Goal: Information Seeking & Learning: Find specific fact

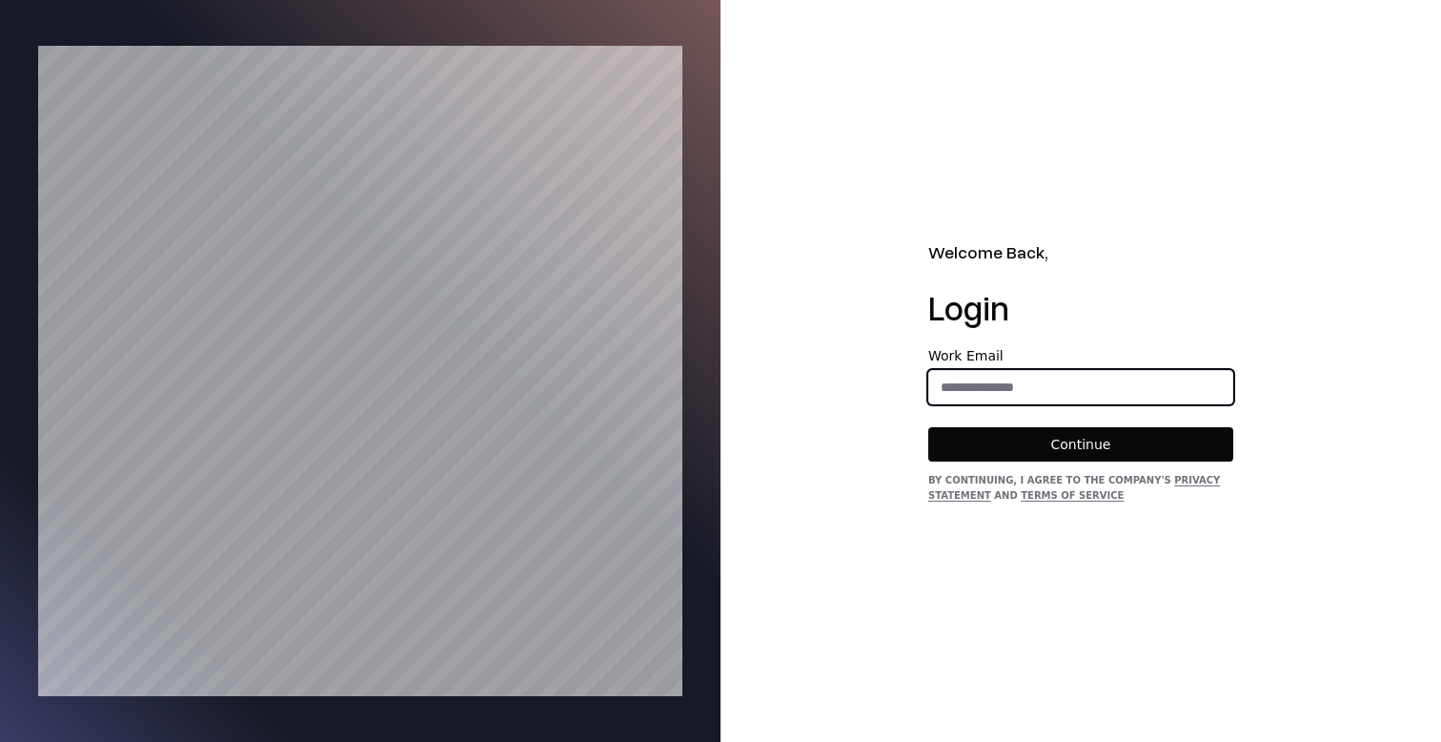
click at [983, 385] on input "email" at bounding box center [1081, 387] width 303 height 34
type input "**********"
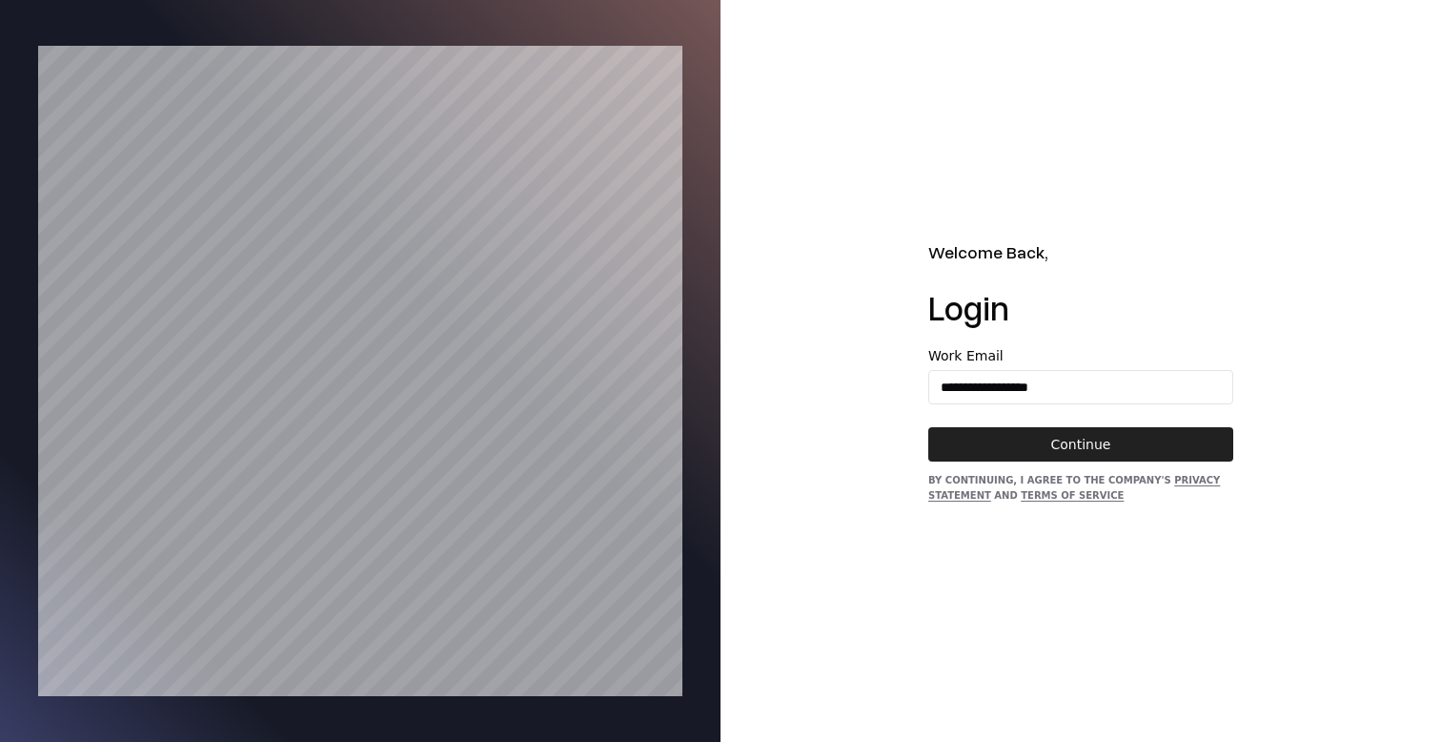
click at [1020, 439] on button "Continue" at bounding box center [1081, 444] width 305 height 34
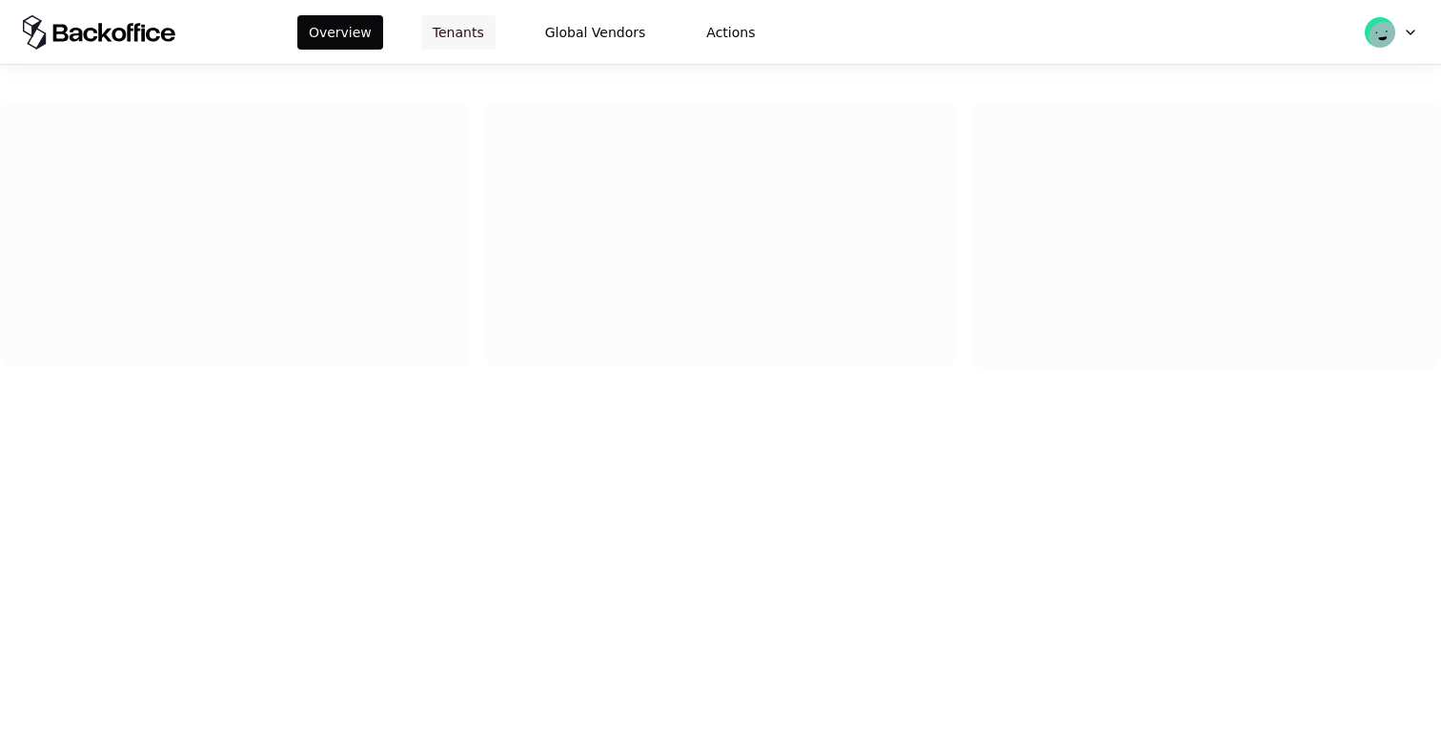
click at [445, 29] on button "Tenants" at bounding box center [458, 32] width 74 height 34
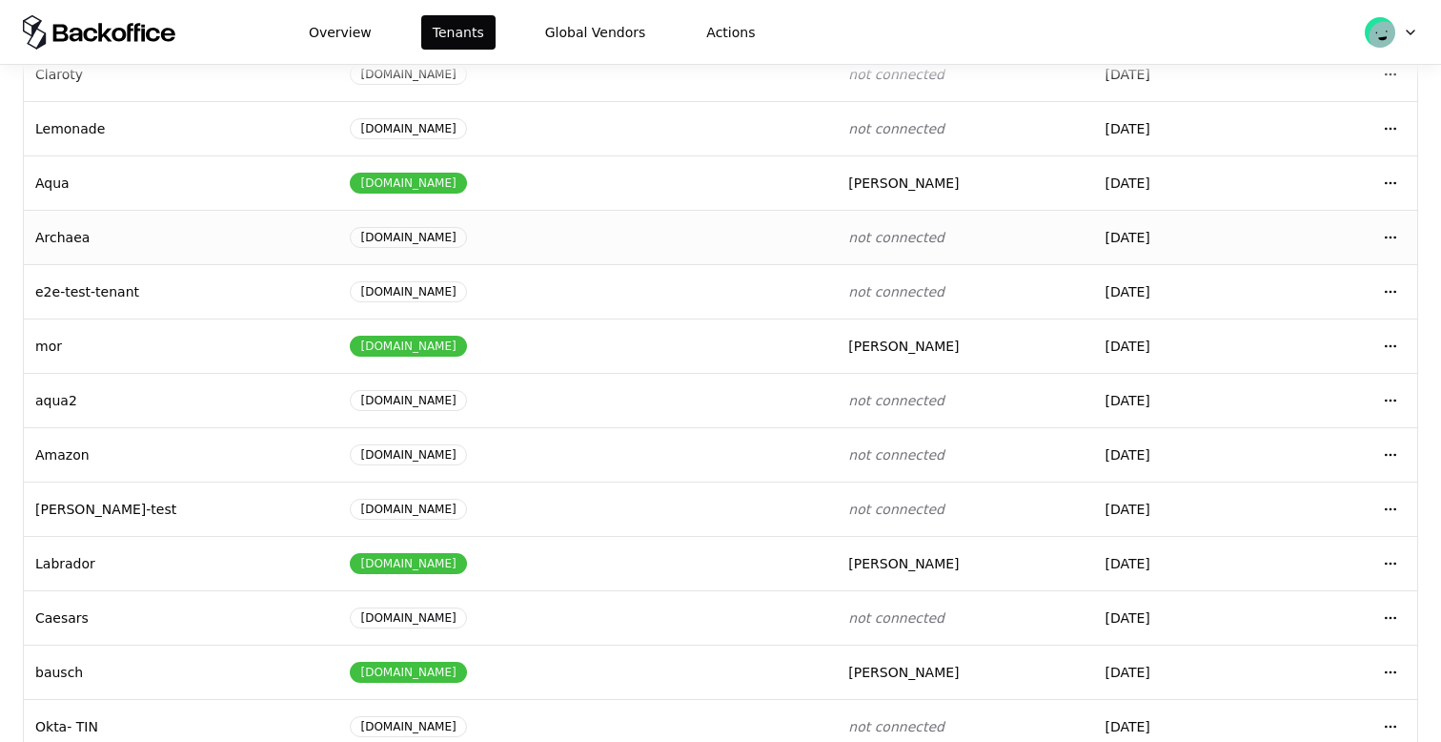
scroll to position [253, 0]
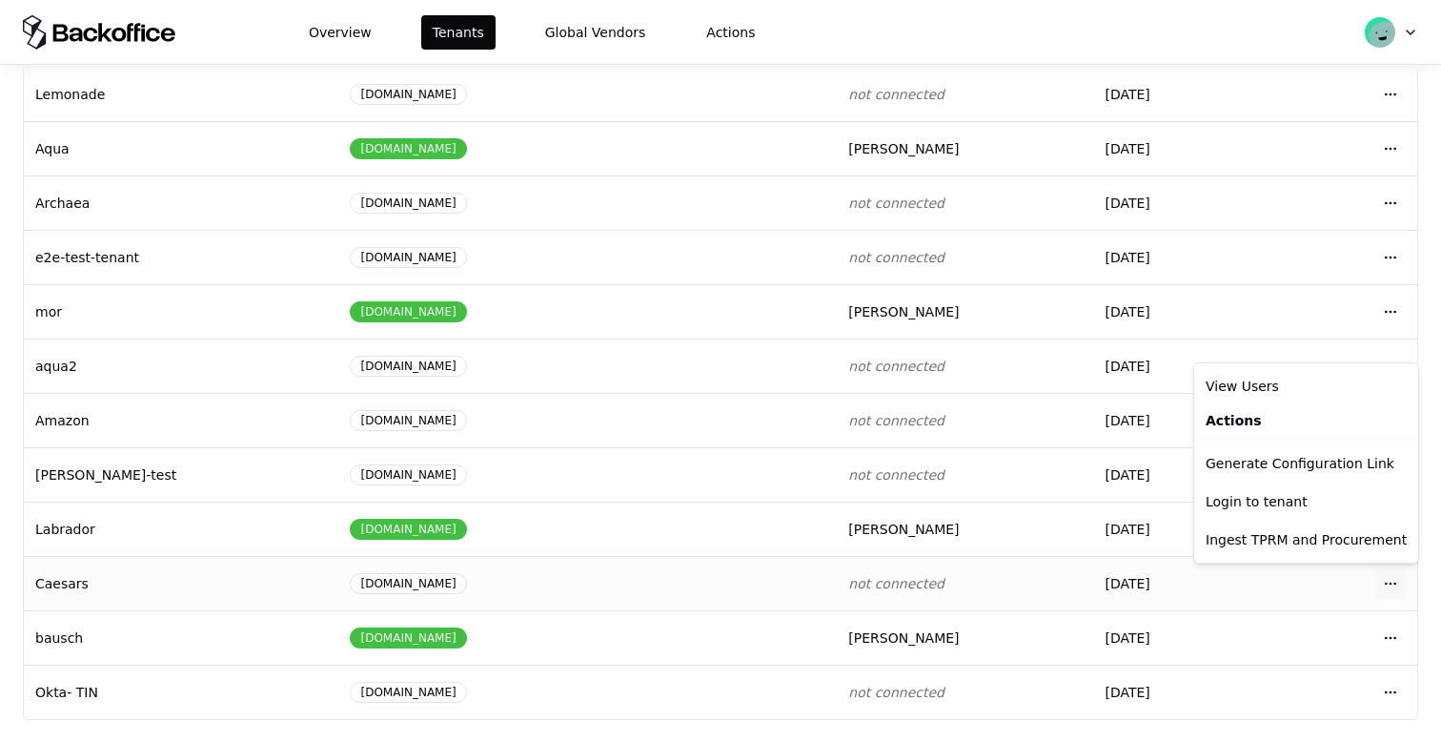
click at [1393, 582] on html "Overview Tenants Global Vendors Actions Tenants Add Tenant Tenant name Domain A…" at bounding box center [720, 371] width 1441 height 742
click at [1254, 489] on div "Login to tenant" at bounding box center [1306, 501] width 216 height 38
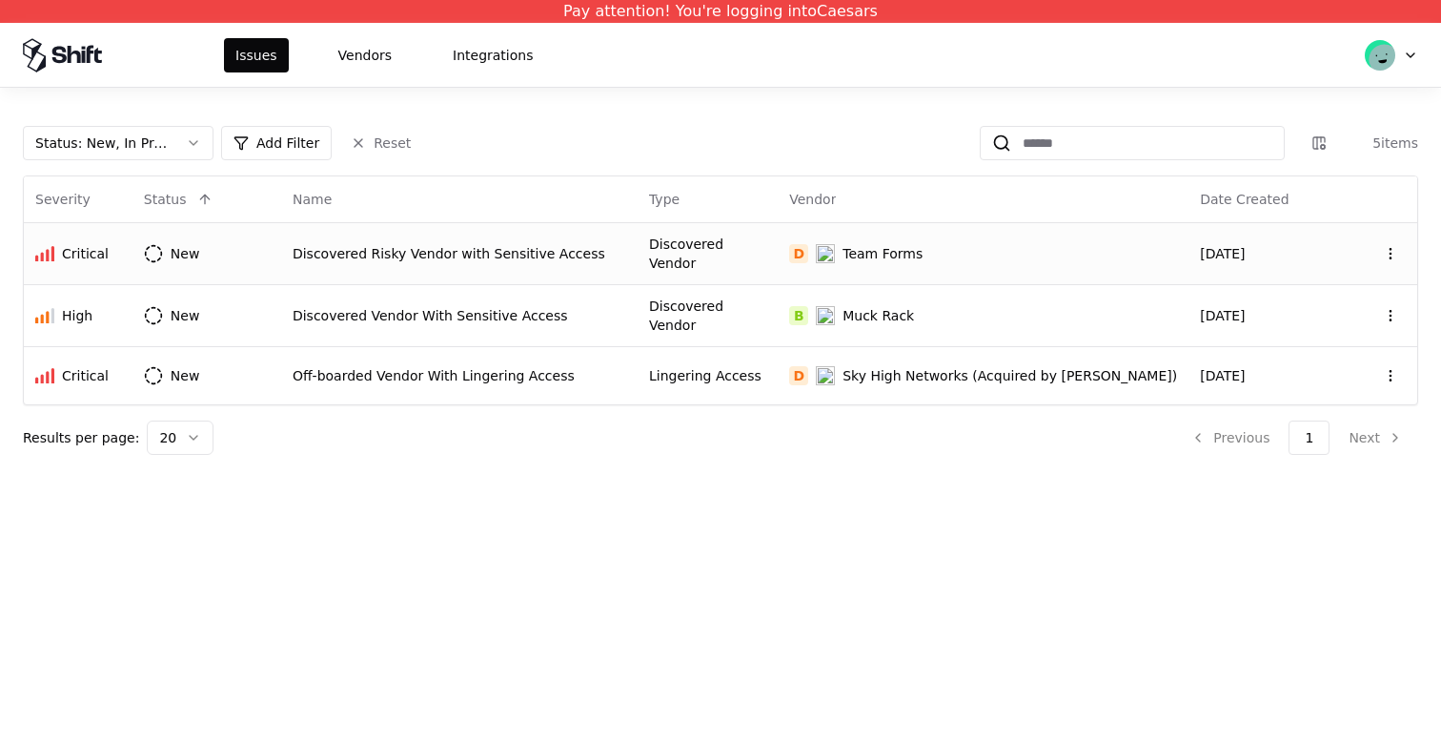
click at [269, 249] on td "New" at bounding box center [207, 253] width 149 height 62
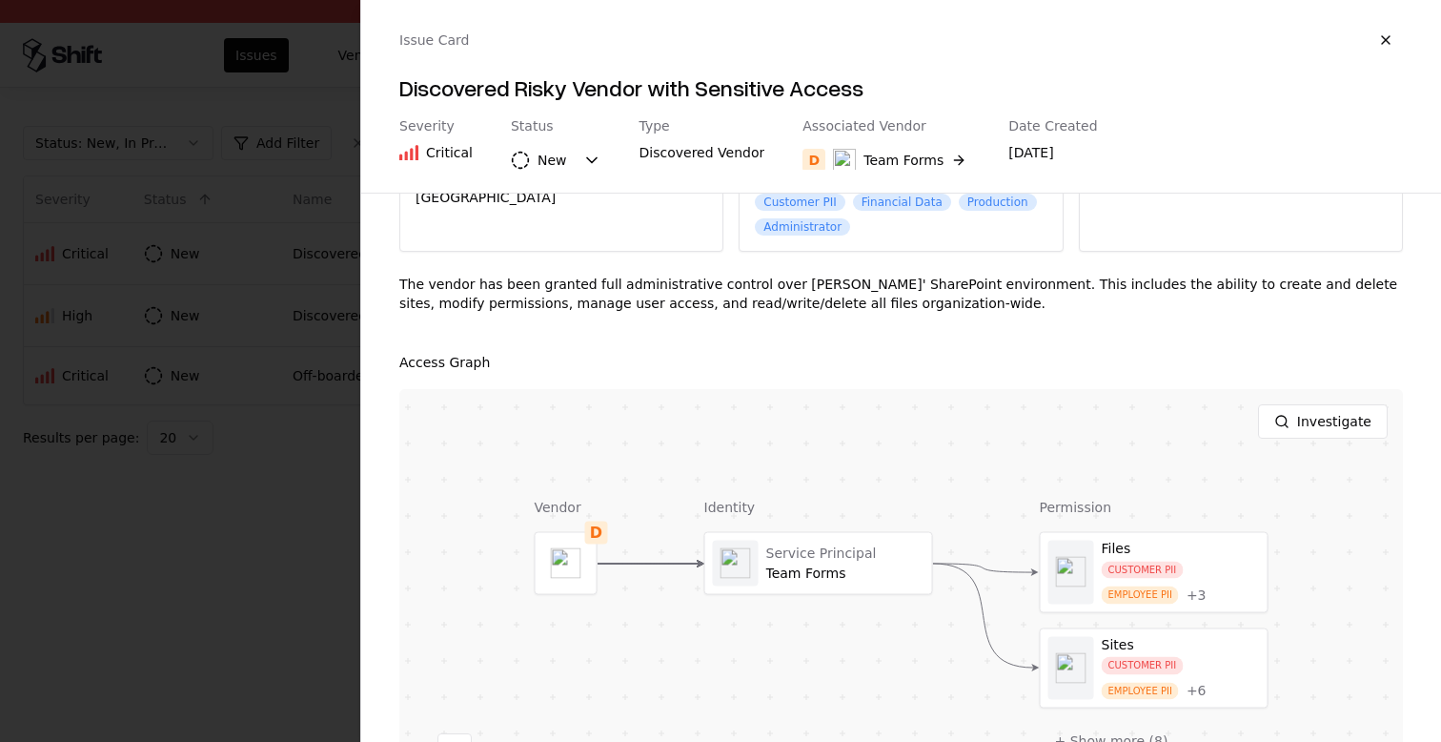
scroll to position [173, 0]
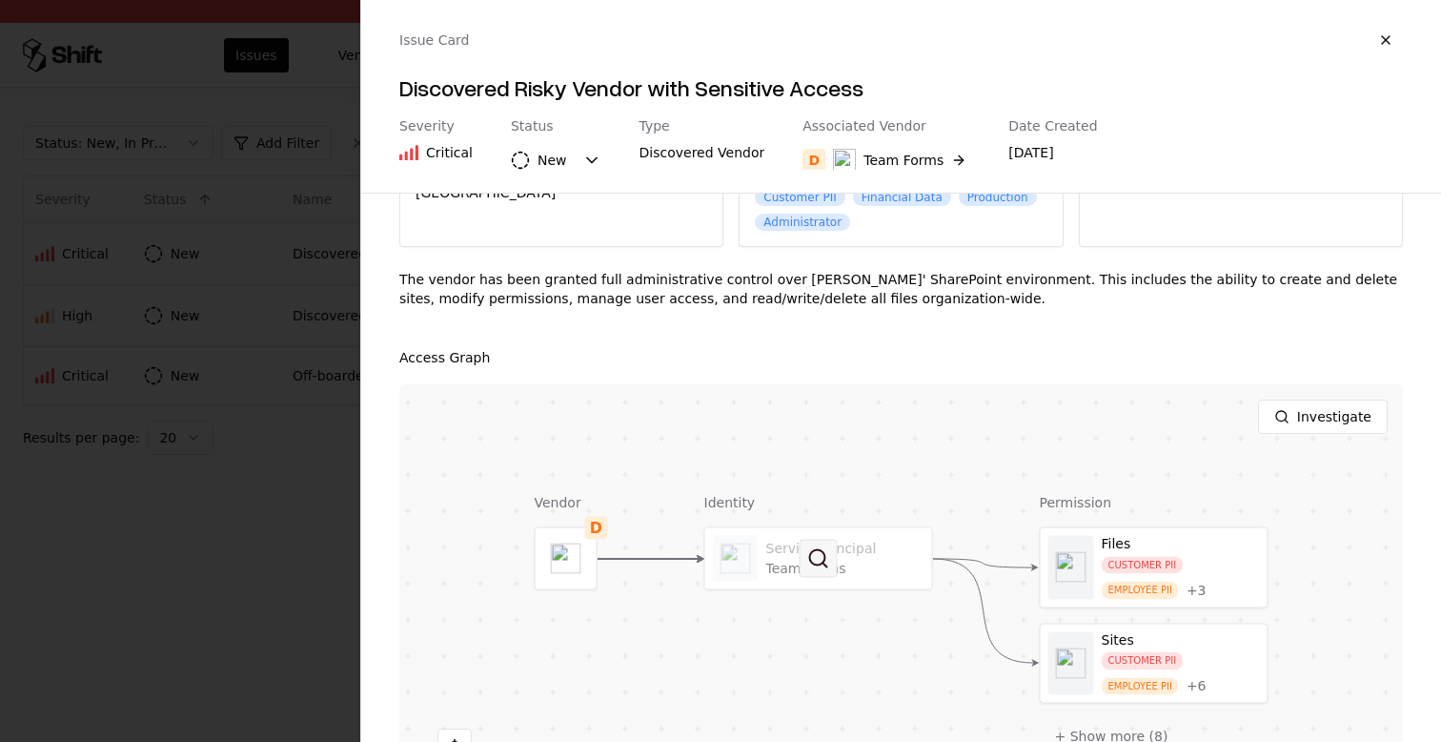
click at [830, 572] on button at bounding box center [819, 559] width 38 height 38
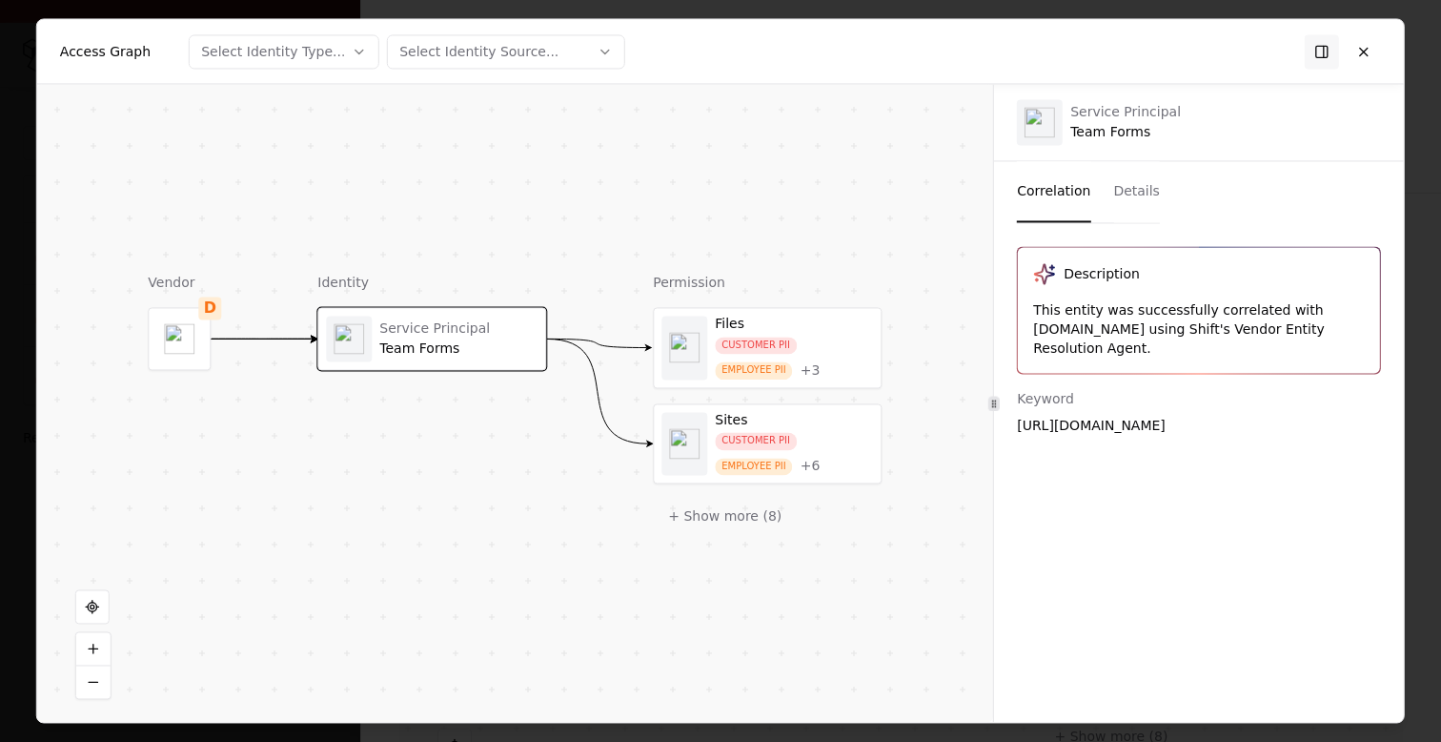
click at [719, 325] on div "Files" at bounding box center [794, 324] width 158 height 17
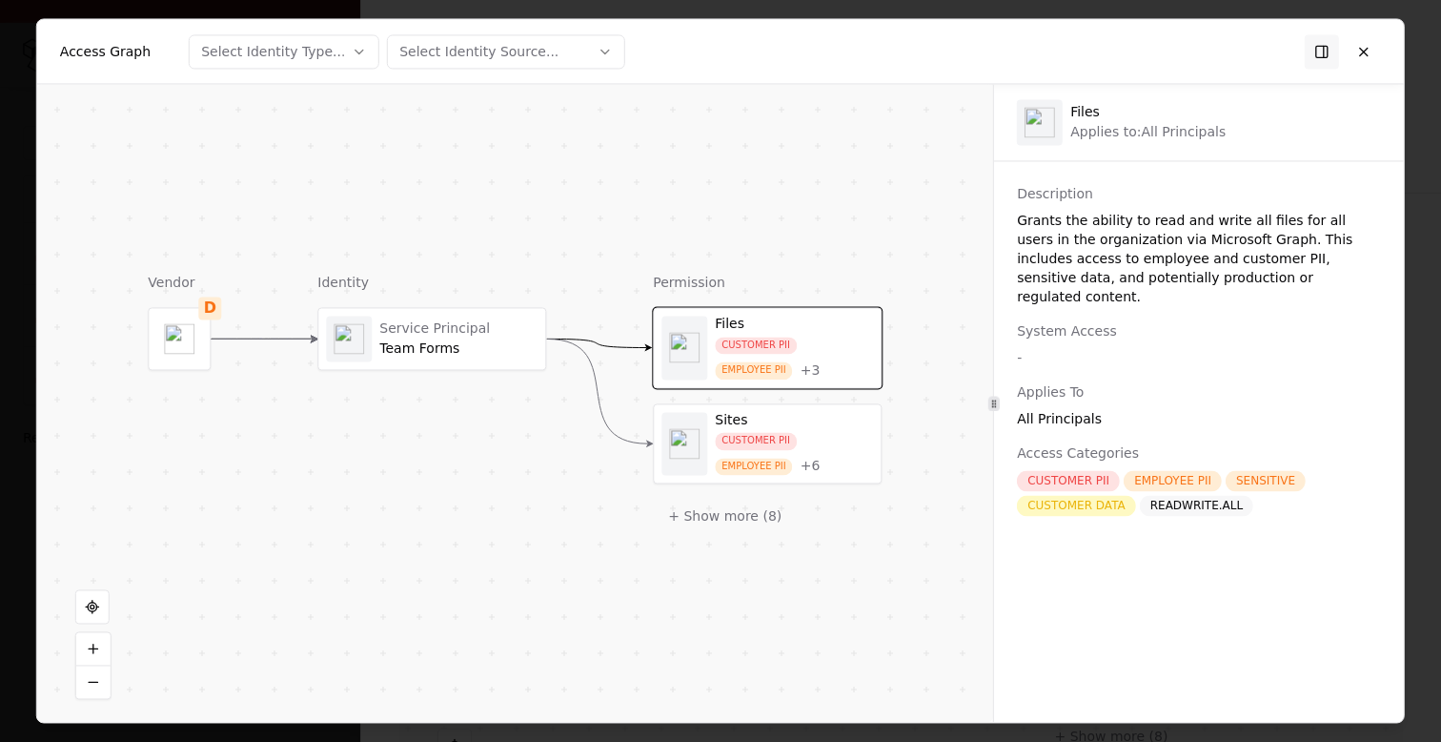
click at [474, 310] on div "Service Principal Team Forms" at bounding box center [431, 338] width 227 height 61
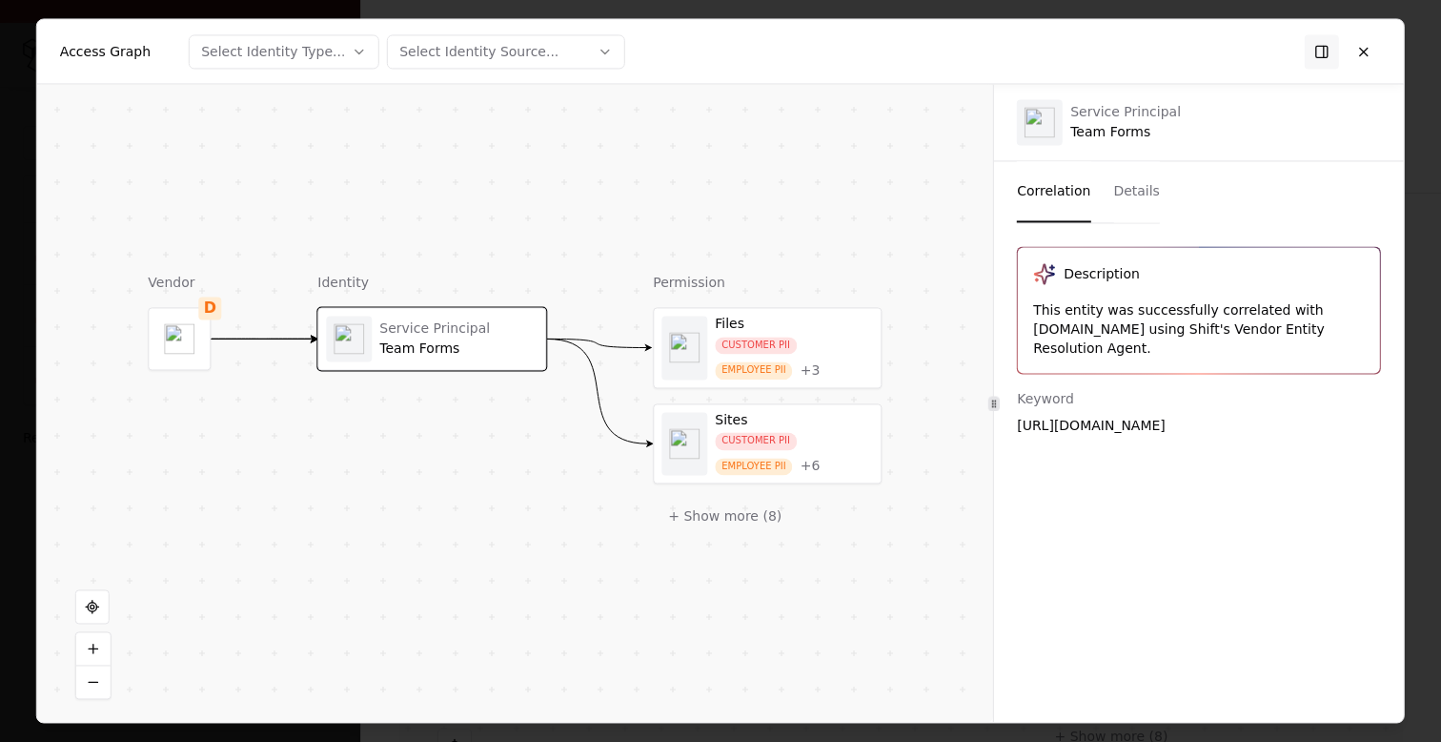
click at [178, 334] on object at bounding box center [179, 338] width 31 height 31
click at [178, 350] on object at bounding box center [179, 338] width 31 height 31
click at [178, 349] on object at bounding box center [179, 338] width 31 height 31
click at [1371, 48] on button at bounding box center [1364, 51] width 34 height 34
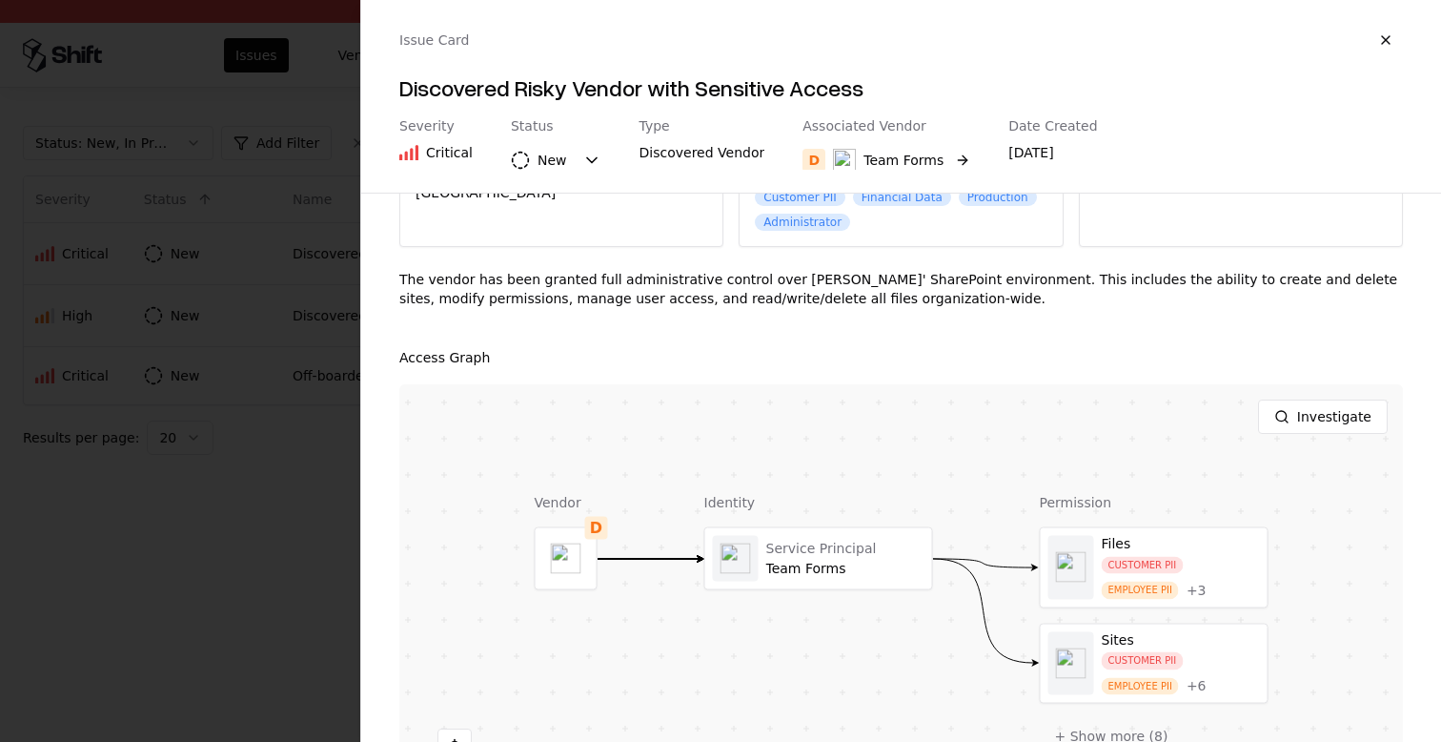
click at [861, 149] on div "Team Forms" at bounding box center [888, 160] width 111 height 23
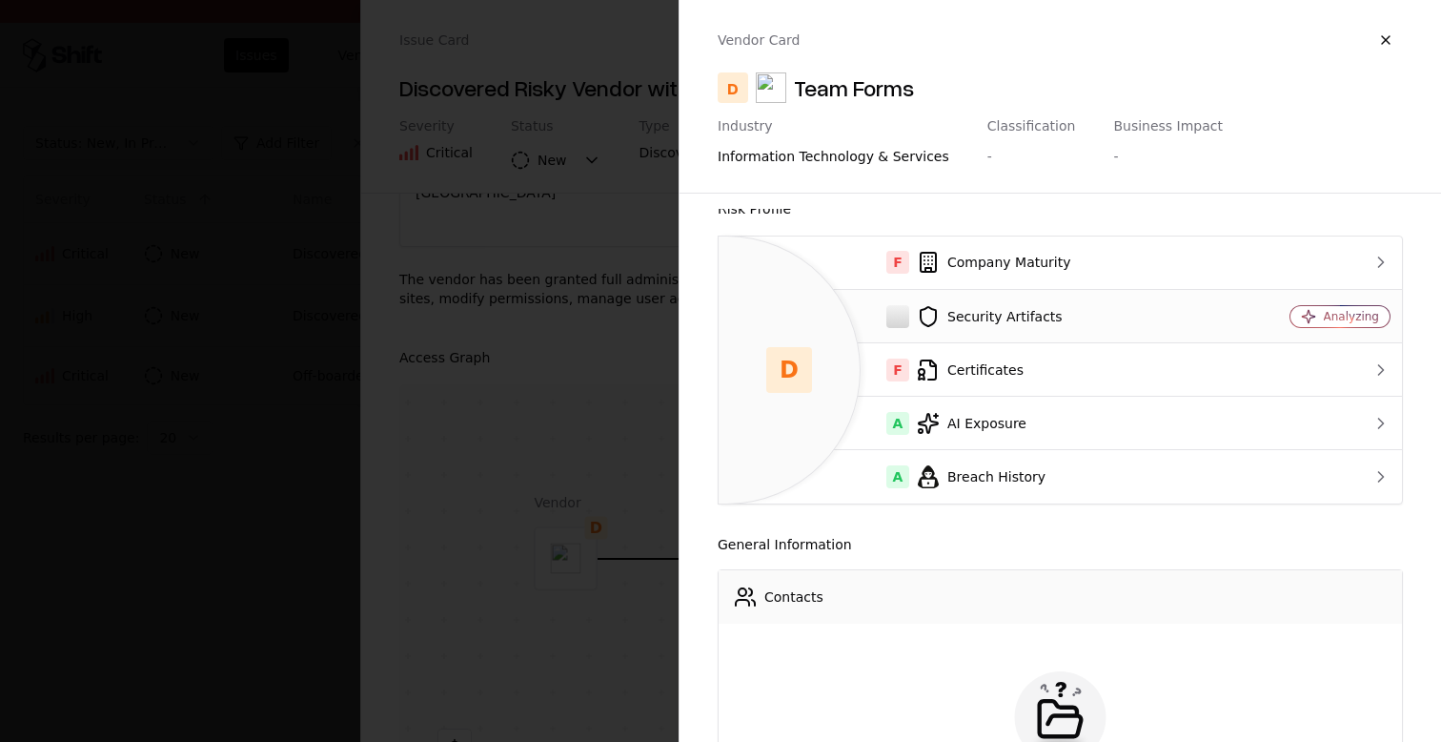
scroll to position [0, 0]
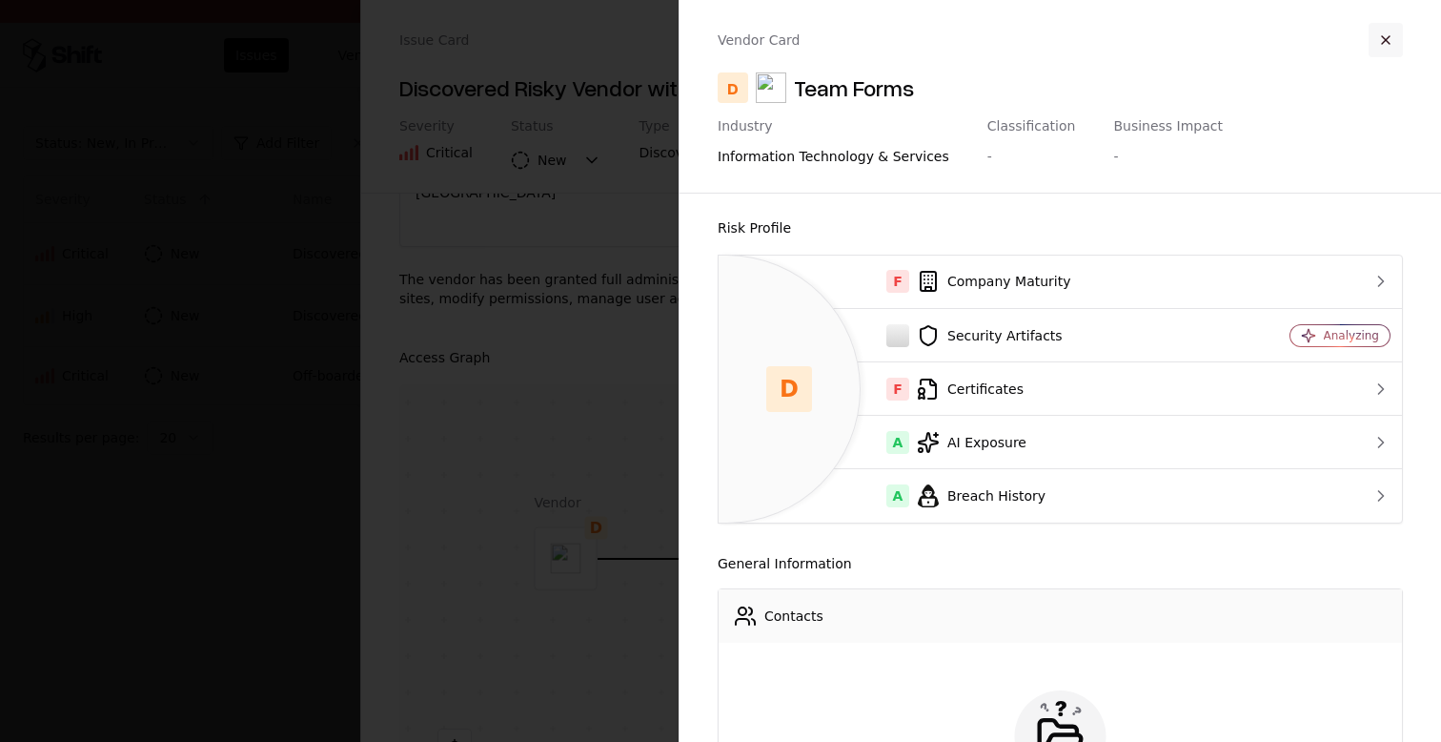
click at [1390, 31] on button "button" at bounding box center [1386, 40] width 34 height 34
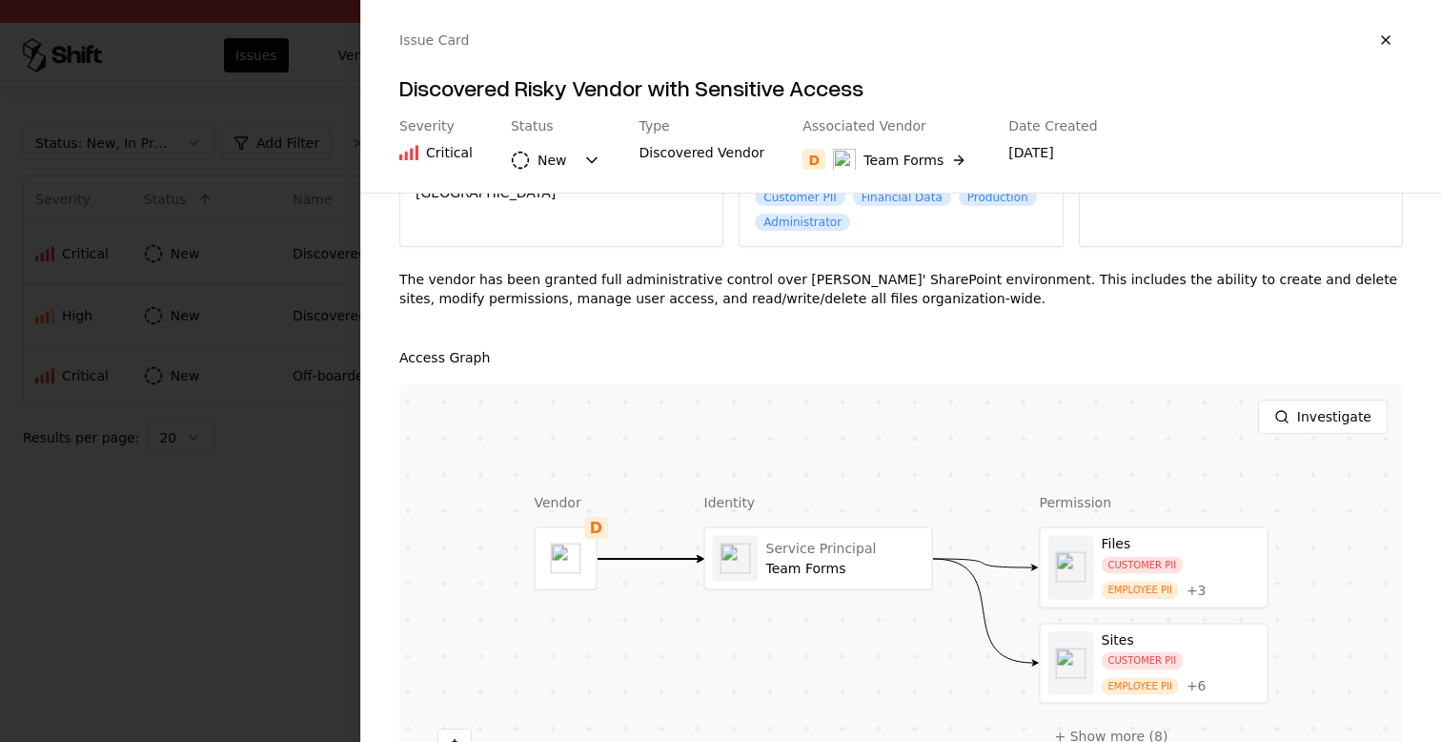
scroll to position [147, 0]
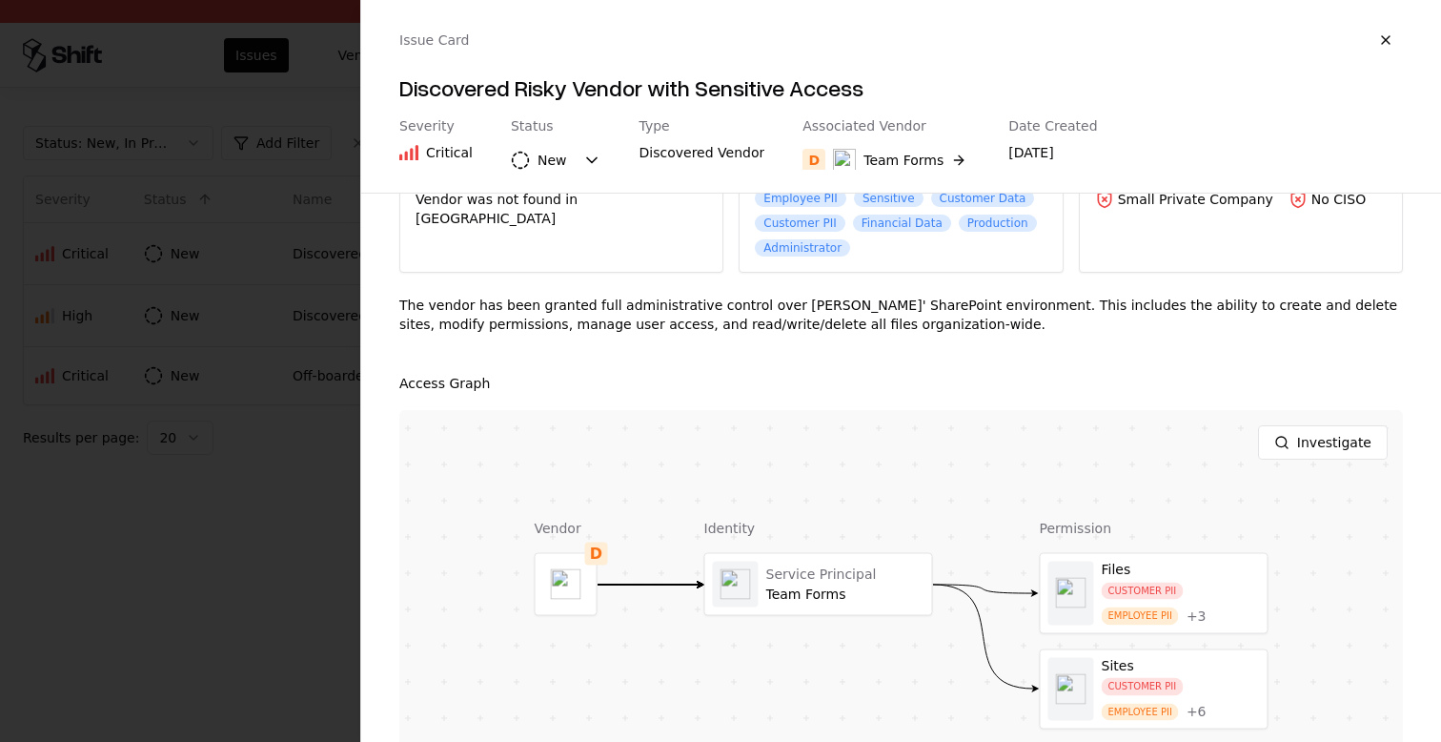
click at [305, 439] on div at bounding box center [720, 371] width 1441 height 742
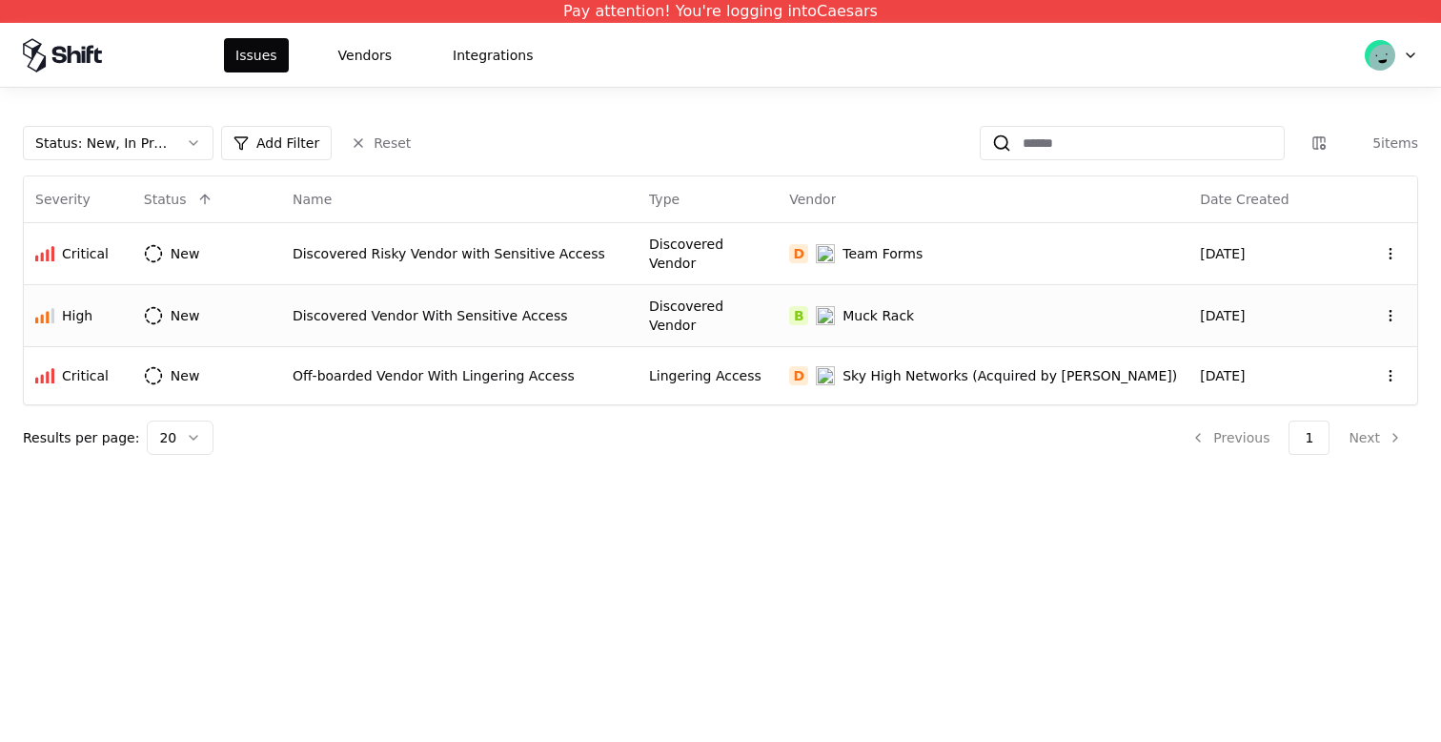
click at [385, 318] on div "Discovered Vendor With Sensitive Access" at bounding box center [460, 315] width 334 height 19
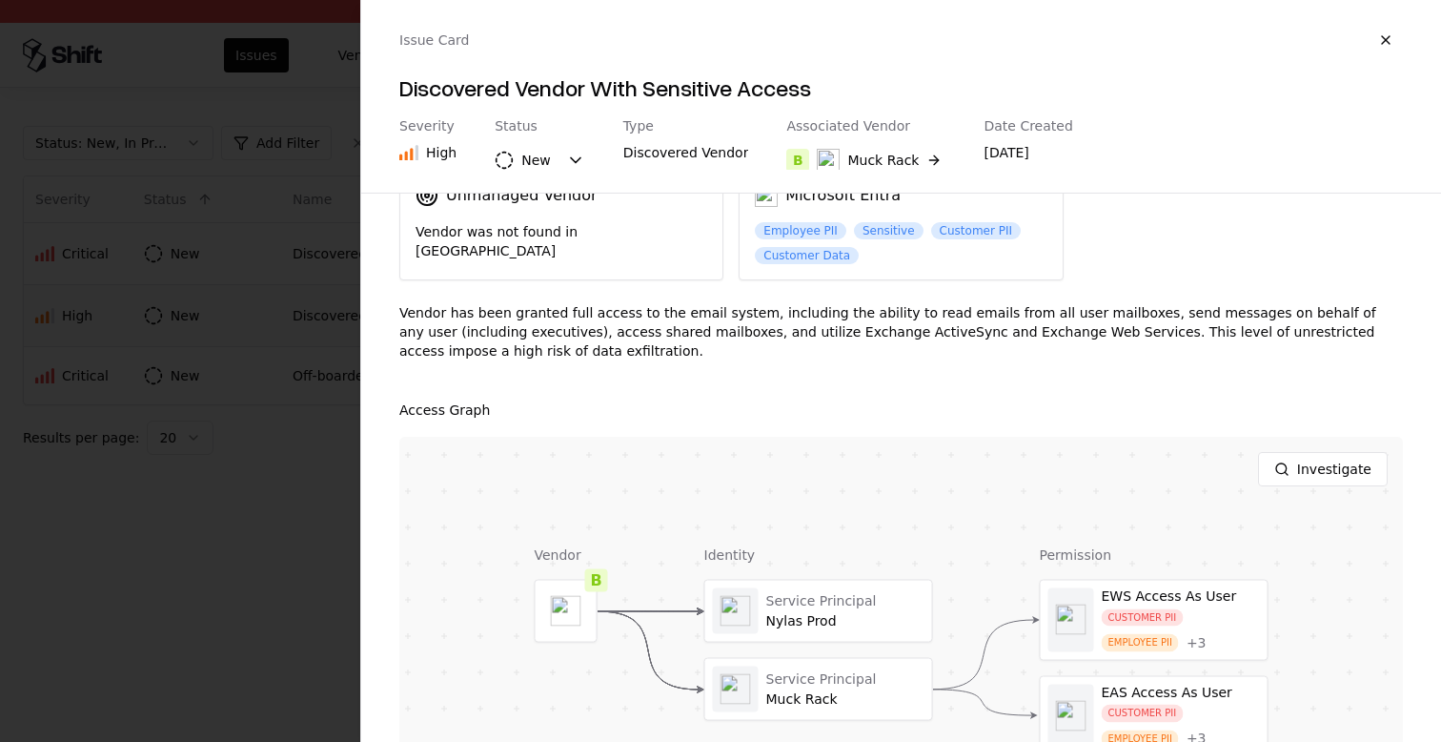
scroll to position [126, 0]
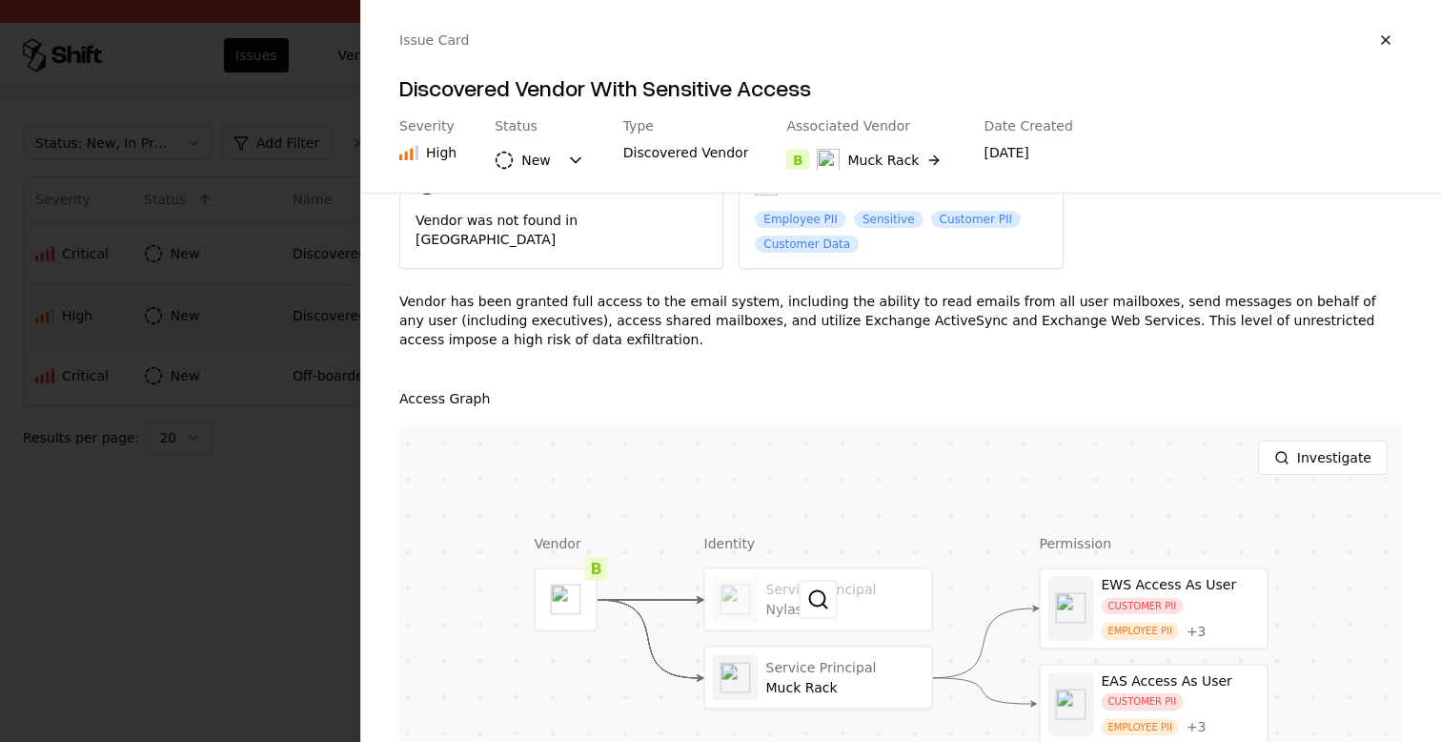
click at [789, 580] on div at bounding box center [818, 599] width 227 height 61
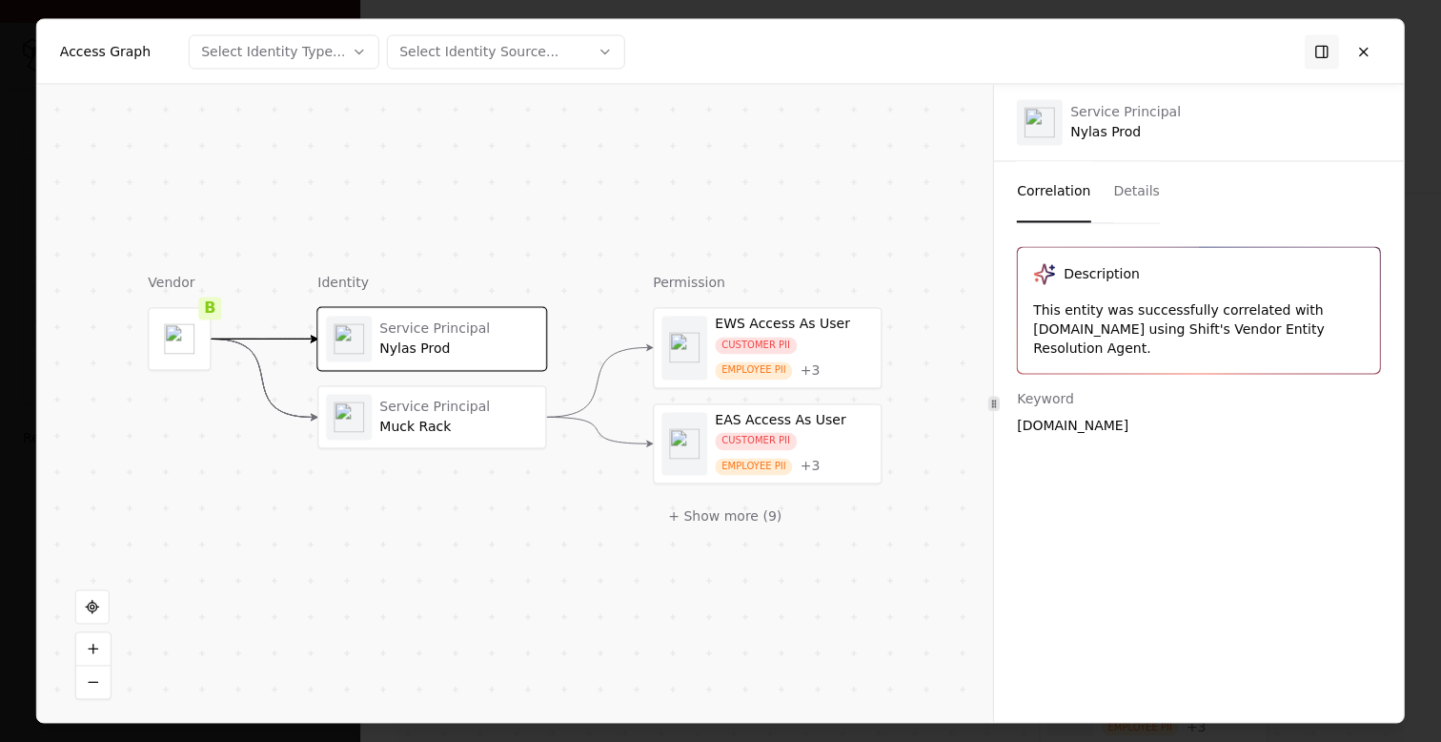
click at [462, 392] on div "Service Principal Muck Rack" at bounding box center [431, 416] width 227 height 61
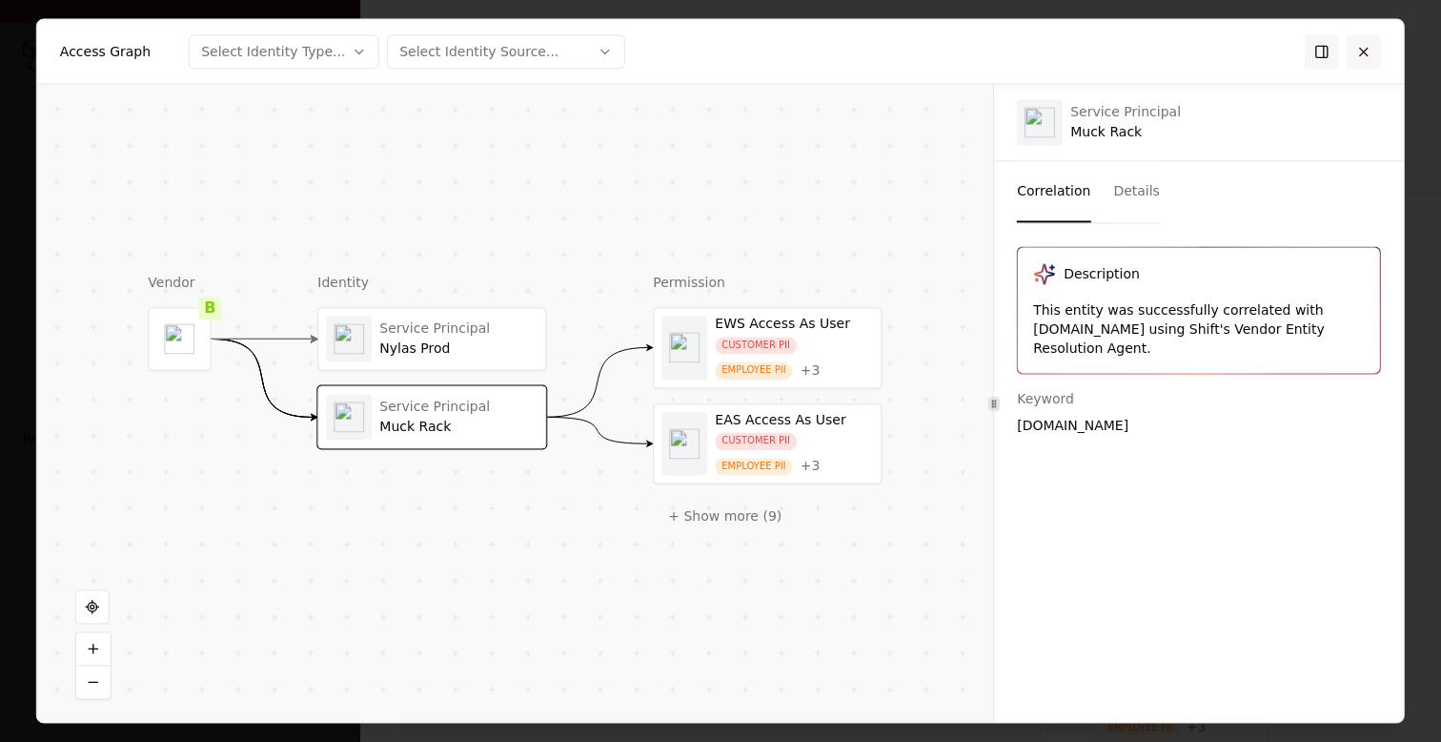
click at [1378, 58] on button at bounding box center [1364, 51] width 34 height 34
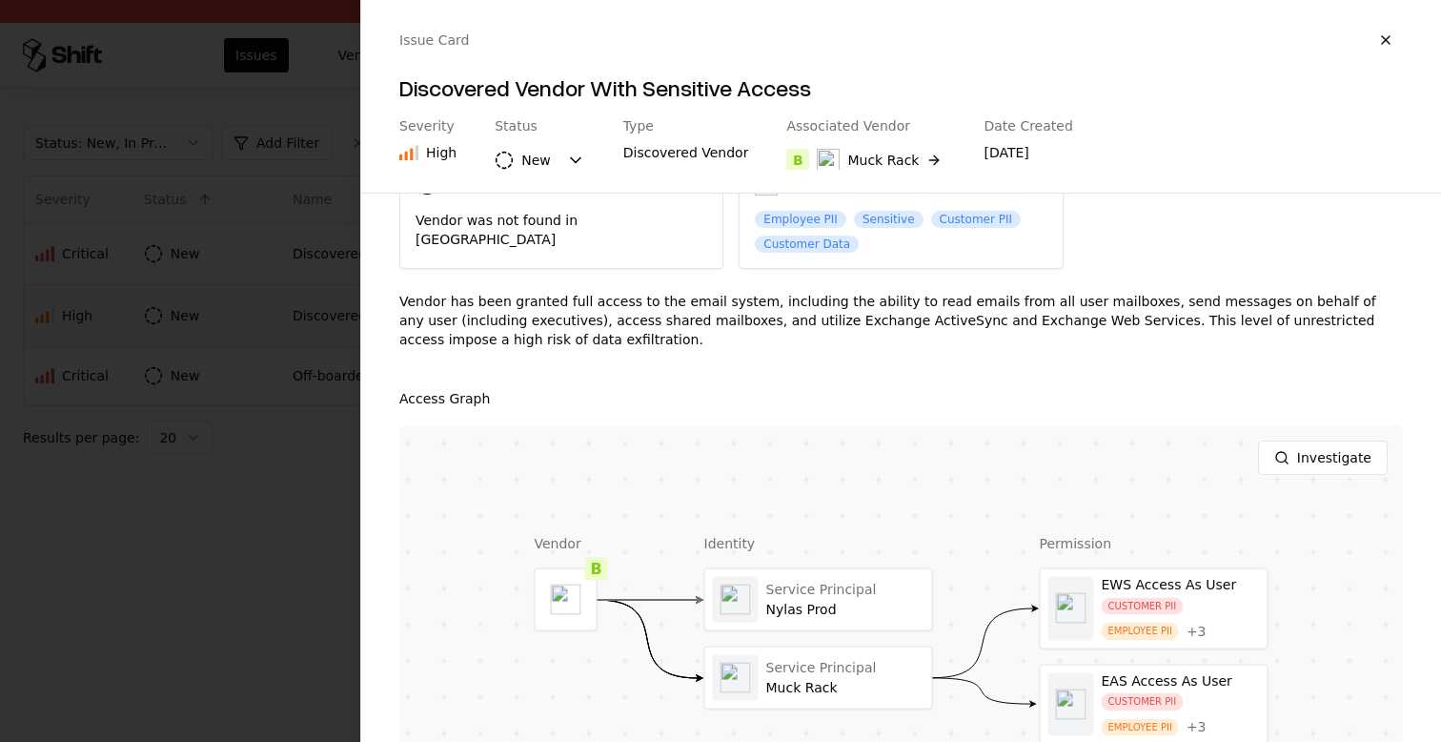
click at [276, 510] on div at bounding box center [720, 371] width 1441 height 742
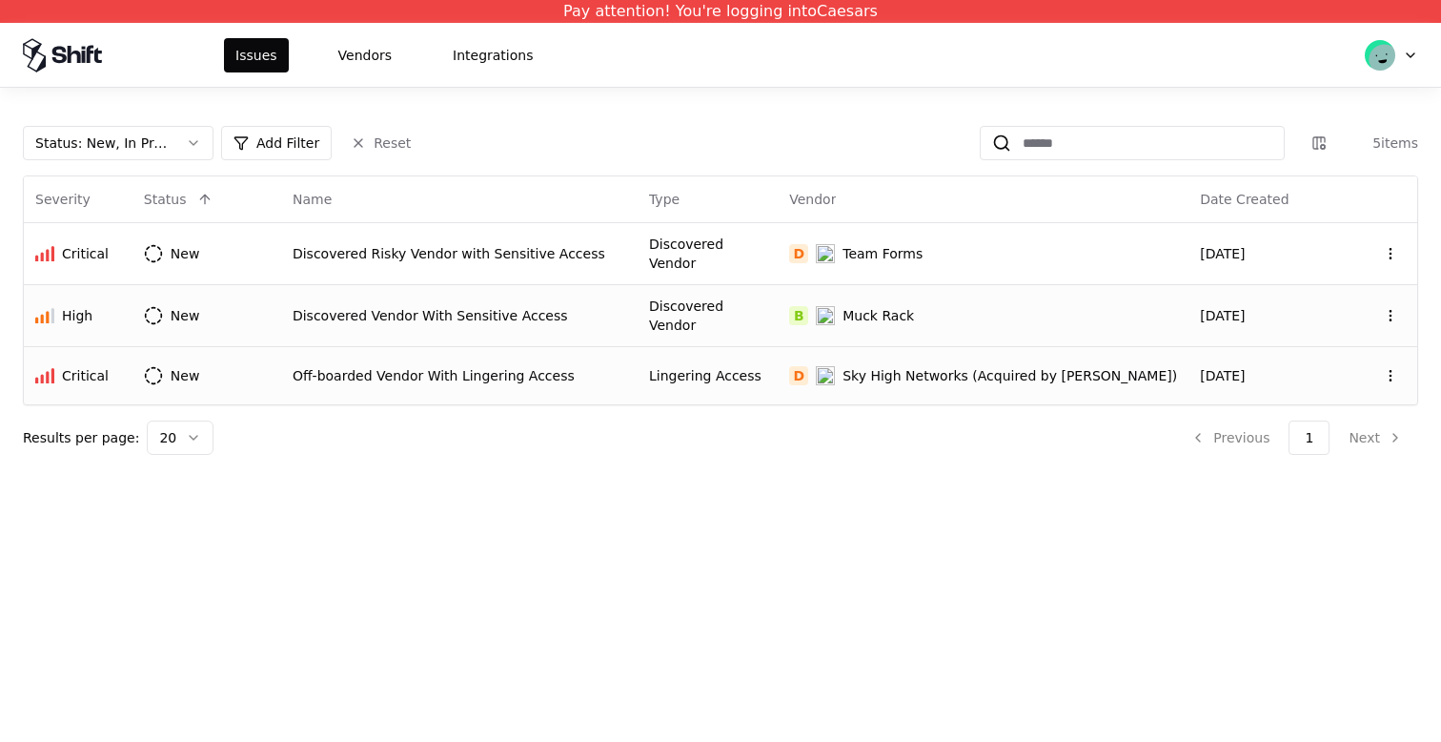
click at [501, 377] on td "Off-boarded Vendor With Lingering Access" at bounding box center [459, 375] width 357 height 58
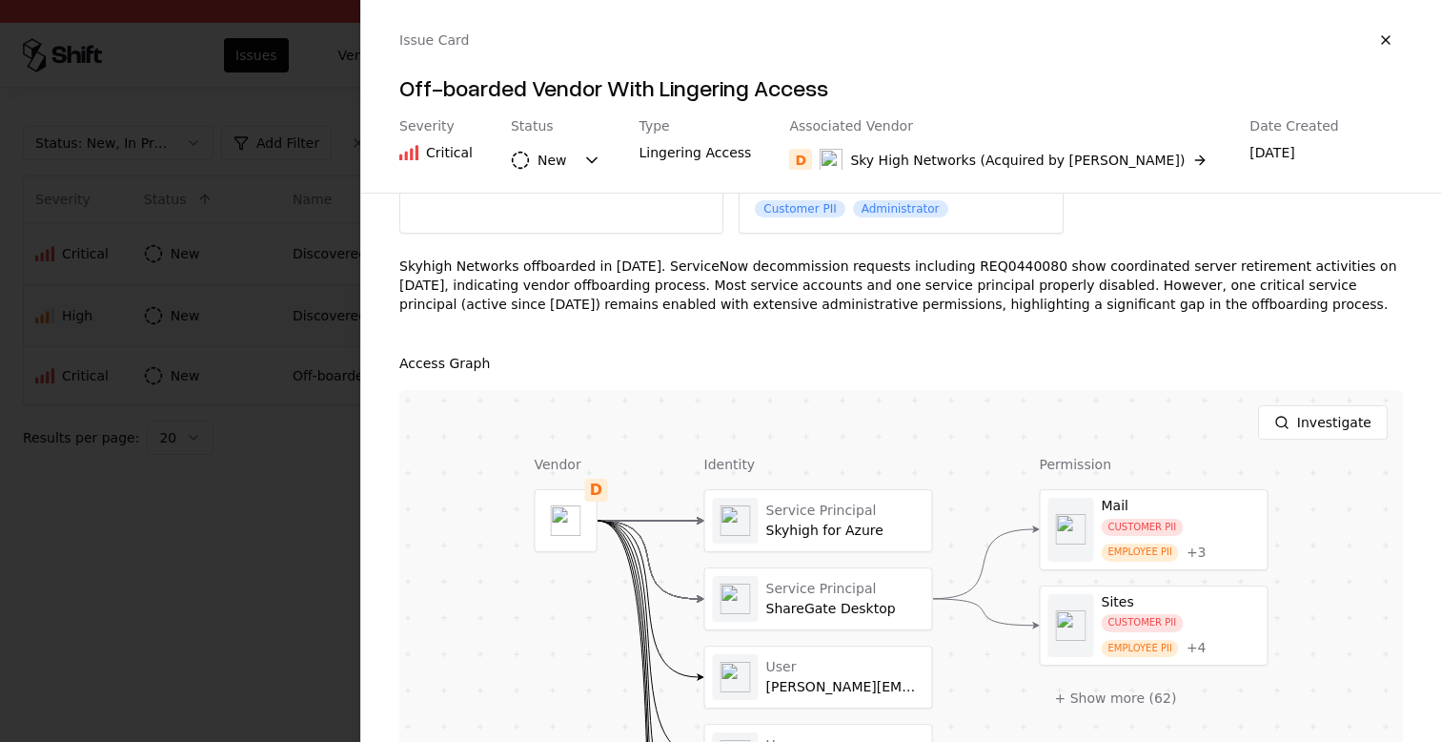
scroll to position [176, 0]
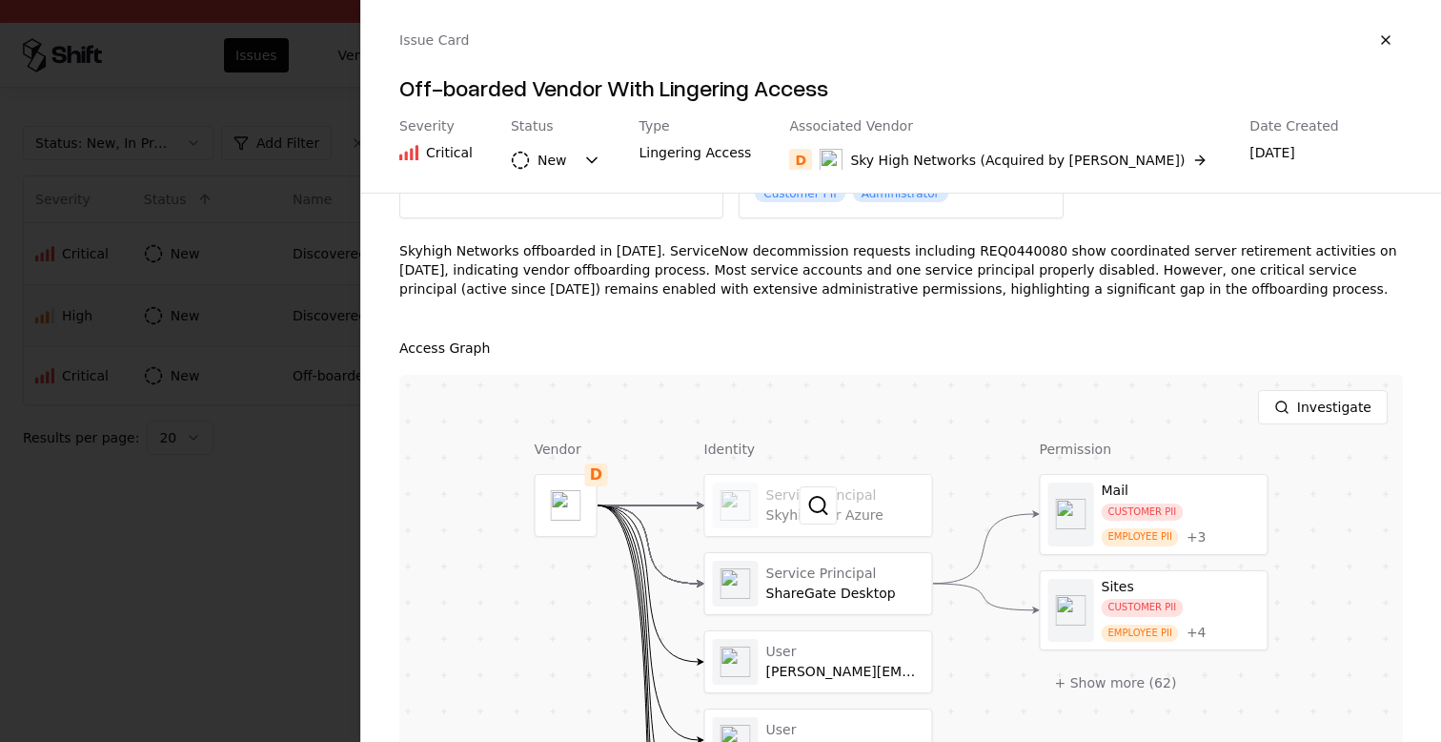
click at [784, 489] on div at bounding box center [818, 505] width 227 height 61
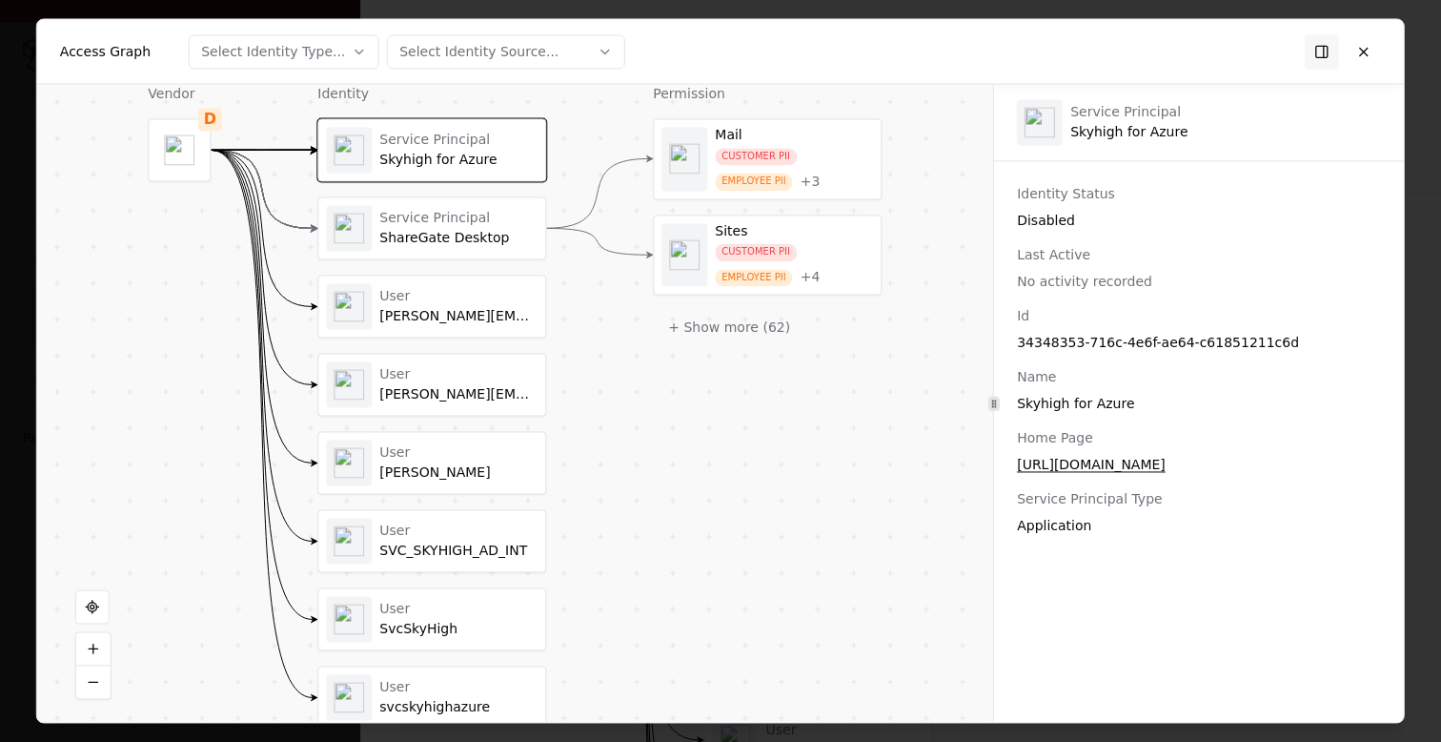
click at [392, 241] on div "ShareGate Desktop" at bounding box center [458, 238] width 158 height 17
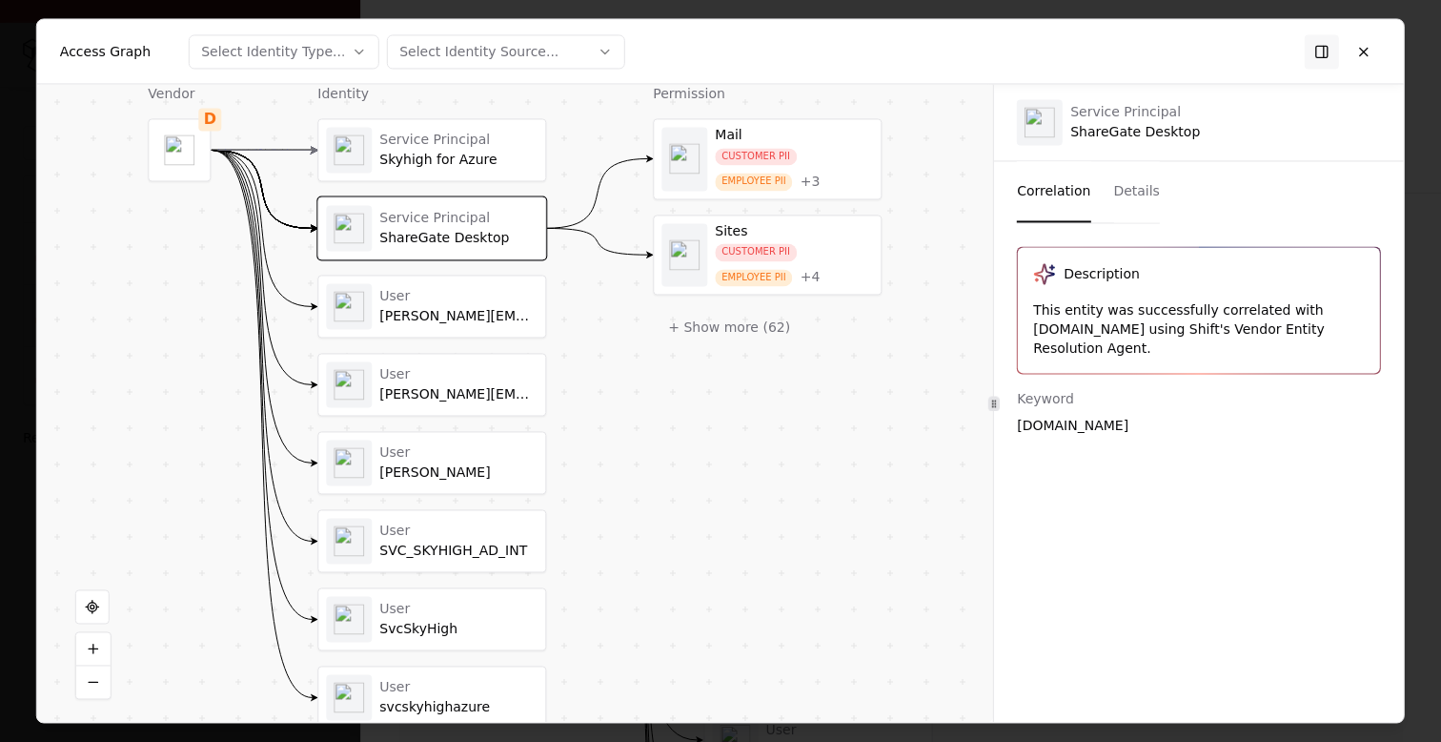
click at [1053, 209] on button "Correlation" at bounding box center [1053, 191] width 73 height 61
click at [401, 323] on div "[PERSON_NAME][EMAIL_ADDRESS][DOMAIN_NAME]" at bounding box center [458, 316] width 158 height 17
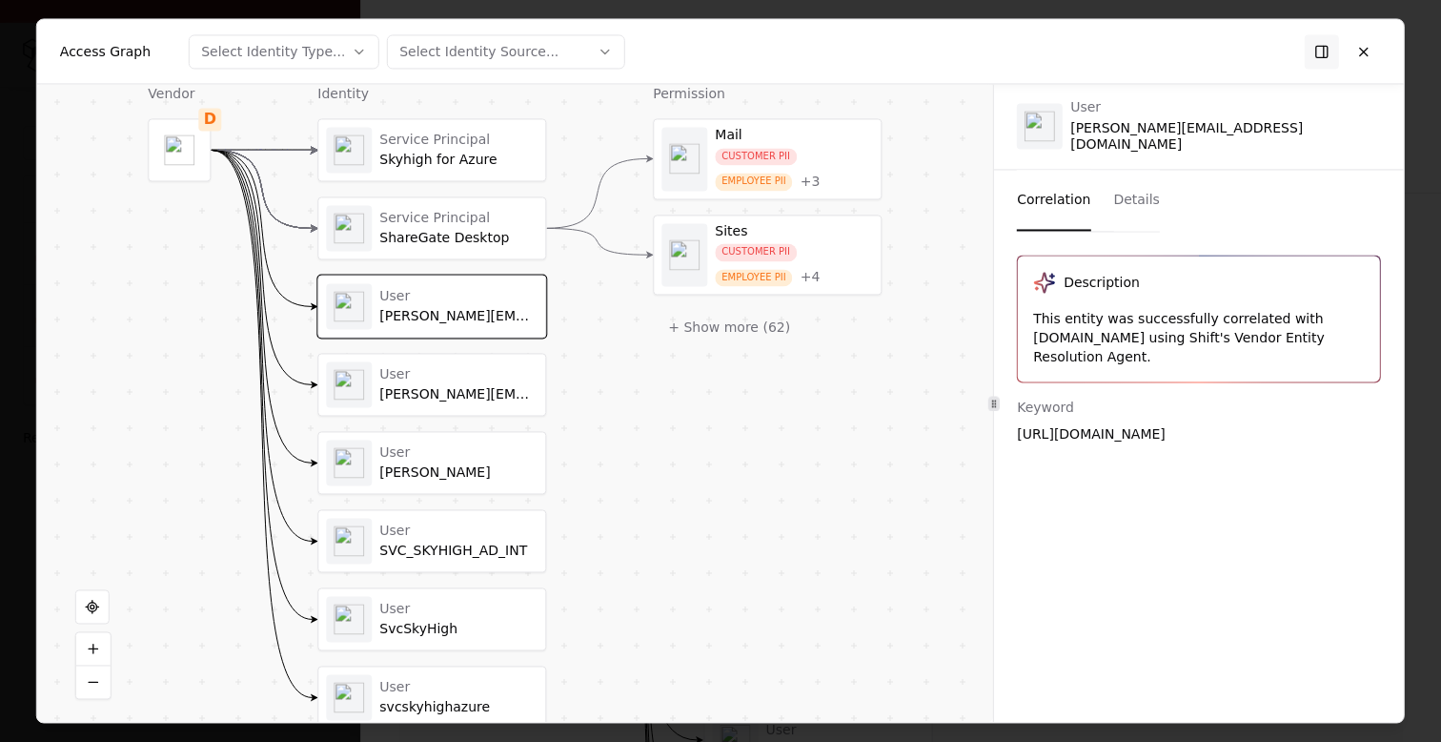
click at [401, 360] on div "User casey@skyhighnetworks.com" at bounding box center [431, 384] width 227 height 61
click at [410, 442] on div "User Scott Moser" at bounding box center [432, 462] width 212 height 46
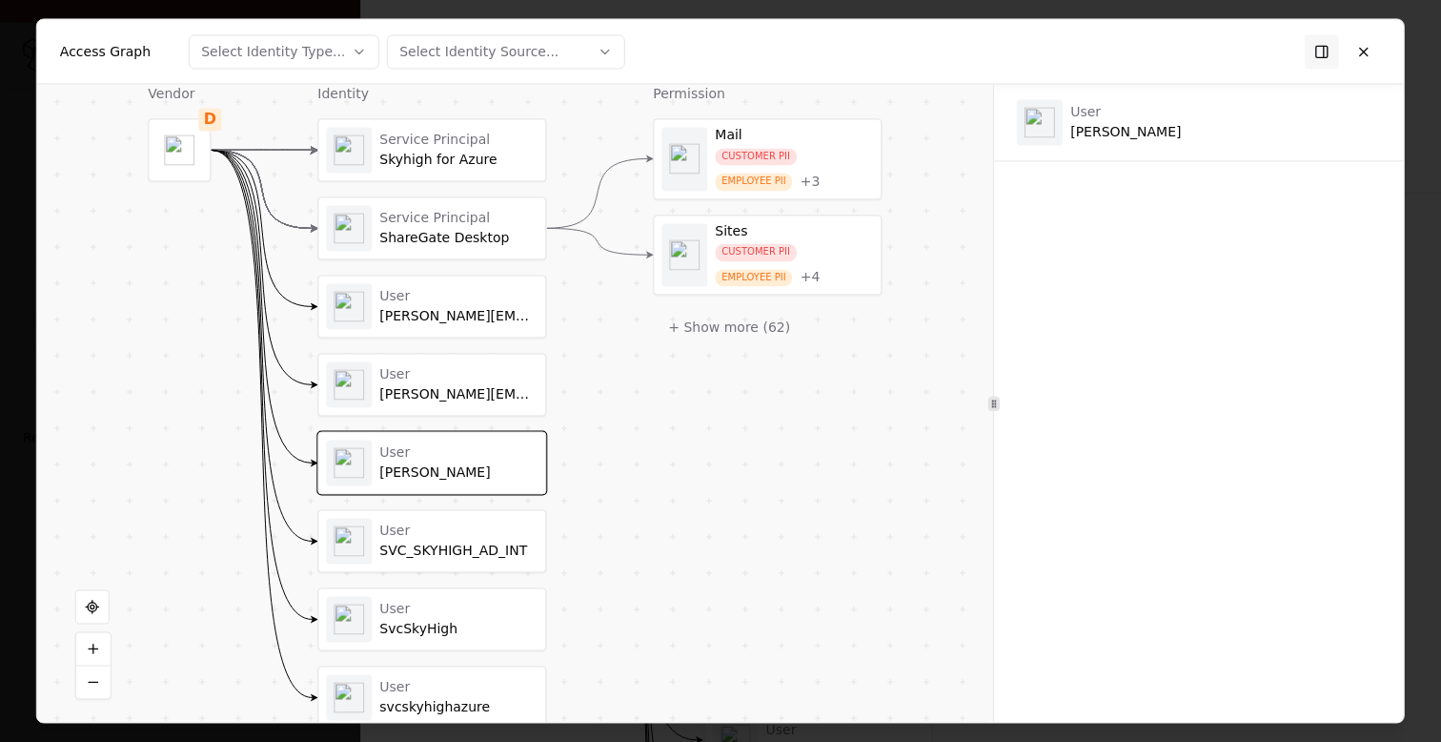
click at [410, 565] on div "User SVC_SKYHIGH_AD_INT" at bounding box center [431, 540] width 227 height 61
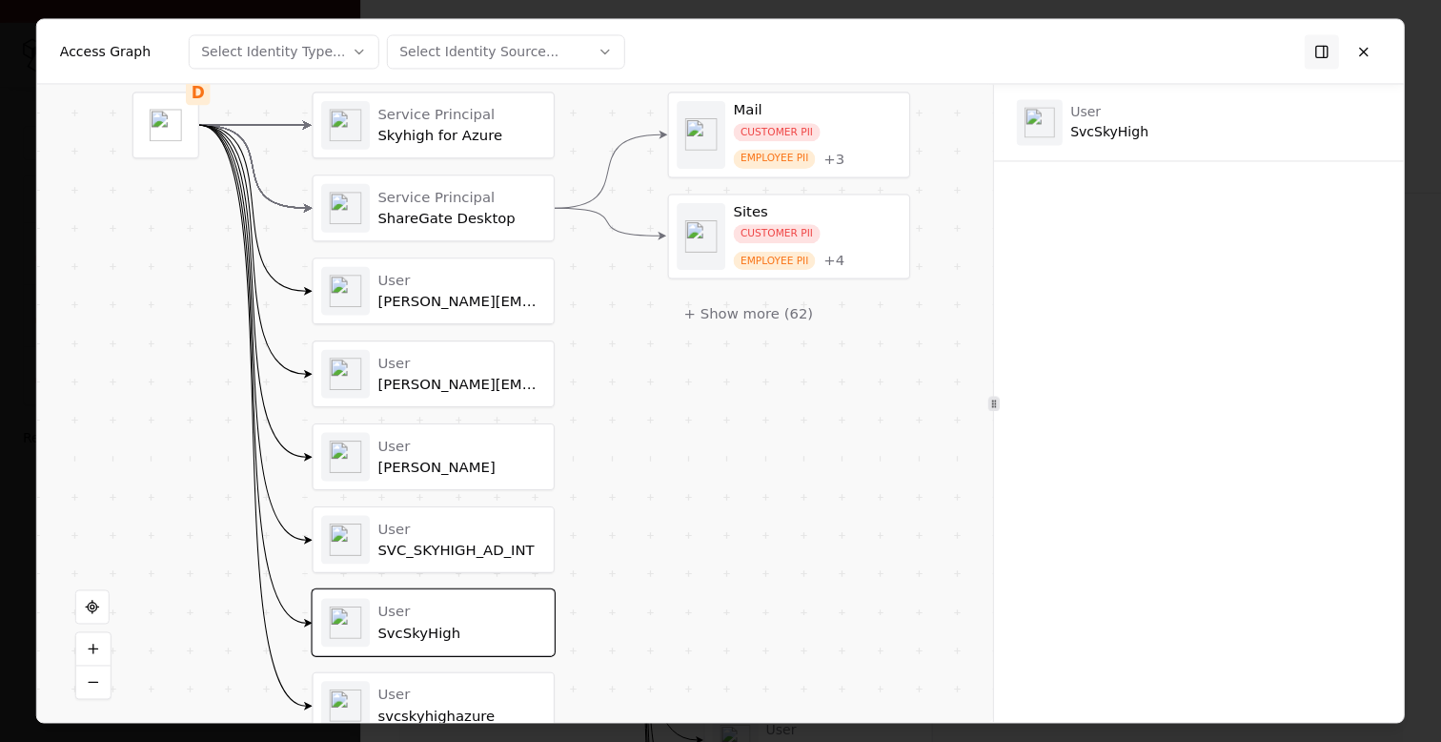
click at [411, 690] on div "User" at bounding box center [462, 694] width 168 height 18
click at [1368, 64] on button at bounding box center [1364, 51] width 34 height 34
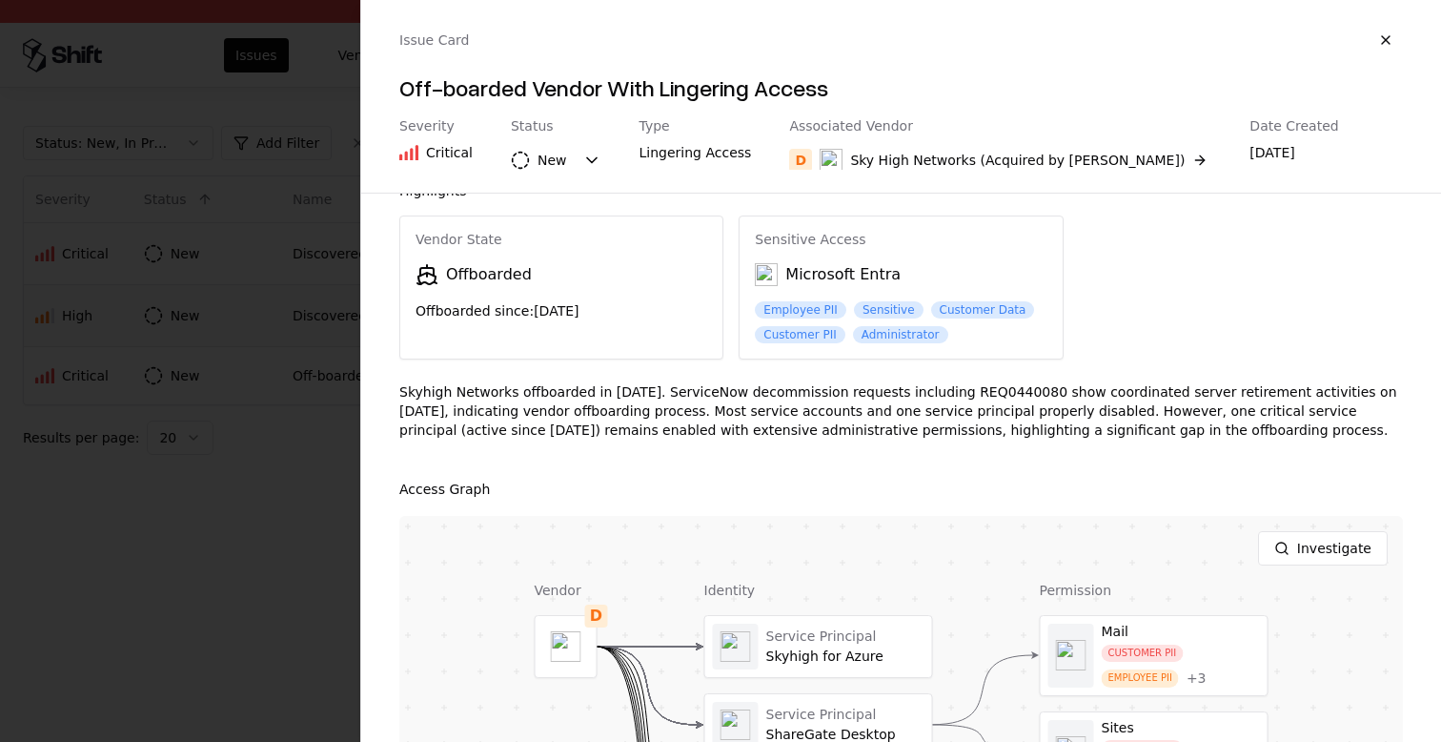
scroll to position [0, 0]
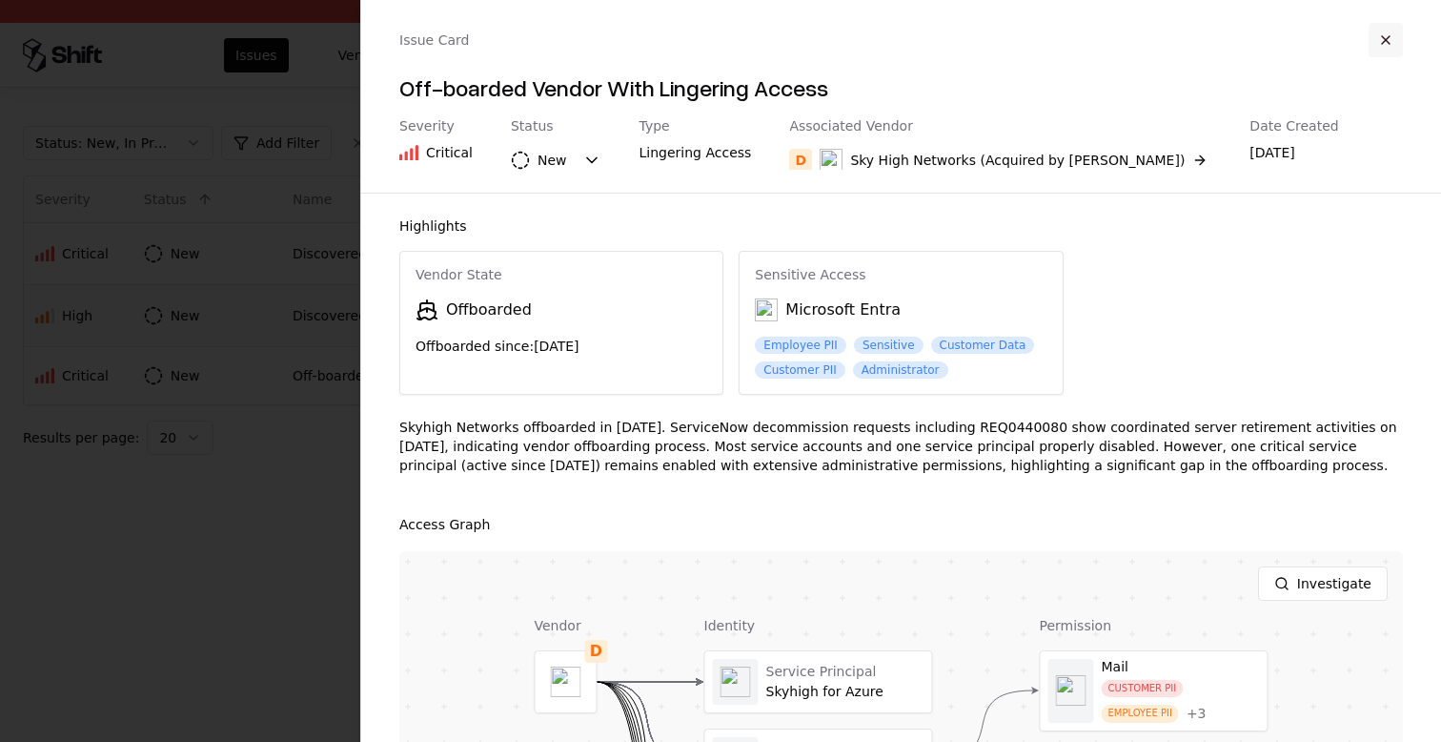
click at [1378, 42] on button "button" at bounding box center [1386, 40] width 34 height 34
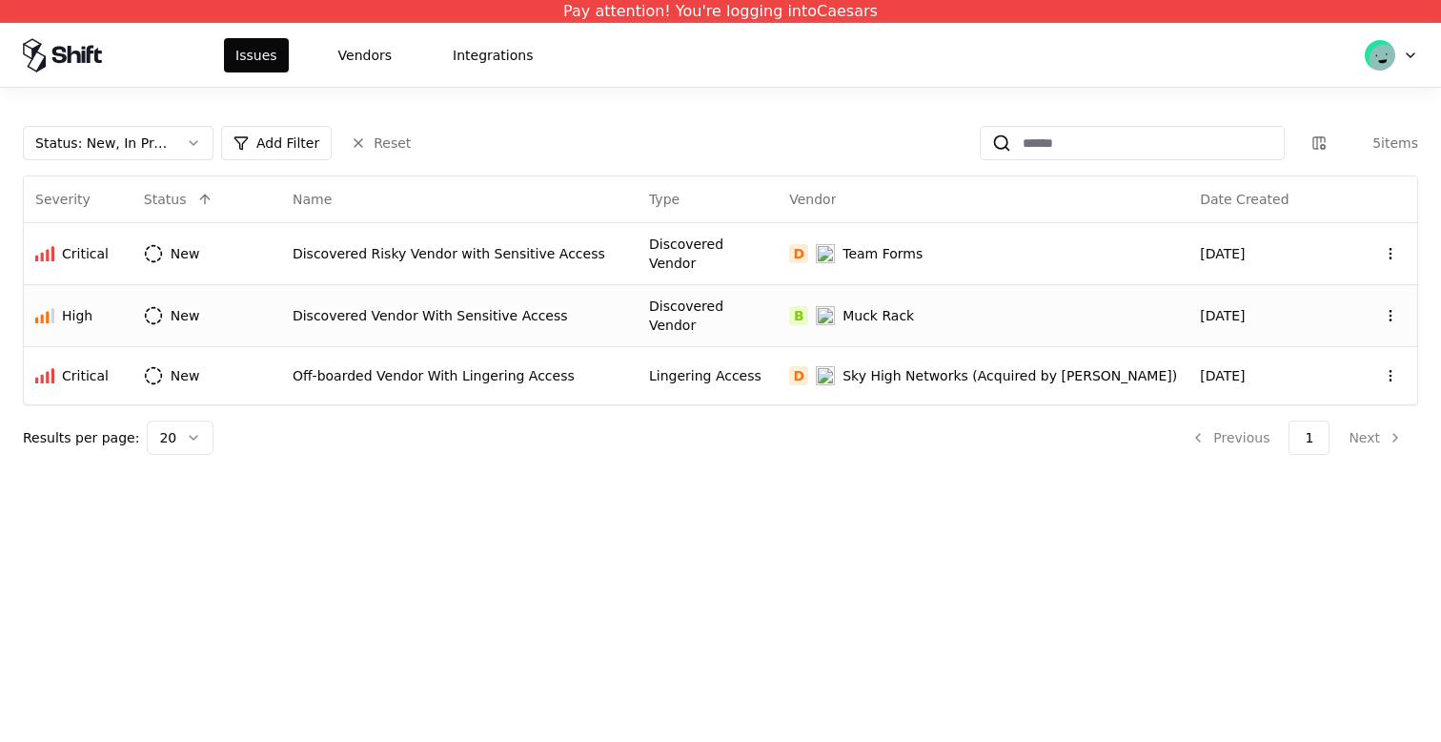
click at [342, 470] on div "Pay attention! You're logging into Caesars Issues Vendors Integrations Status :…" at bounding box center [720, 371] width 1441 height 742
click at [828, 564] on div "Pay attention! You're logging into Caesars Issues Vendors Integrations Status :…" at bounding box center [720, 371] width 1441 height 742
click at [371, 306] on div "Discovered Vendor With Sensitive Access" at bounding box center [460, 315] width 334 height 19
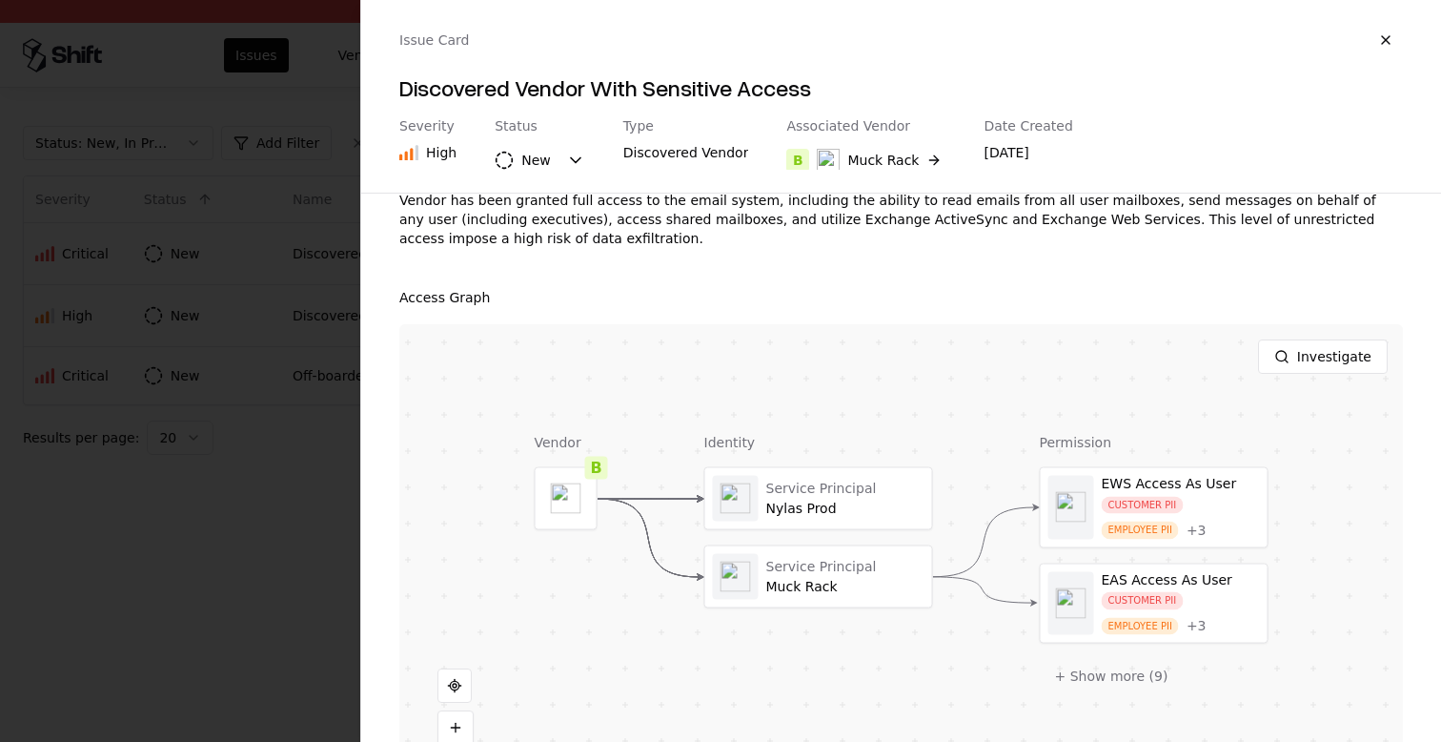
scroll to position [230, 0]
click at [769, 488] on div at bounding box center [818, 495] width 227 height 61
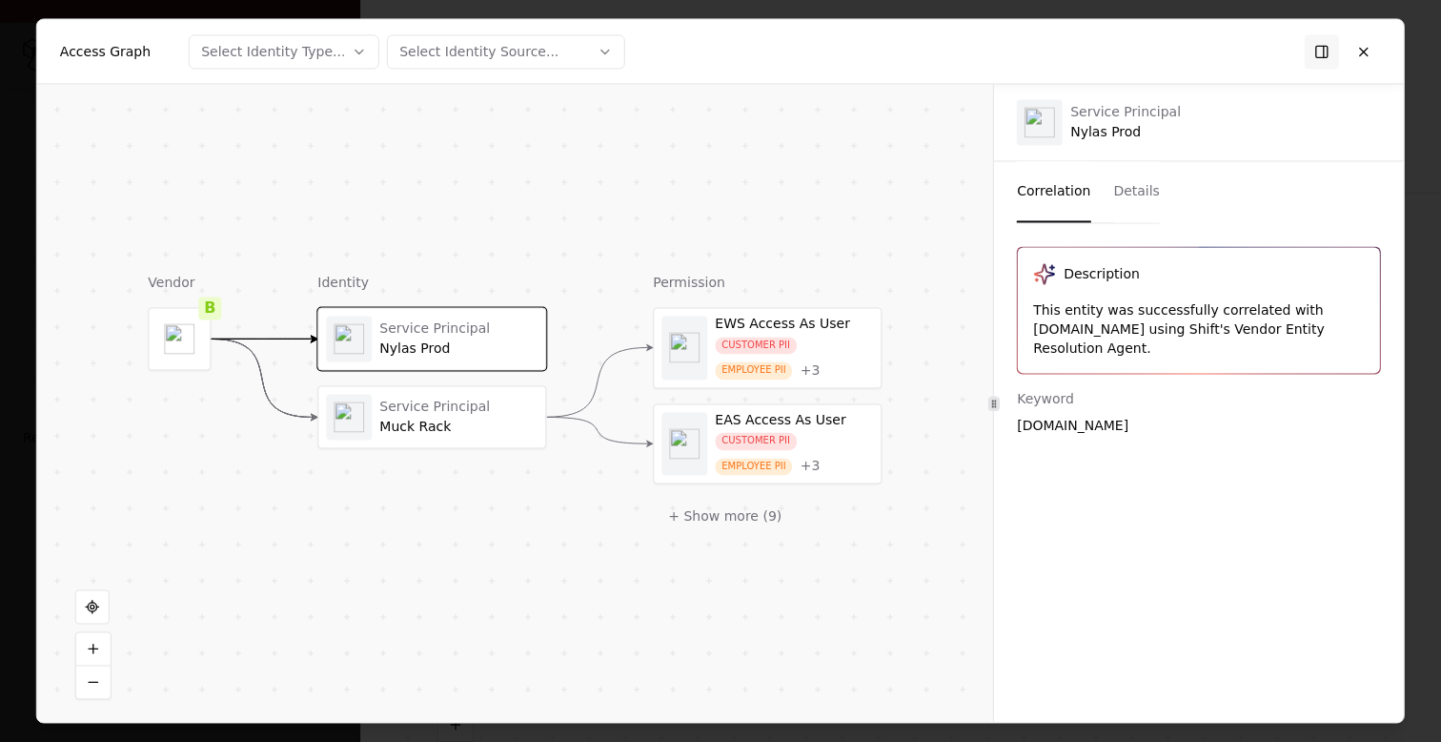
click at [406, 413] on div "Service Principal" at bounding box center [458, 407] width 158 height 17
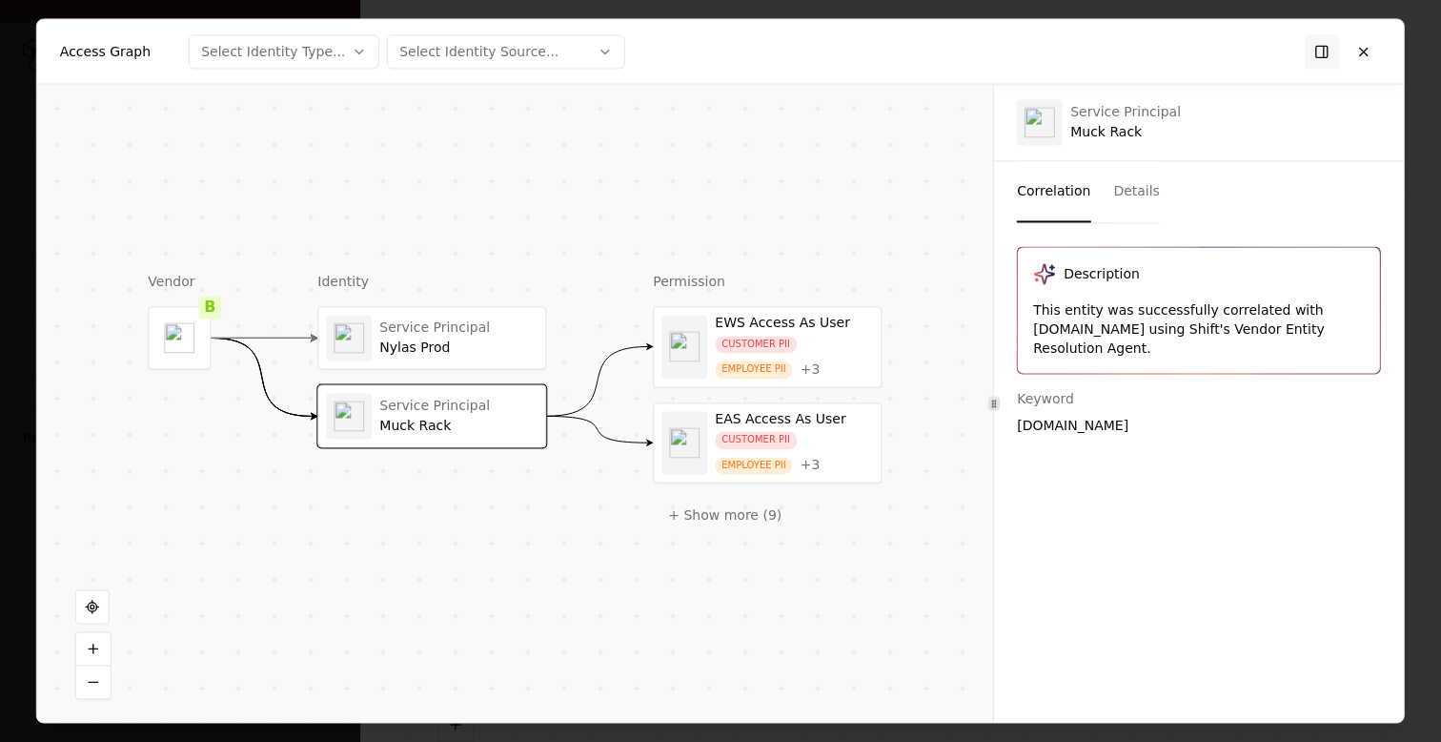
click at [406, 420] on div "Muck Rack" at bounding box center [458, 426] width 158 height 17
click at [409, 350] on div "Nylas Prod" at bounding box center [458, 347] width 158 height 17
click at [407, 426] on div "Muck Rack" at bounding box center [458, 426] width 158 height 17
click at [694, 338] on object "entra" at bounding box center [684, 347] width 31 height 31
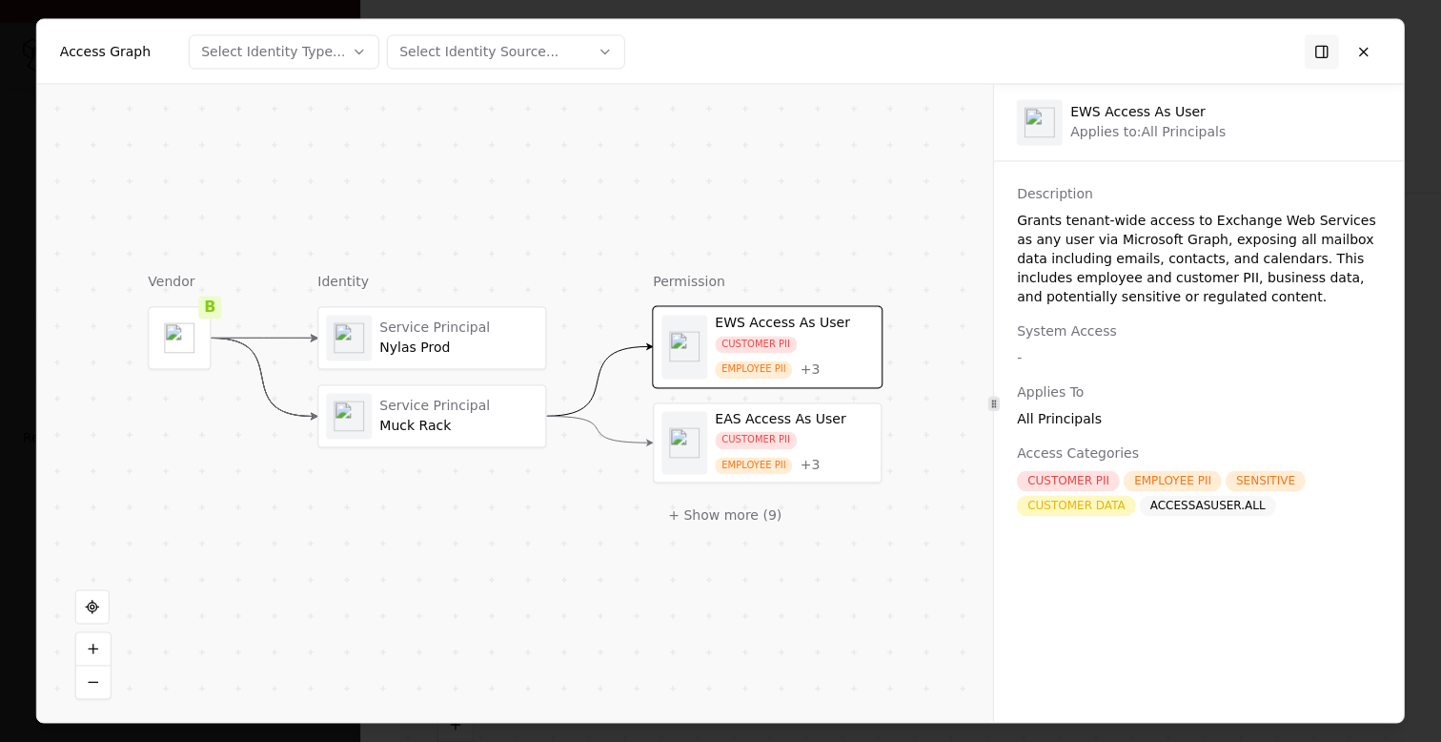
click at [348, 433] on div at bounding box center [349, 416] width 46 height 46
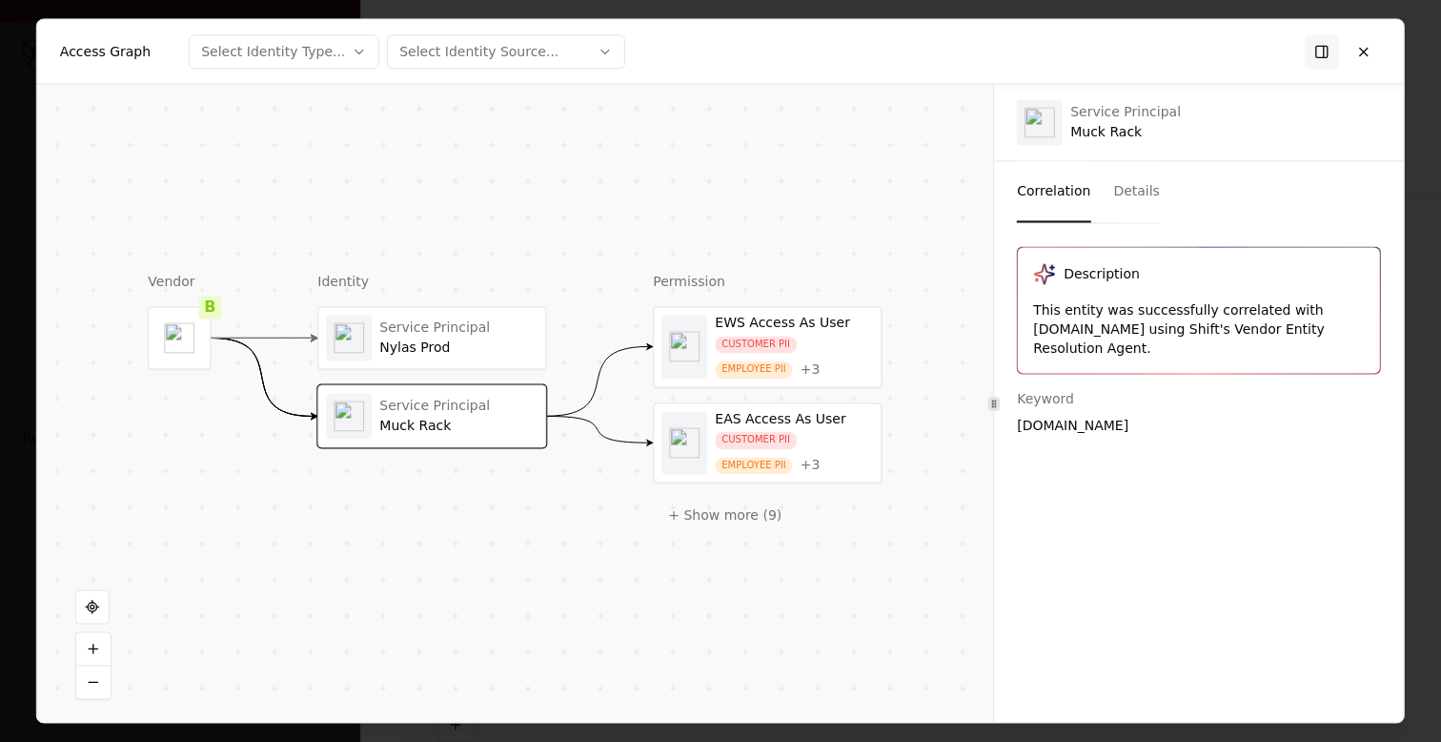
click at [1124, 202] on button "Details" at bounding box center [1137, 191] width 47 height 61
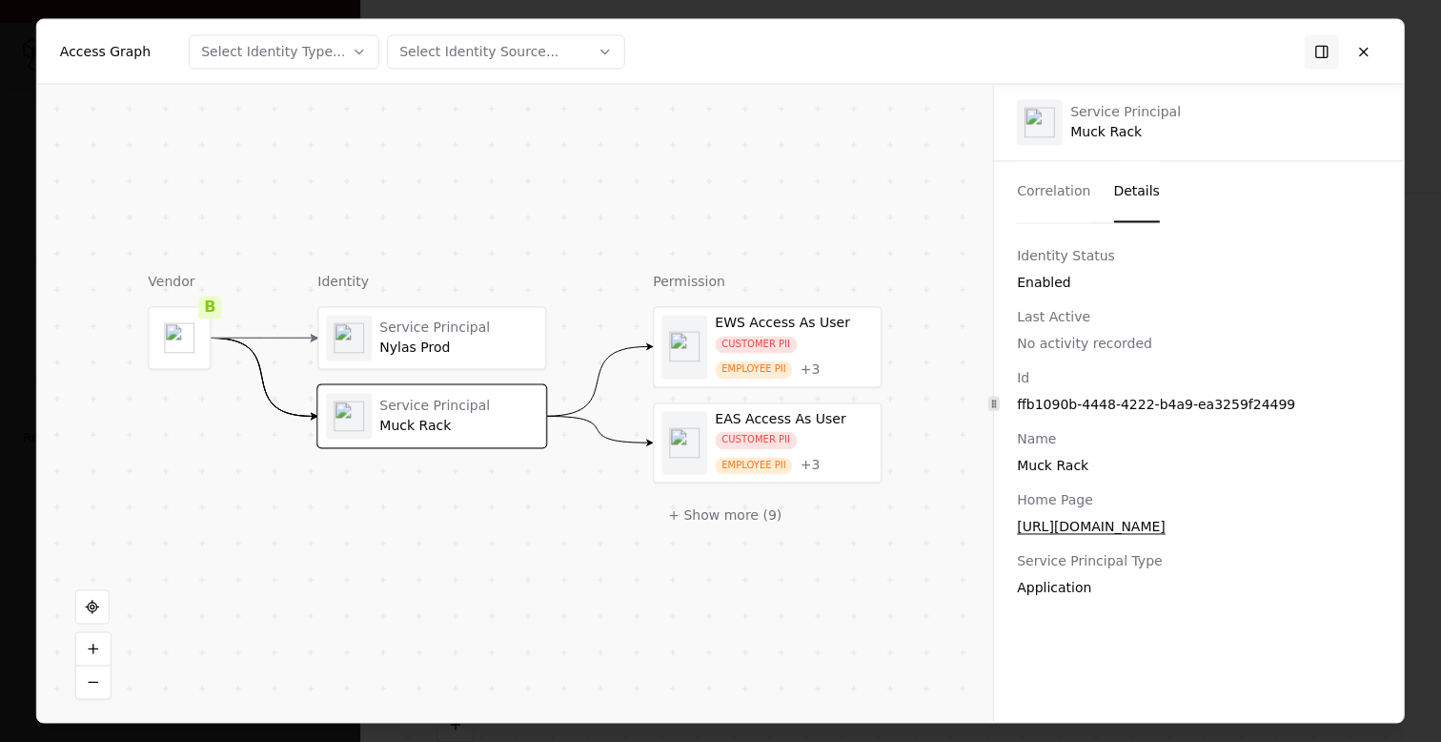
click at [1091, 396] on div "ffb1090b-4448-4222-b4a9-ea3259f24499" at bounding box center [1199, 404] width 364 height 19
copy div "ffb1090b-4448-4222-b4a9-ea3259f24499"
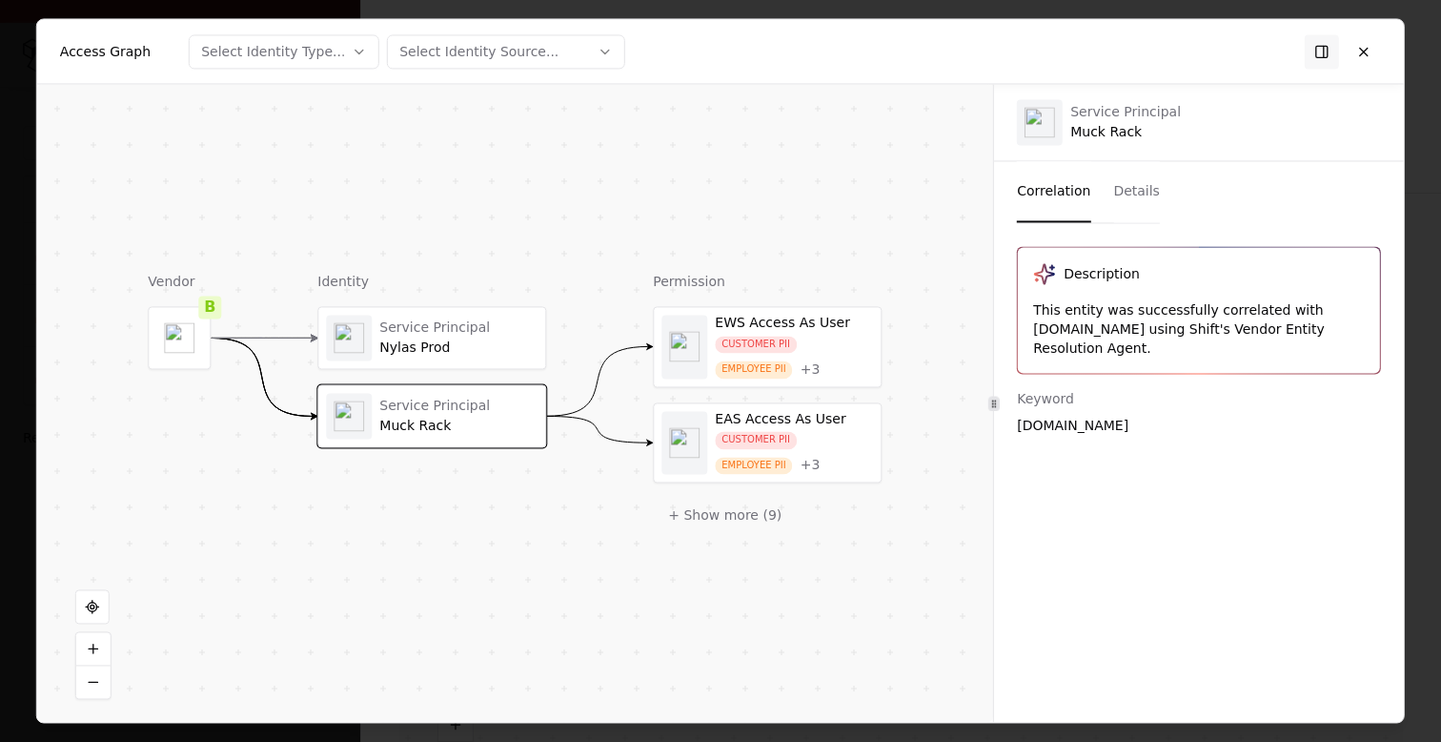
click at [1057, 191] on button "Correlation" at bounding box center [1053, 191] width 73 height 61
click at [1331, 51] on button at bounding box center [1322, 51] width 34 height 34
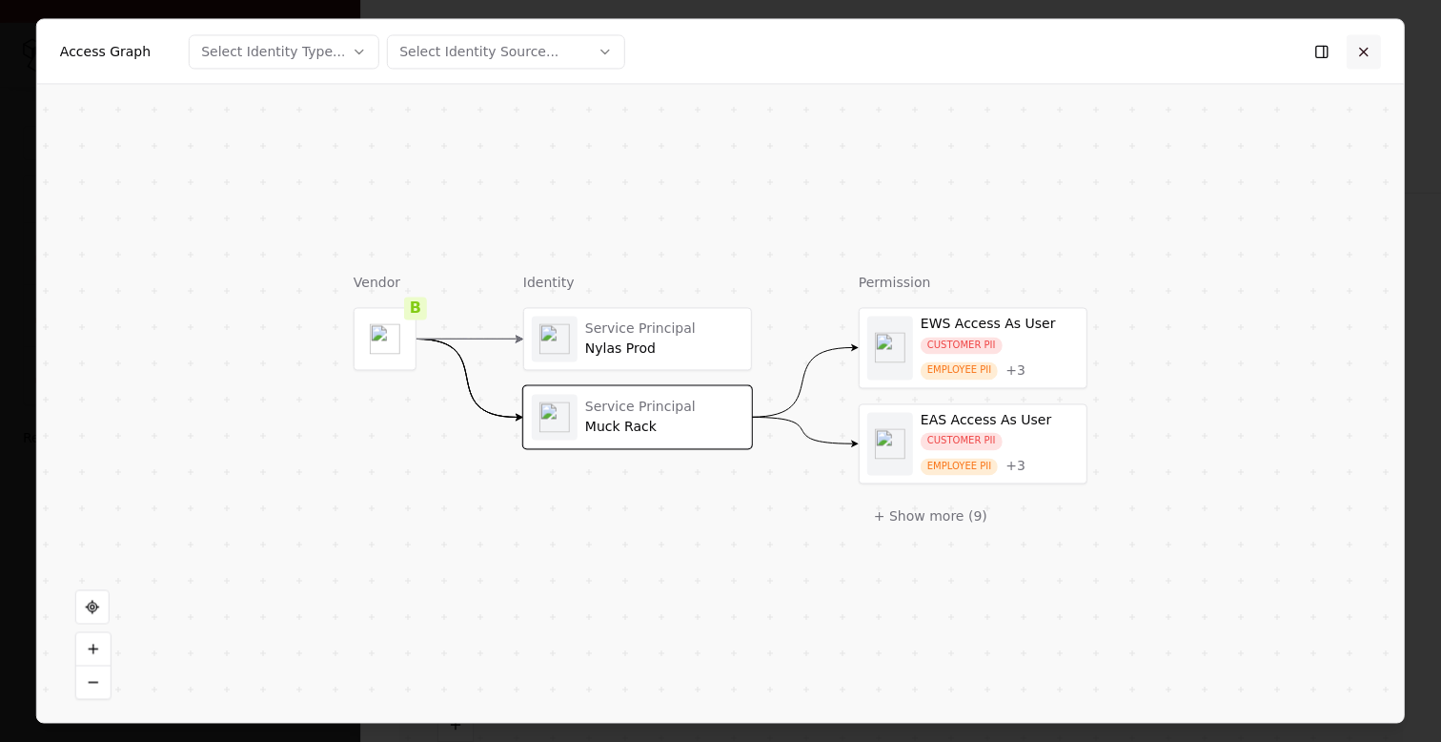
click at [1370, 54] on button at bounding box center [1364, 51] width 34 height 34
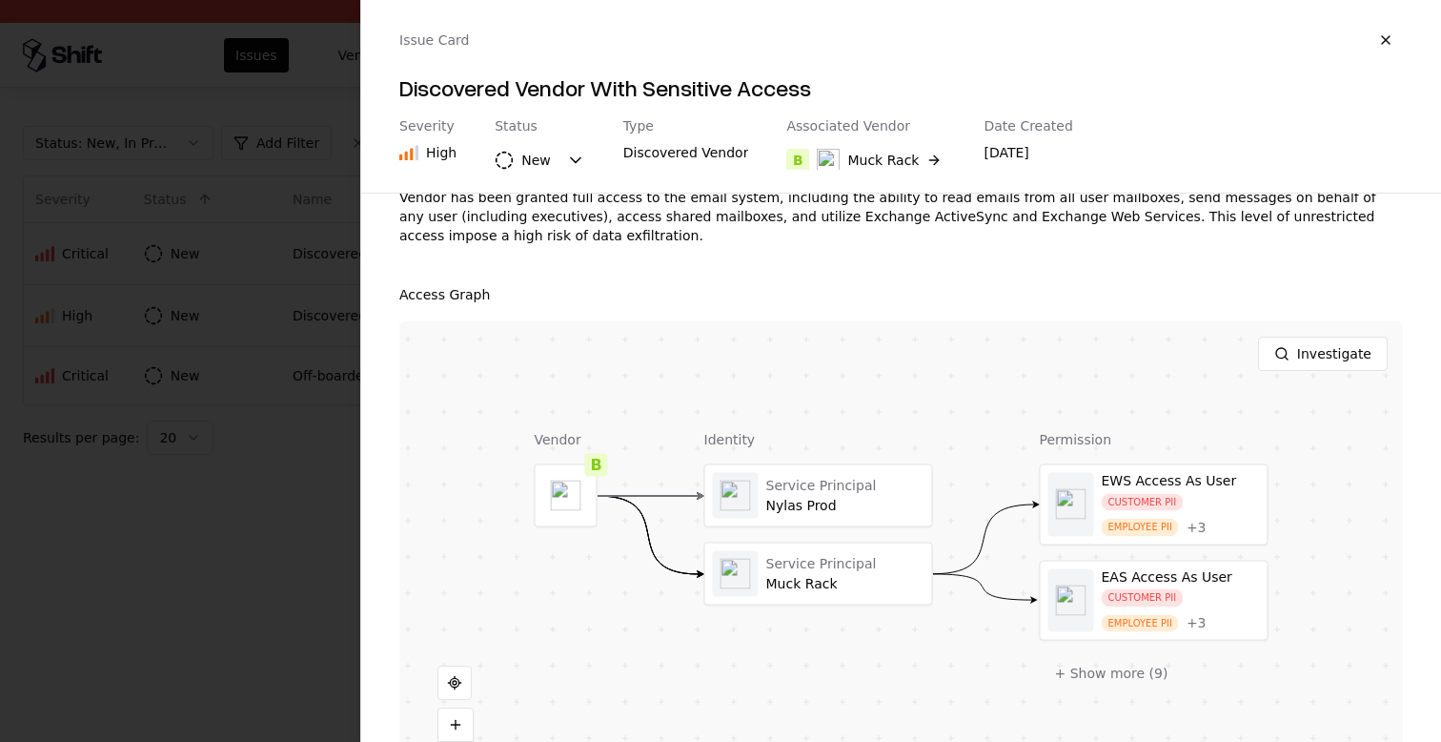
click at [251, 549] on div at bounding box center [720, 371] width 1441 height 742
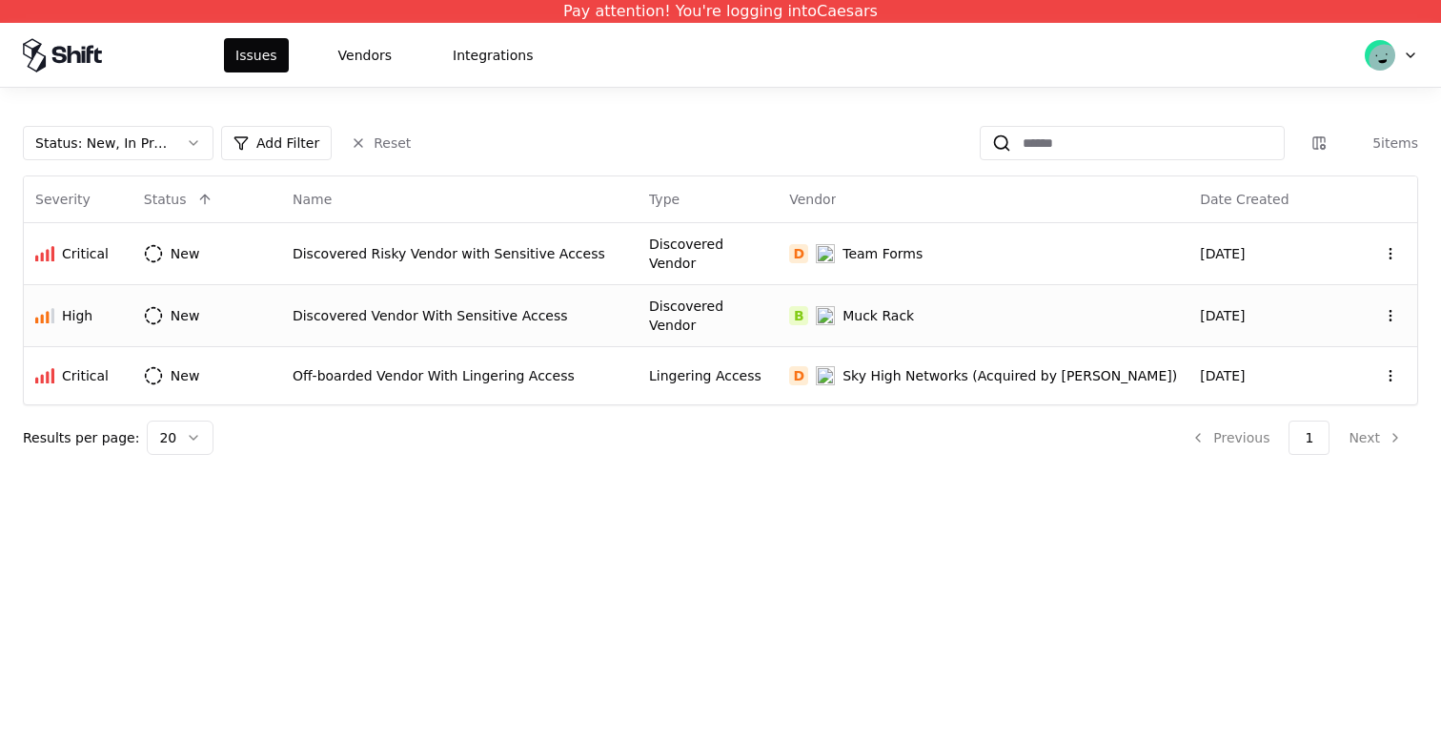
click at [312, 313] on td "Discovered Vendor With Sensitive Access" at bounding box center [459, 315] width 357 height 62
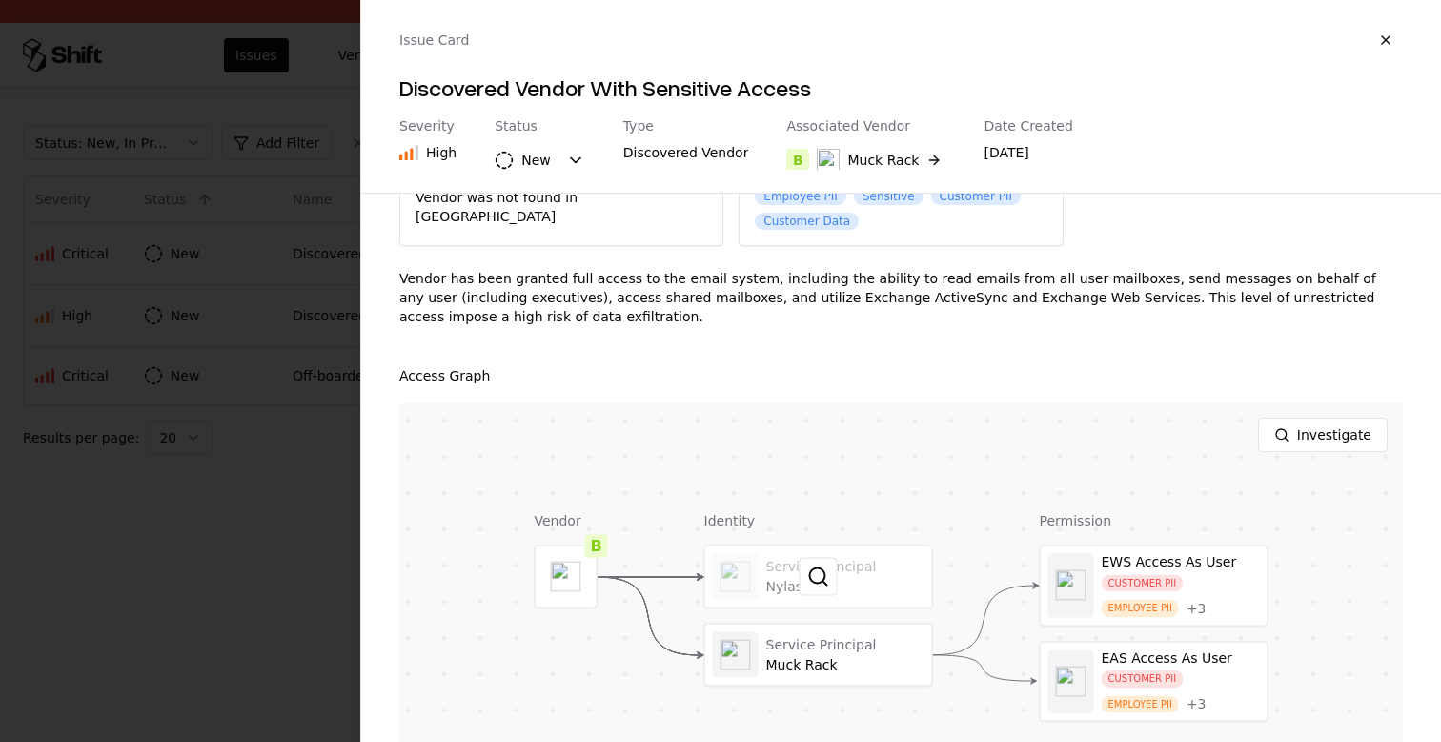
scroll to position [150, 0]
click at [822, 557] on button at bounding box center [819, 576] width 38 height 38
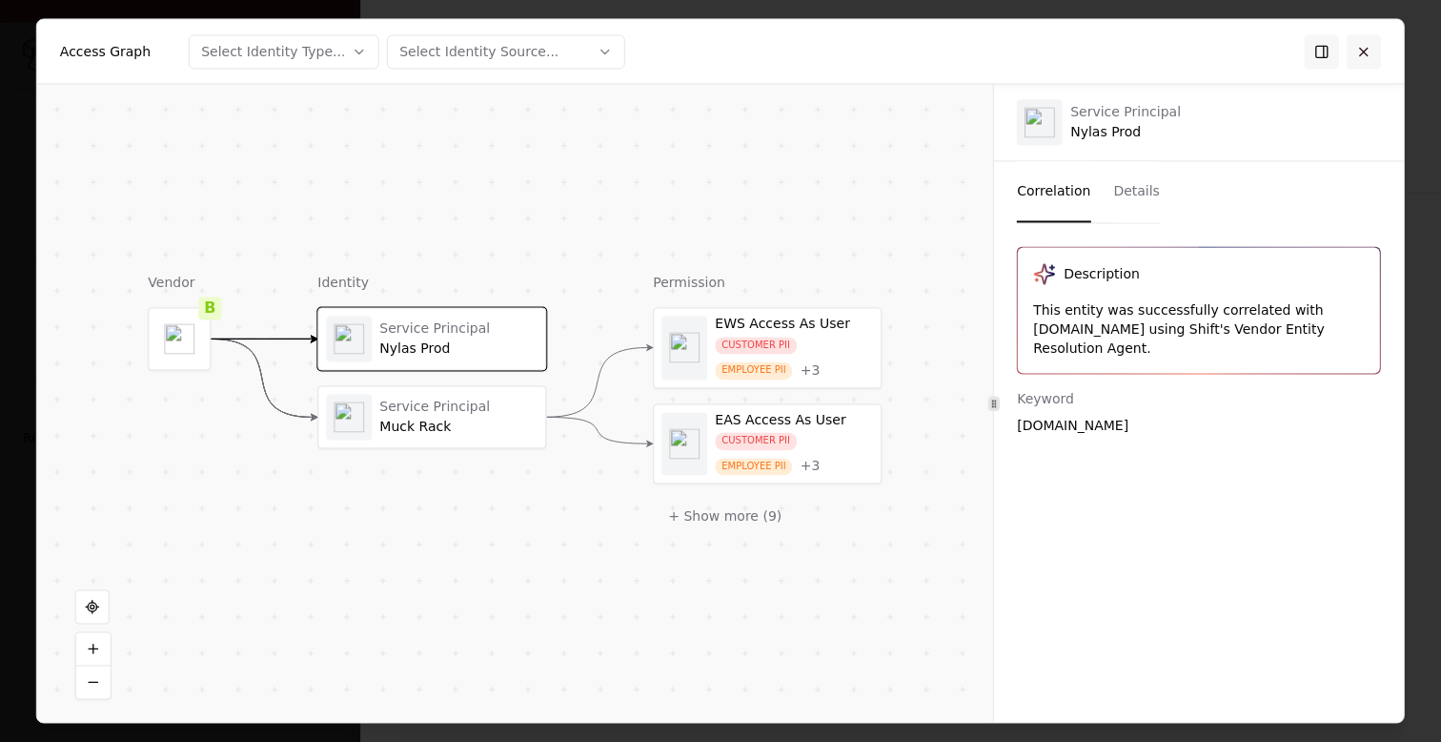
click at [1358, 54] on button at bounding box center [1364, 51] width 34 height 34
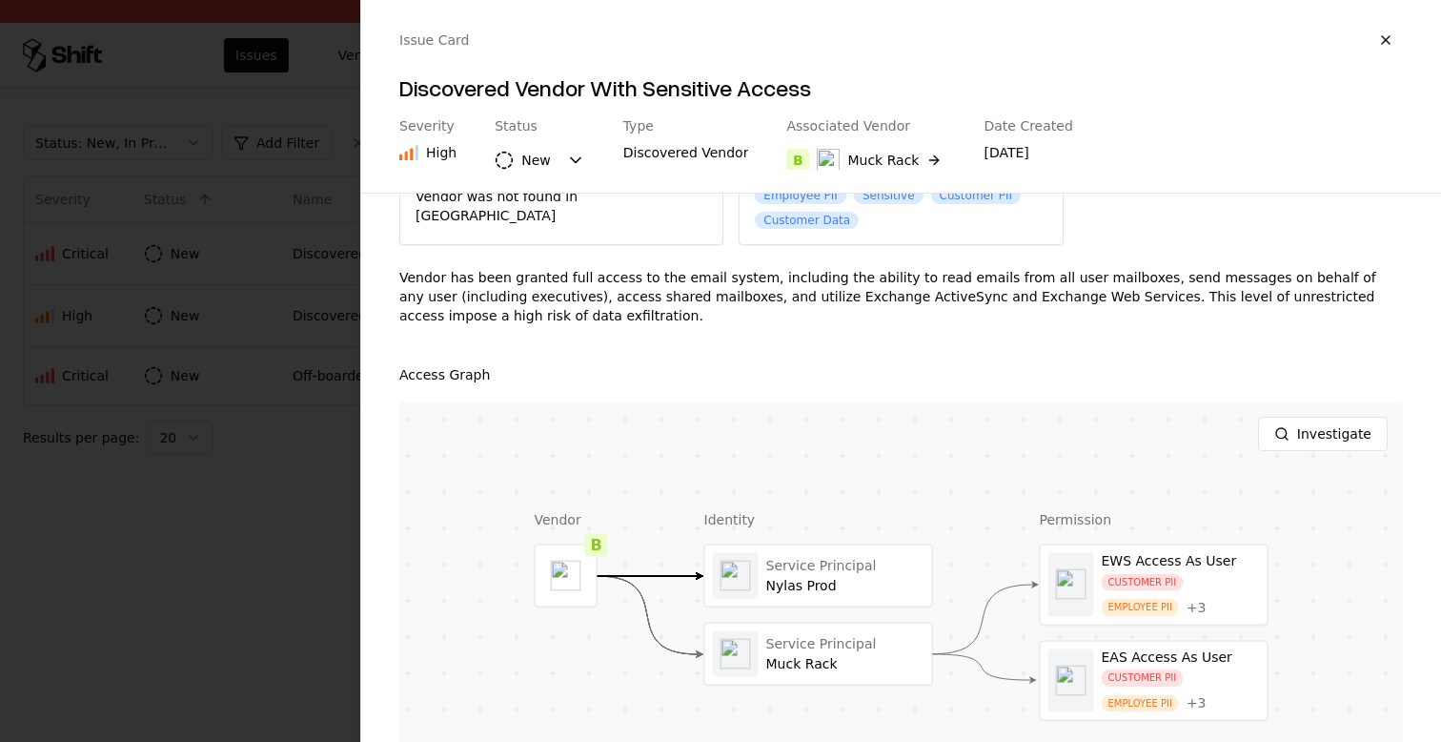
click at [319, 448] on div at bounding box center [720, 371] width 1441 height 742
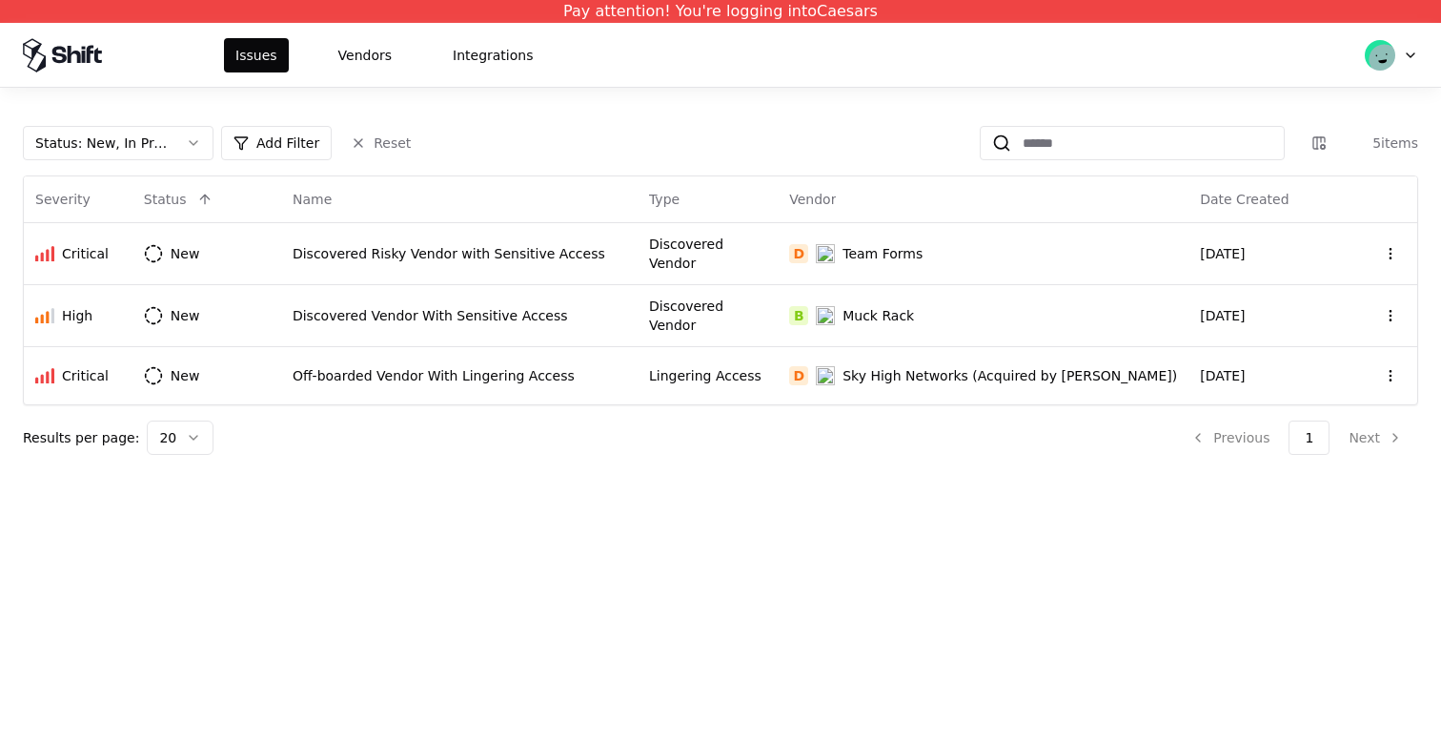
click at [474, 570] on div "Pay attention! You're logging into Caesars Issues Vendors Integrations Status :…" at bounding box center [720, 371] width 1441 height 742
click at [1395, 251] on html "Pay attention! You're logging into Caesars Issues Vendors Integrations Status :…" at bounding box center [720, 371] width 1441 height 742
click at [698, 509] on html "Pay attention! You're logging into Caesars Issues Vendors Integrations Status :…" at bounding box center [720, 371] width 1441 height 742
click at [589, 312] on div "Discovered Vendor With Sensitive Access" at bounding box center [460, 315] width 334 height 19
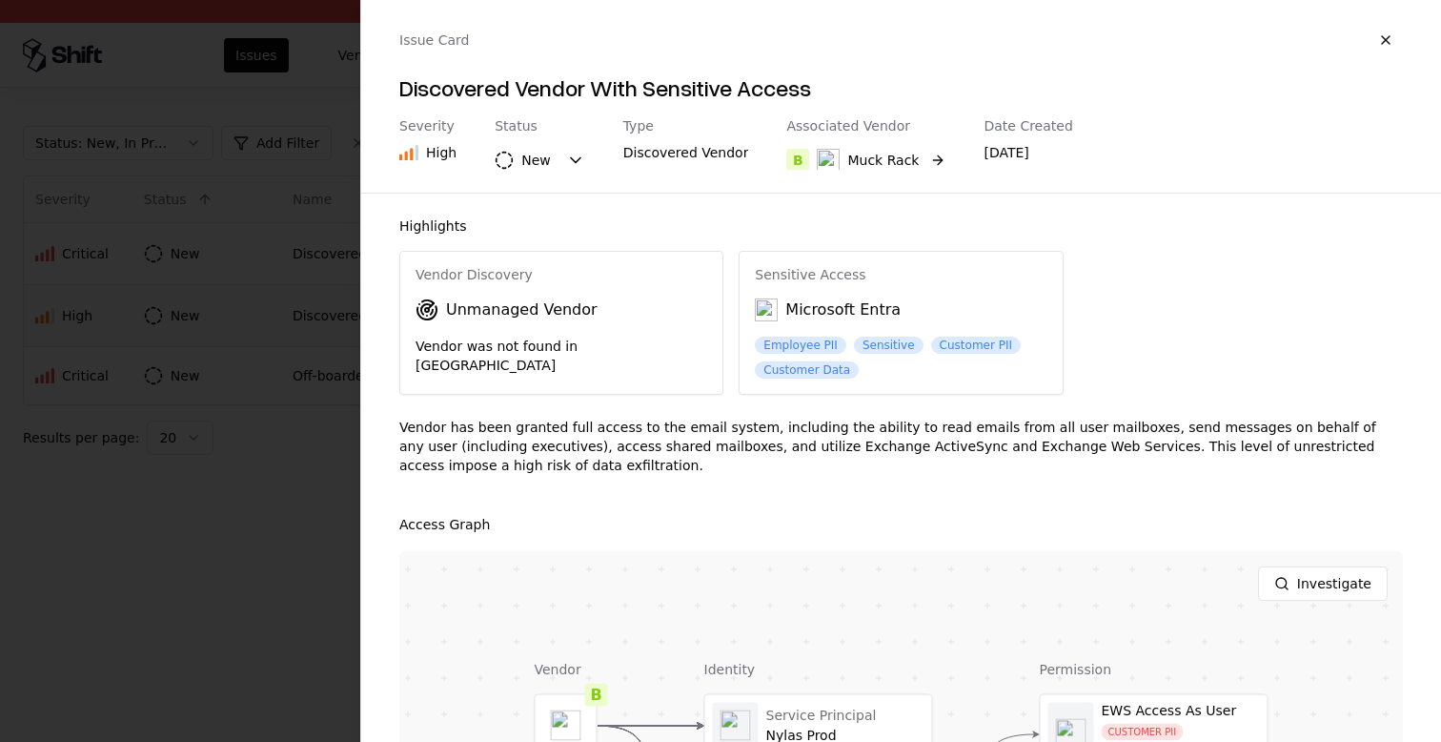
click at [907, 163] on button "B Muck Rack" at bounding box center [866, 160] width 159 height 34
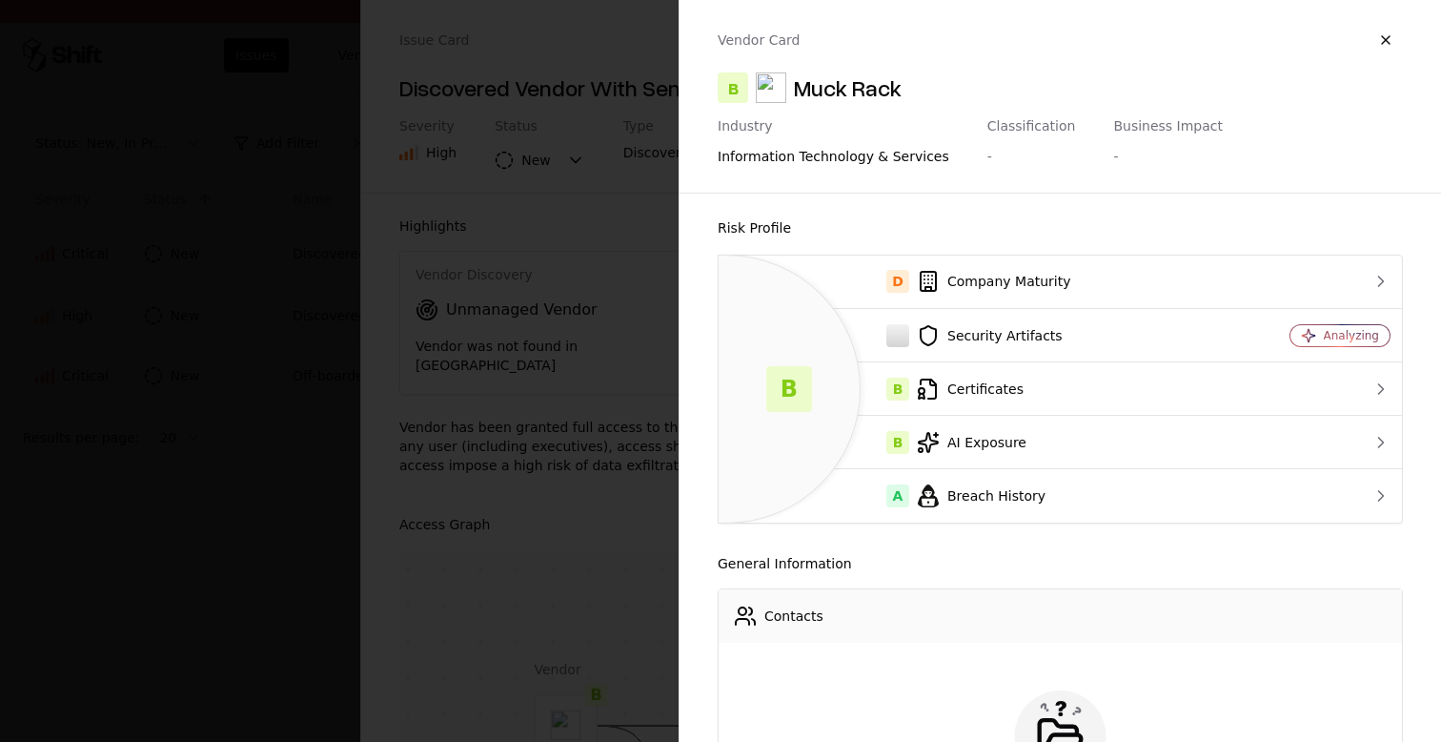
click at [832, 163] on div "information technology & services" at bounding box center [834, 156] width 232 height 19
click at [879, 94] on div "Muck Rack" at bounding box center [848, 87] width 108 height 31
copy div "Muck Rack"
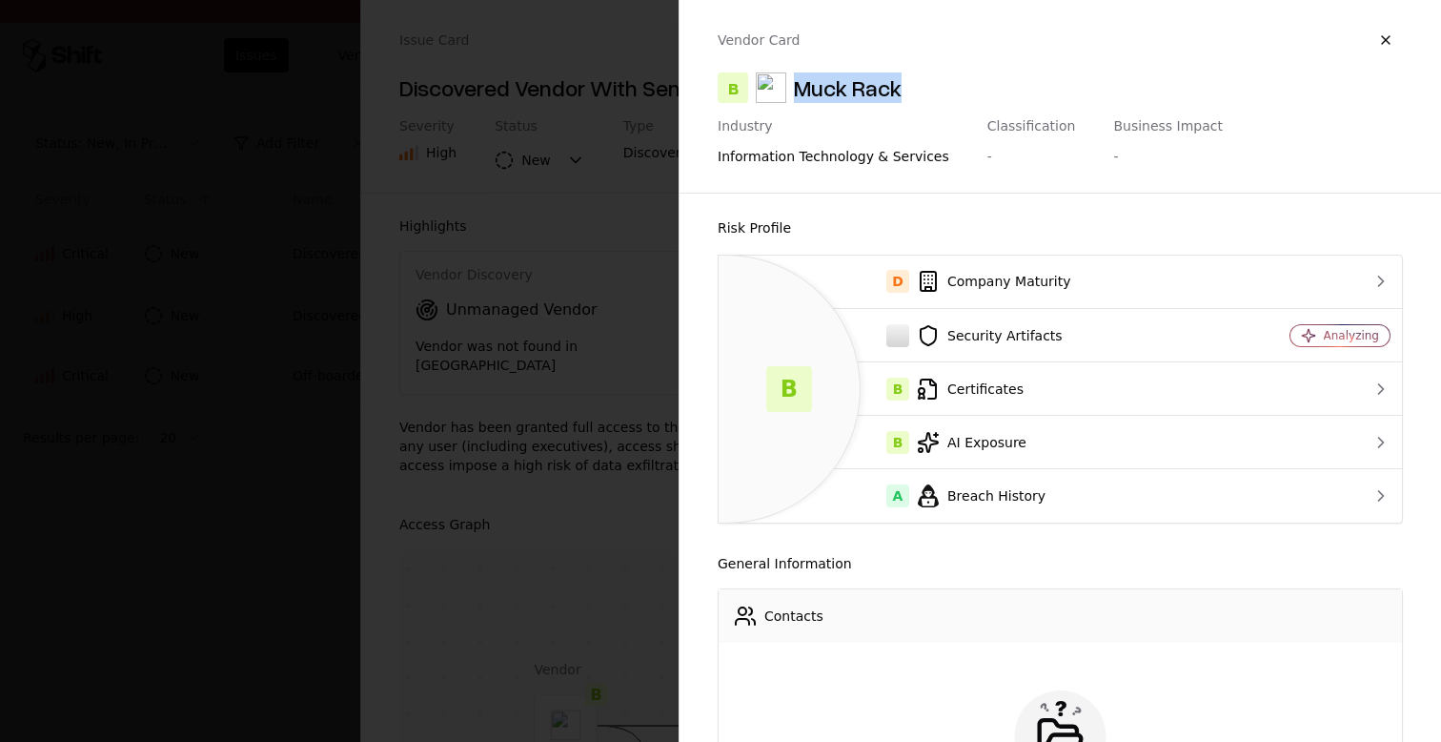
click at [630, 623] on div at bounding box center [720, 371] width 1441 height 742
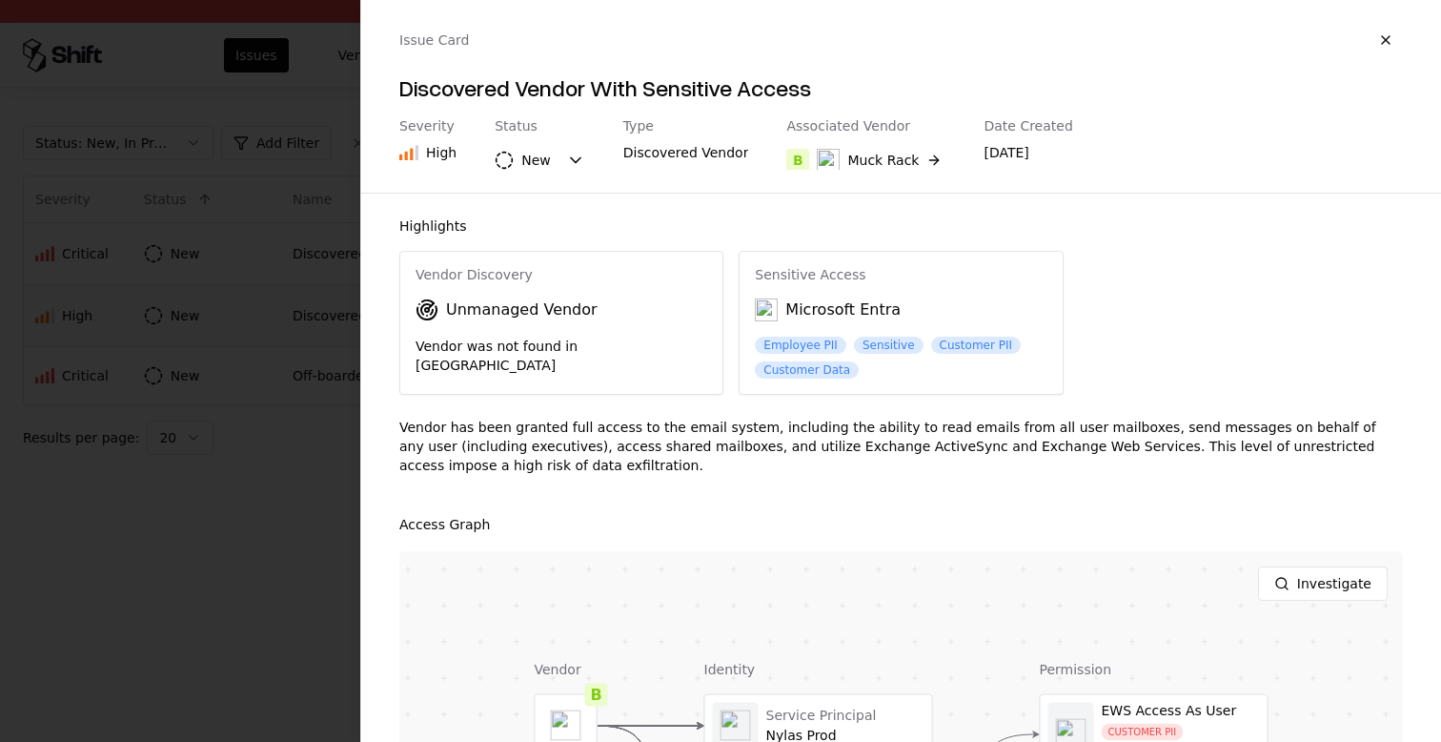
click at [309, 563] on div at bounding box center [720, 371] width 1441 height 742
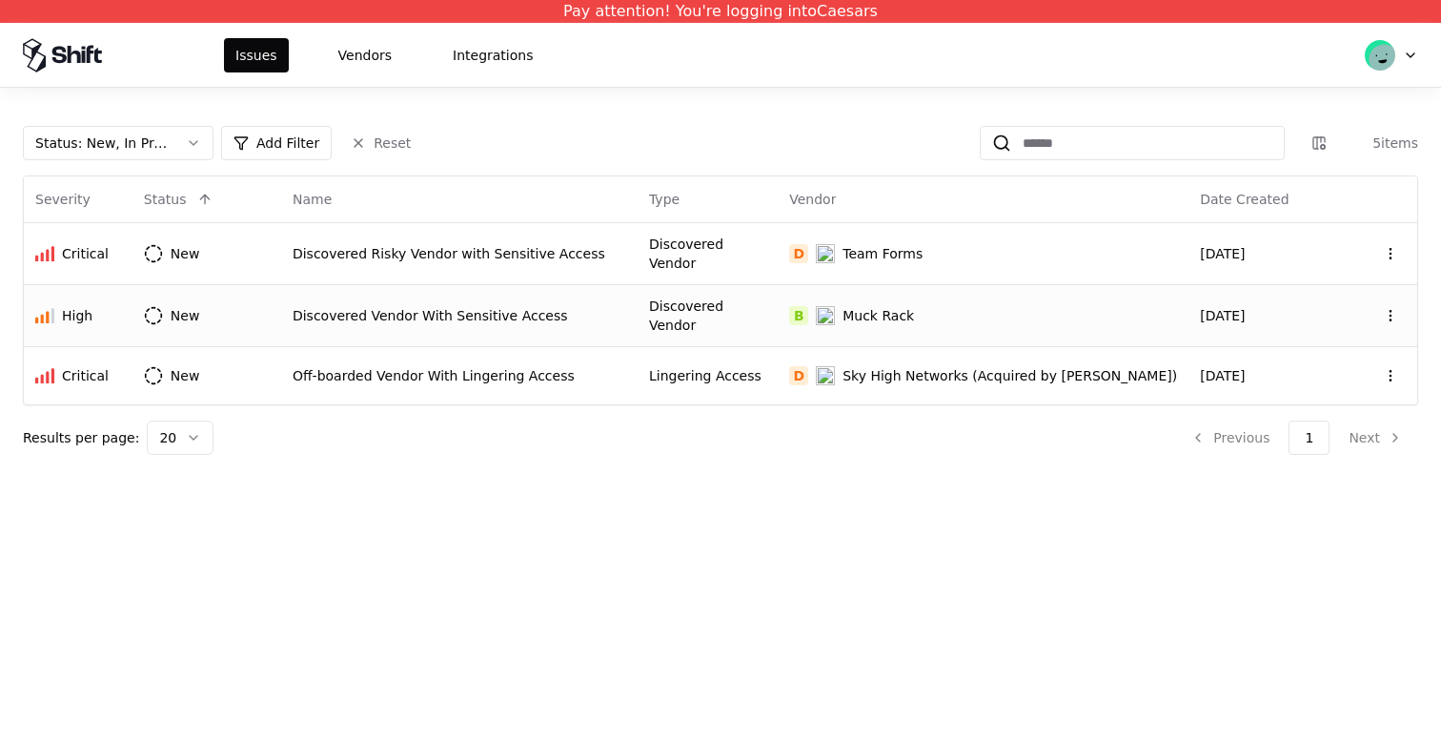
click at [423, 297] on td "Discovered Vendor With Sensitive Access" at bounding box center [459, 315] width 357 height 62
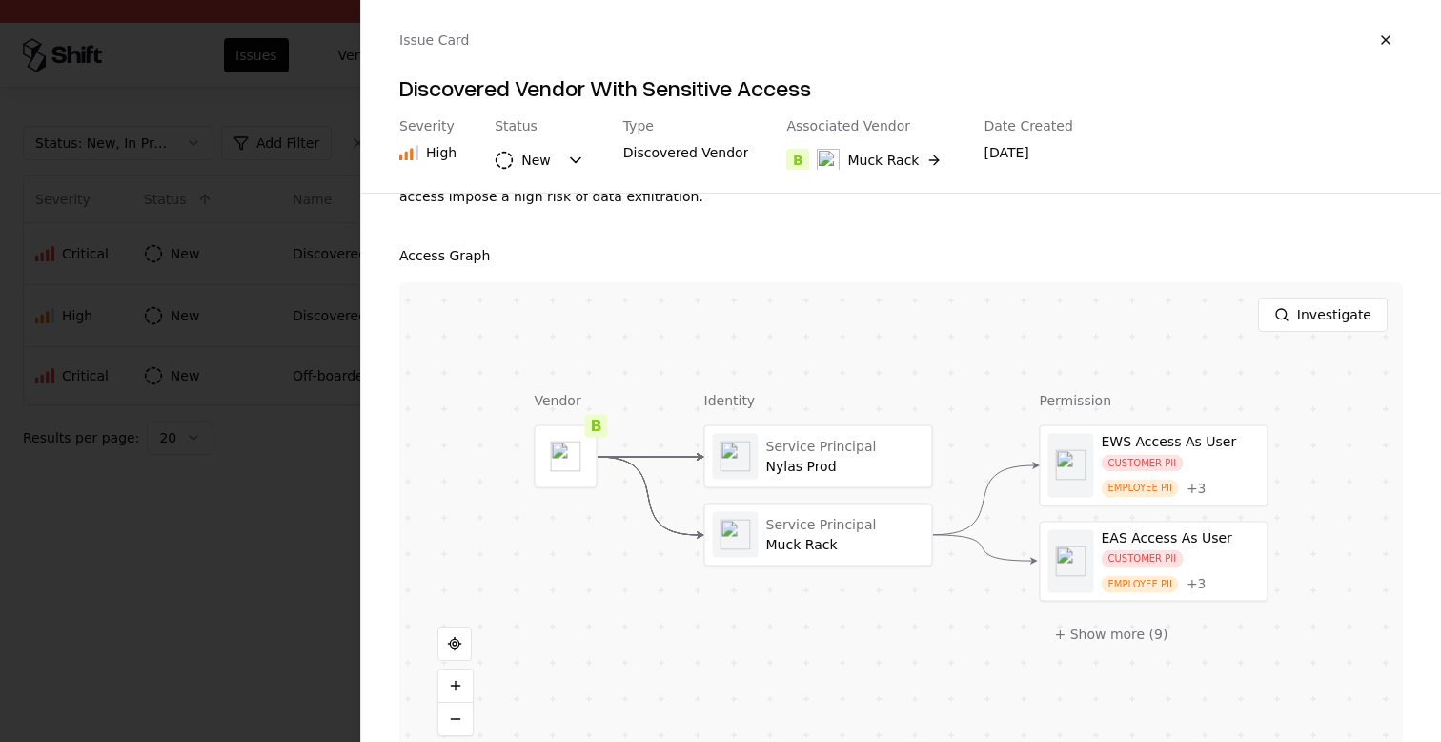
scroll to position [297, 0]
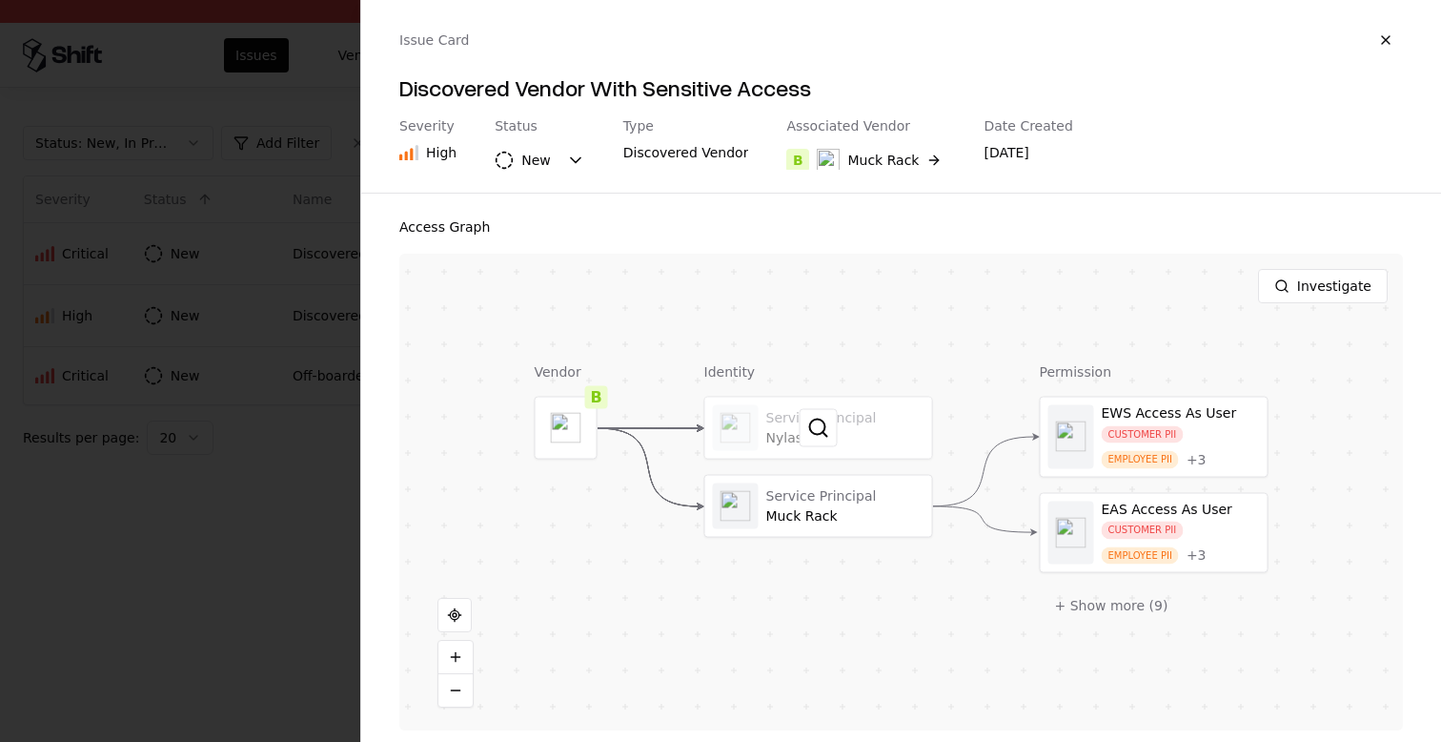
click at [787, 437] on div at bounding box center [818, 428] width 227 height 61
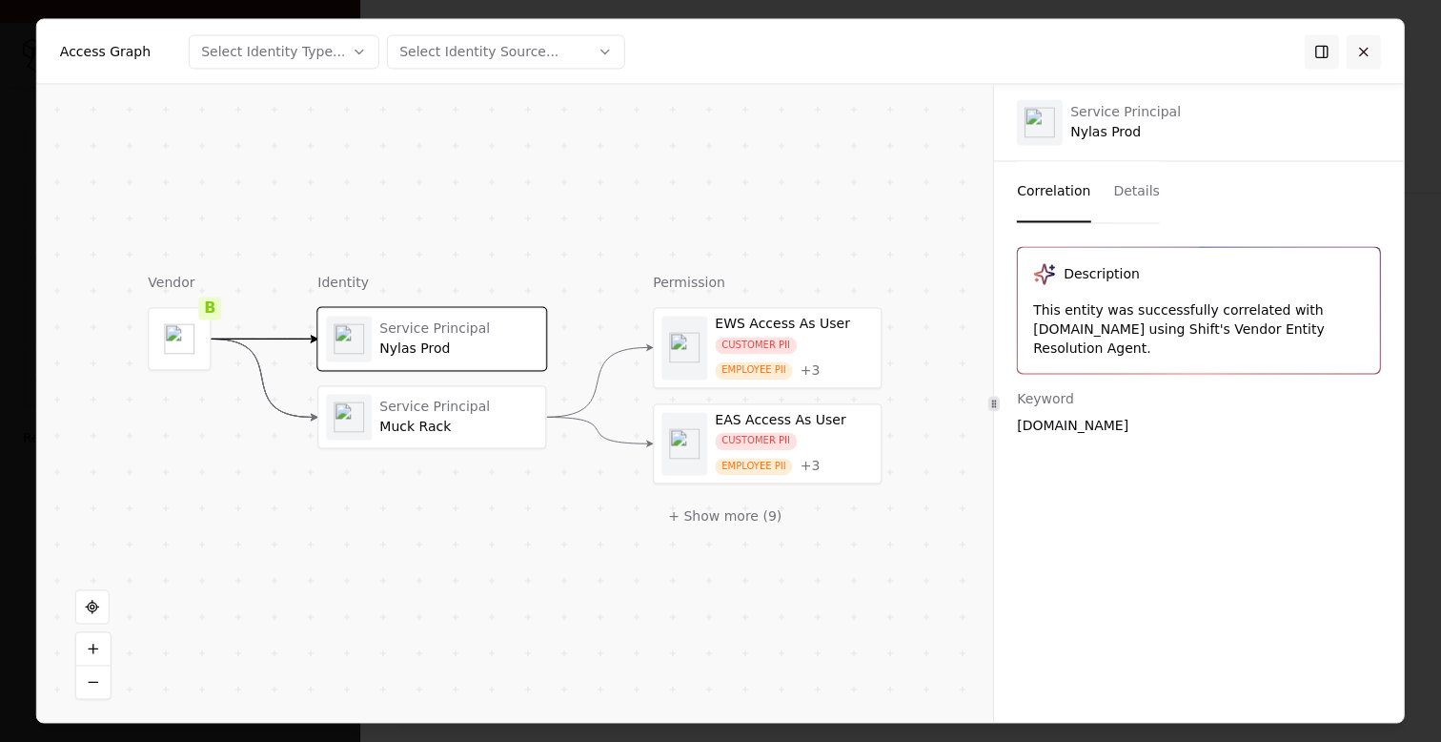
click at [1364, 48] on button at bounding box center [1364, 51] width 34 height 34
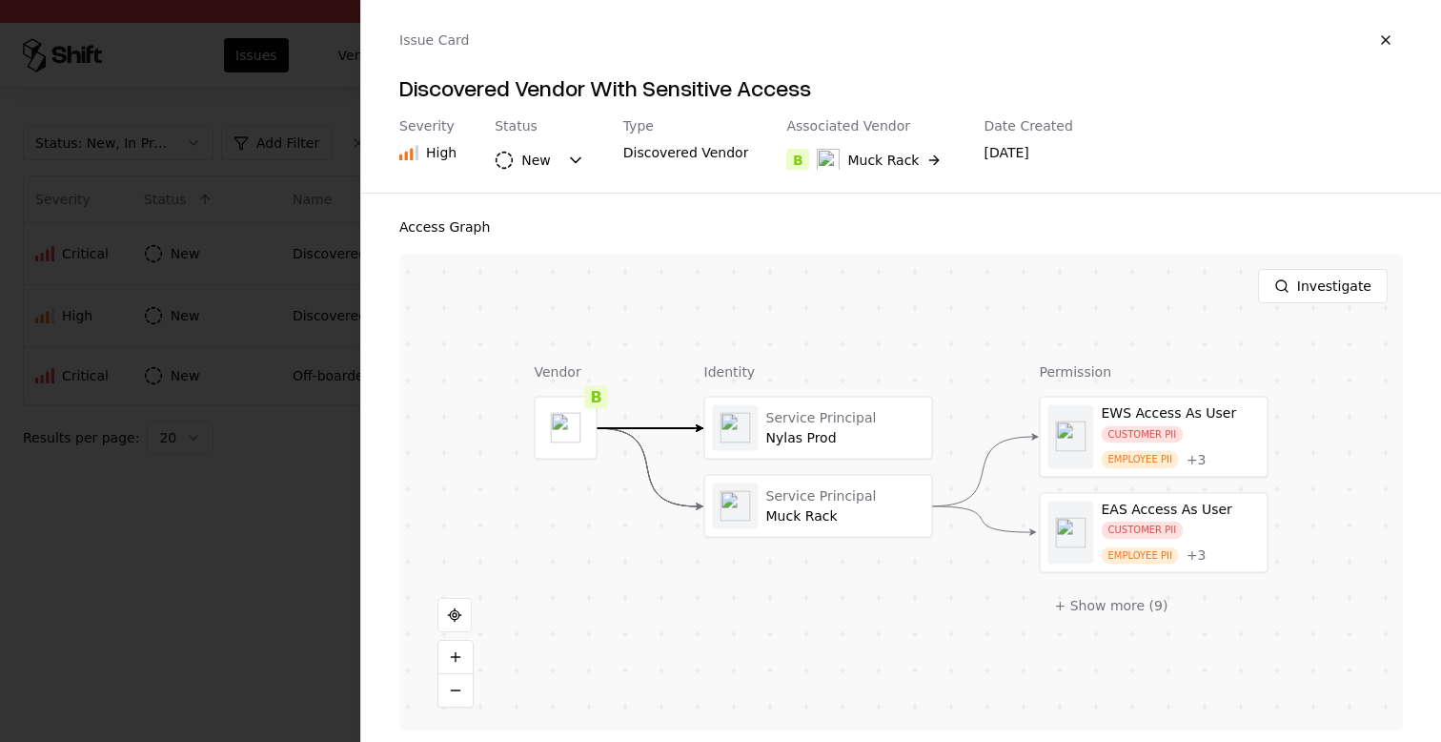
click at [215, 584] on div at bounding box center [720, 371] width 1441 height 742
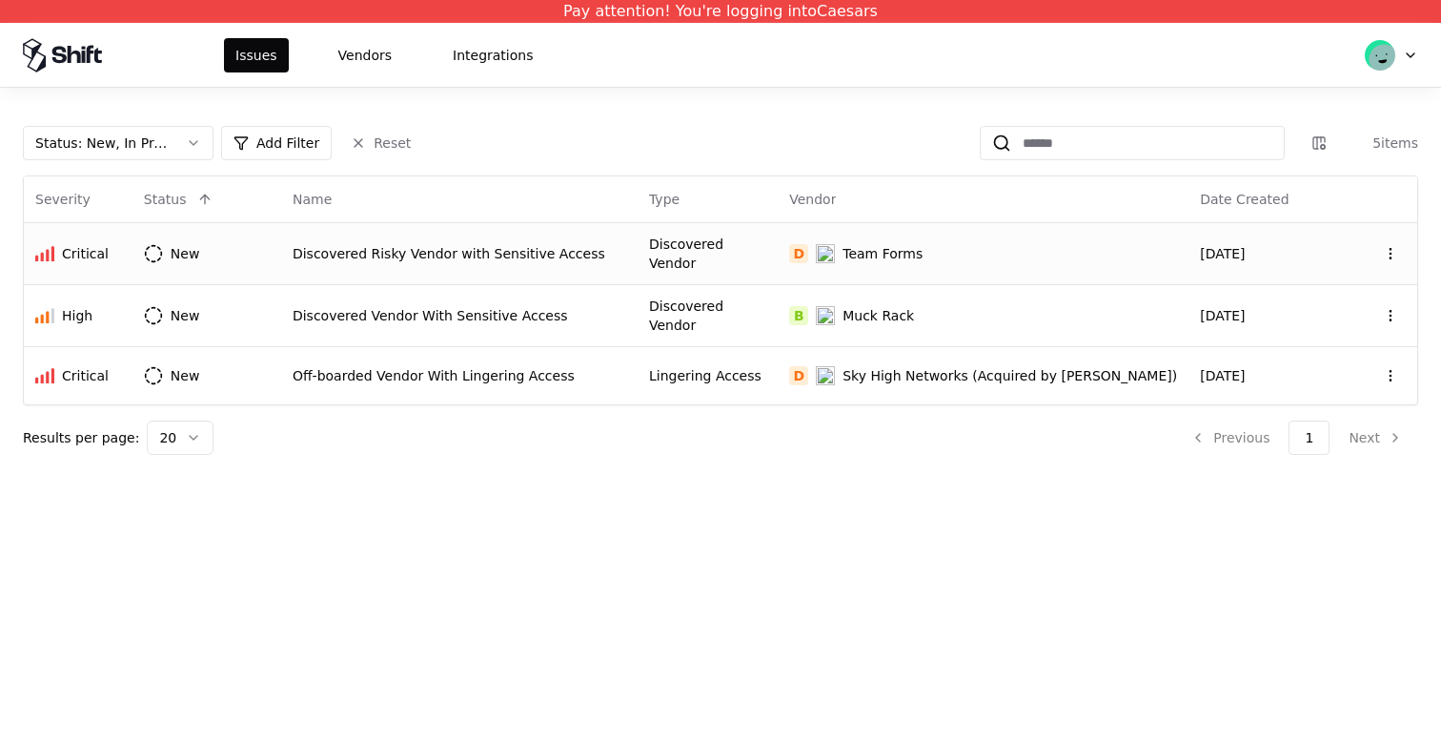
click at [725, 259] on div "Discovered Vendor" at bounding box center [707, 254] width 117 height 38
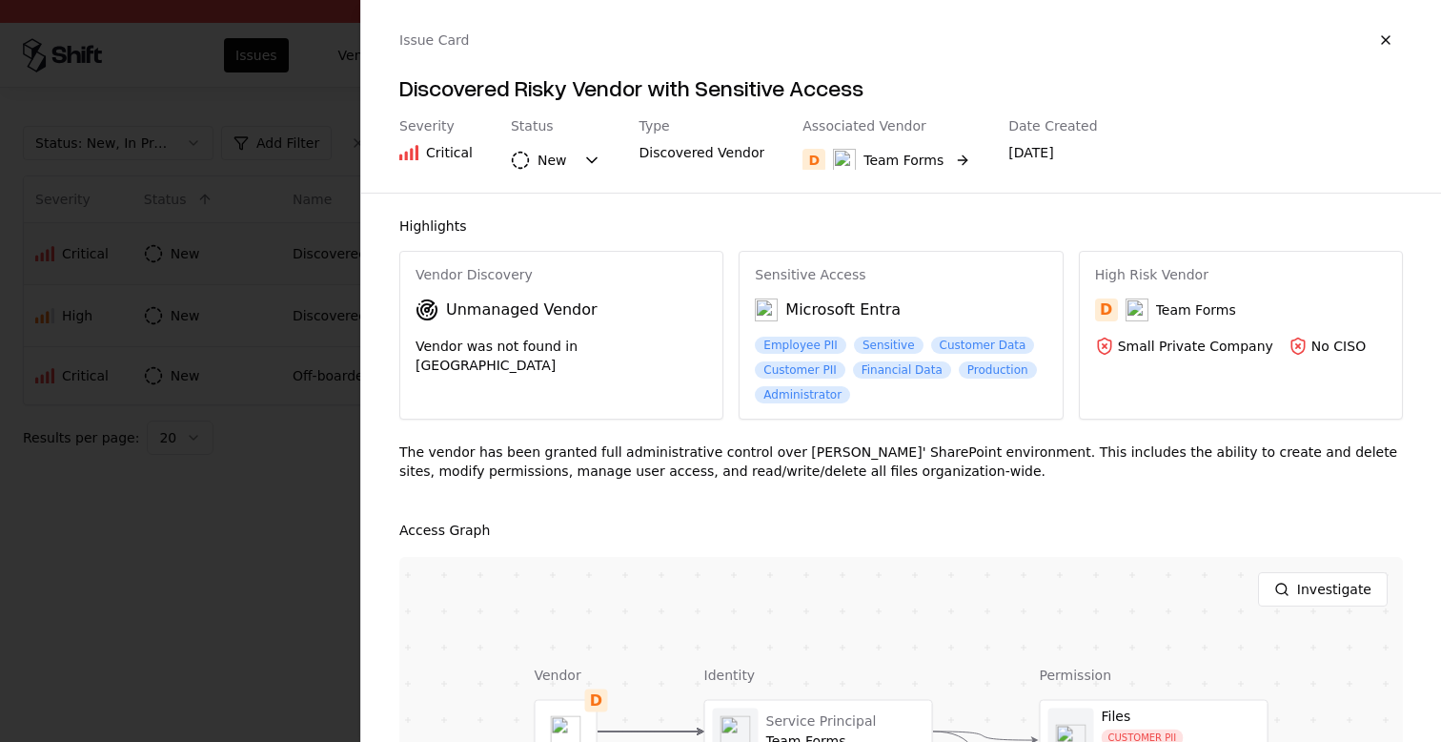
click at [879, 161] on div "Team Forms" at bounding box center [904, 160] width 80 height 19
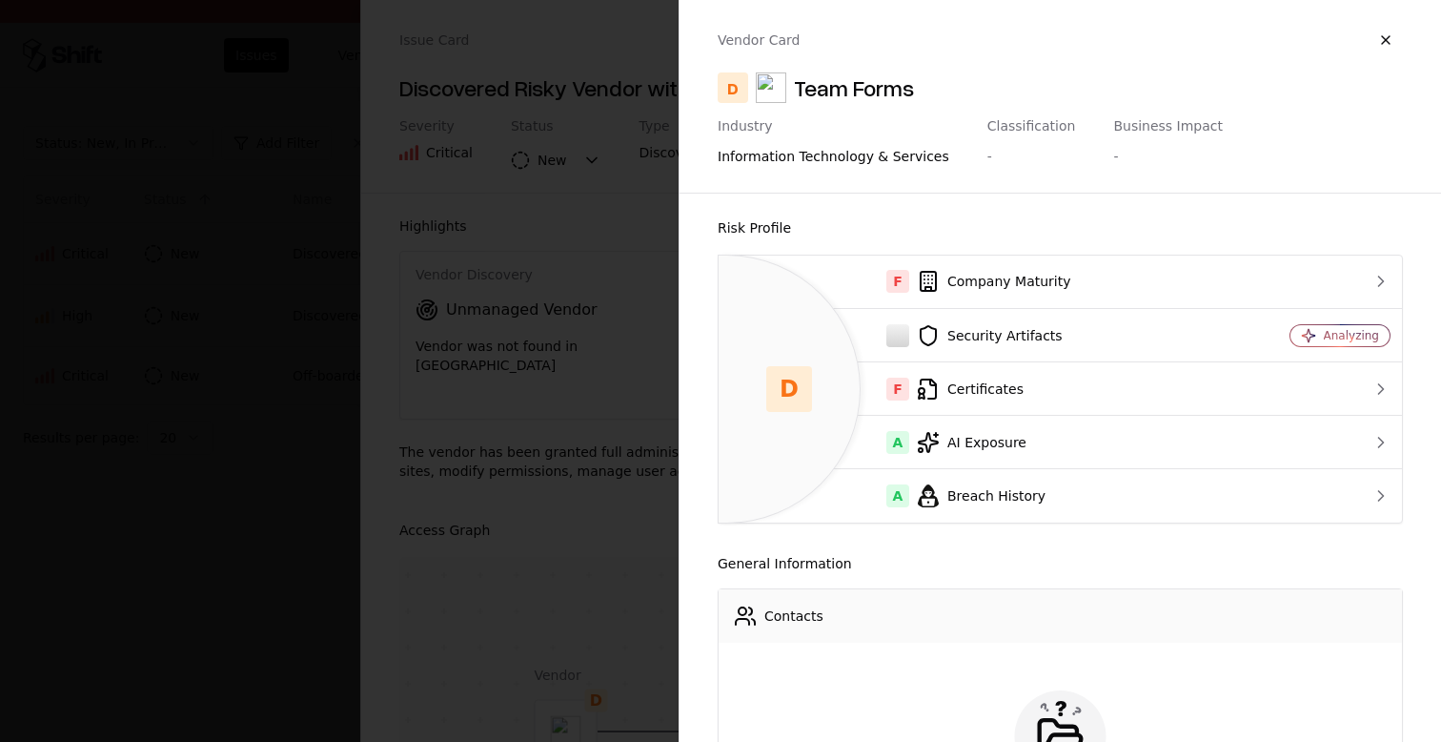
click at [880, 92] on div "Team Forms" at bounding box center [854, 87] width 120 height 31
copy div "Team Forms"
click at [568, 522] on div at bounding box center [720, 371] width 1441 height 742
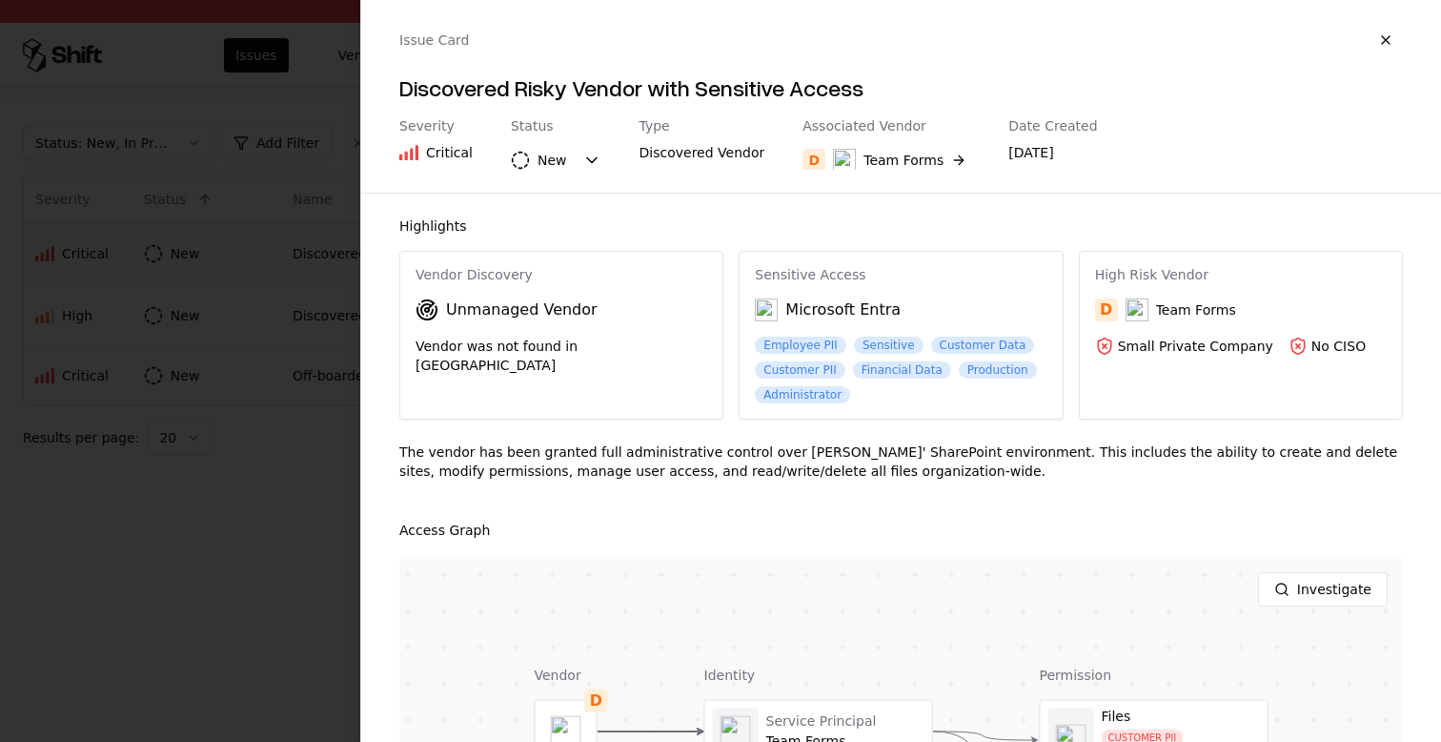
click at [227, 465] on div at bounding box center [720, 371] width 1441 height 742
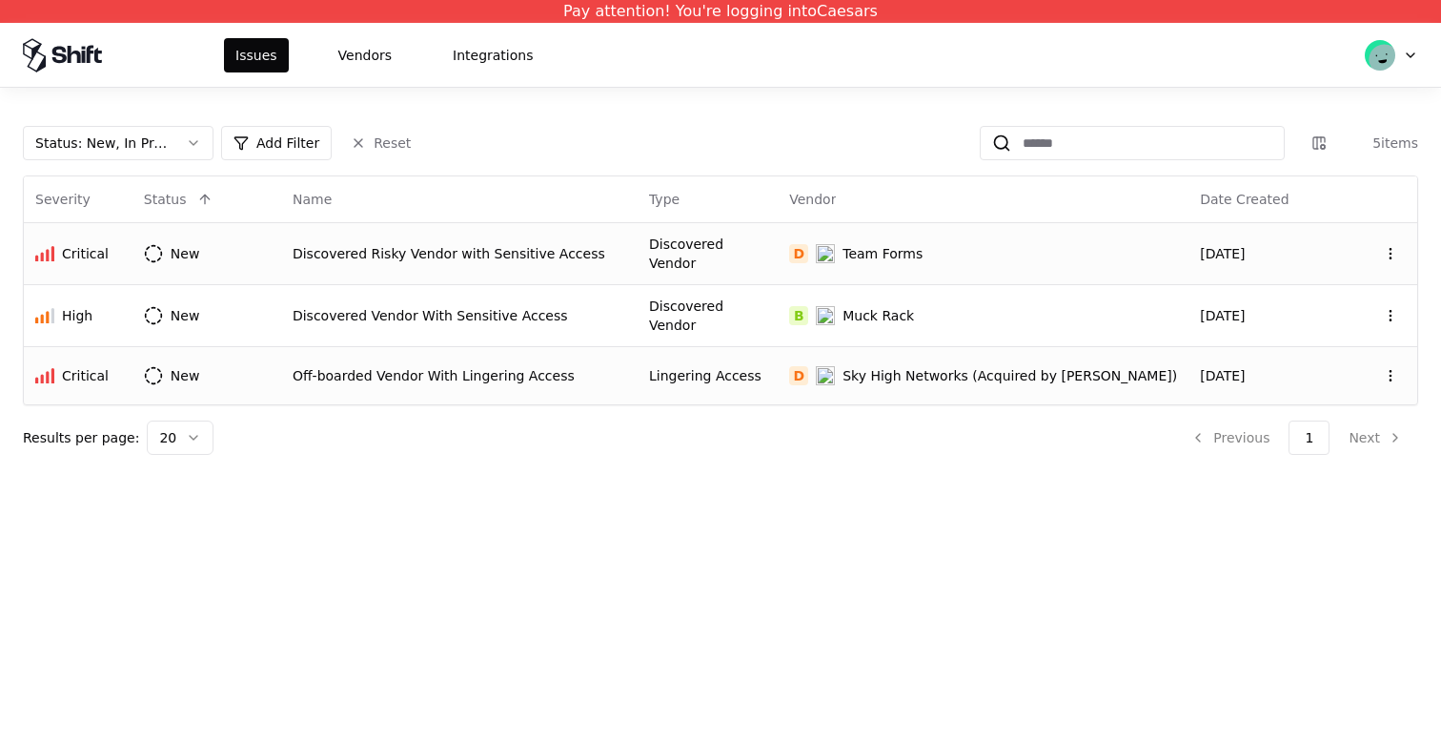
click at [406, 383] on td "Off-boarded Vendor With Lingering Access" at bounding box center [459, 375] width 357 height 58
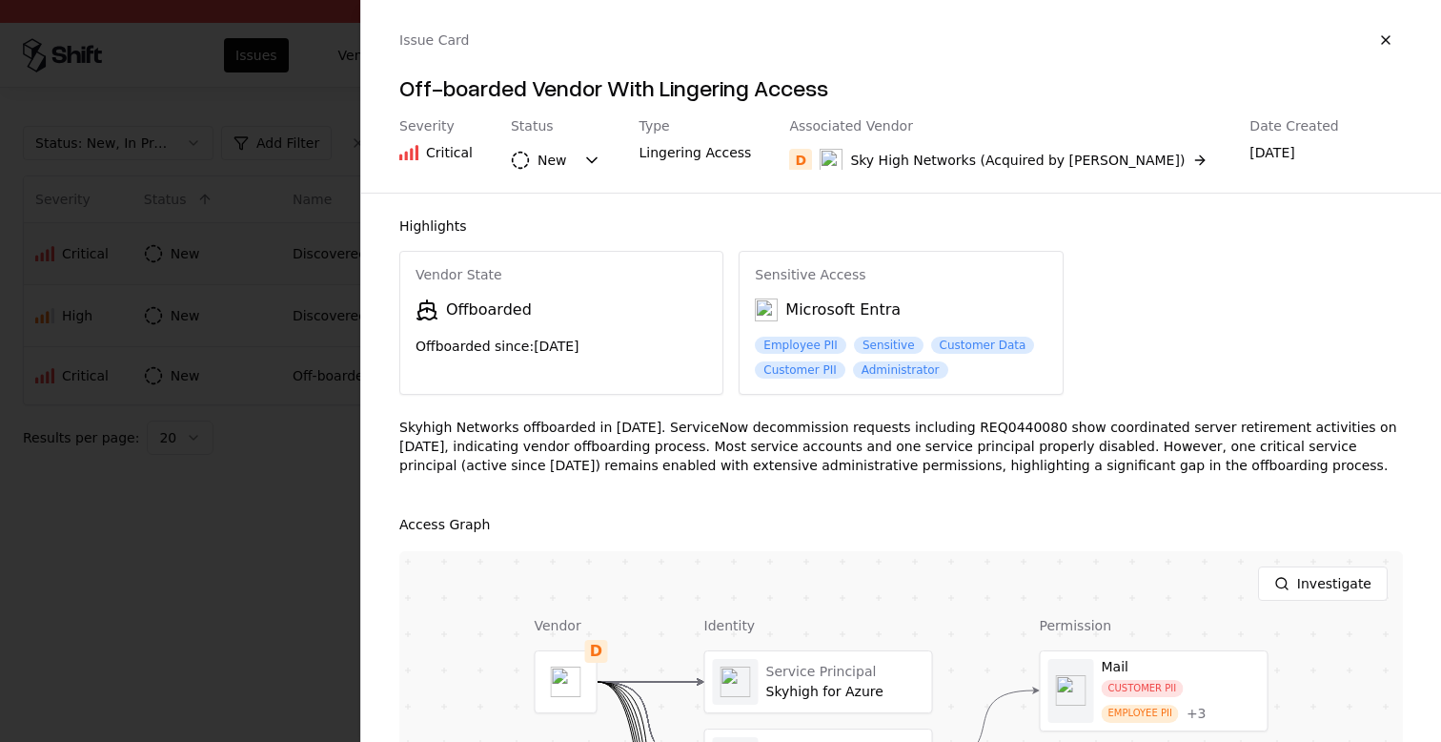
click at [678, 93] on h4 "Off-boarded Vendor With Lingering Access" at bounding box center [901, 87] width 1004 height 31
click at [856, 157] on div "Sky High Networks (Acquired by [PERSON_NAME])" at bounding box center [1017, 160] width 335 height 19
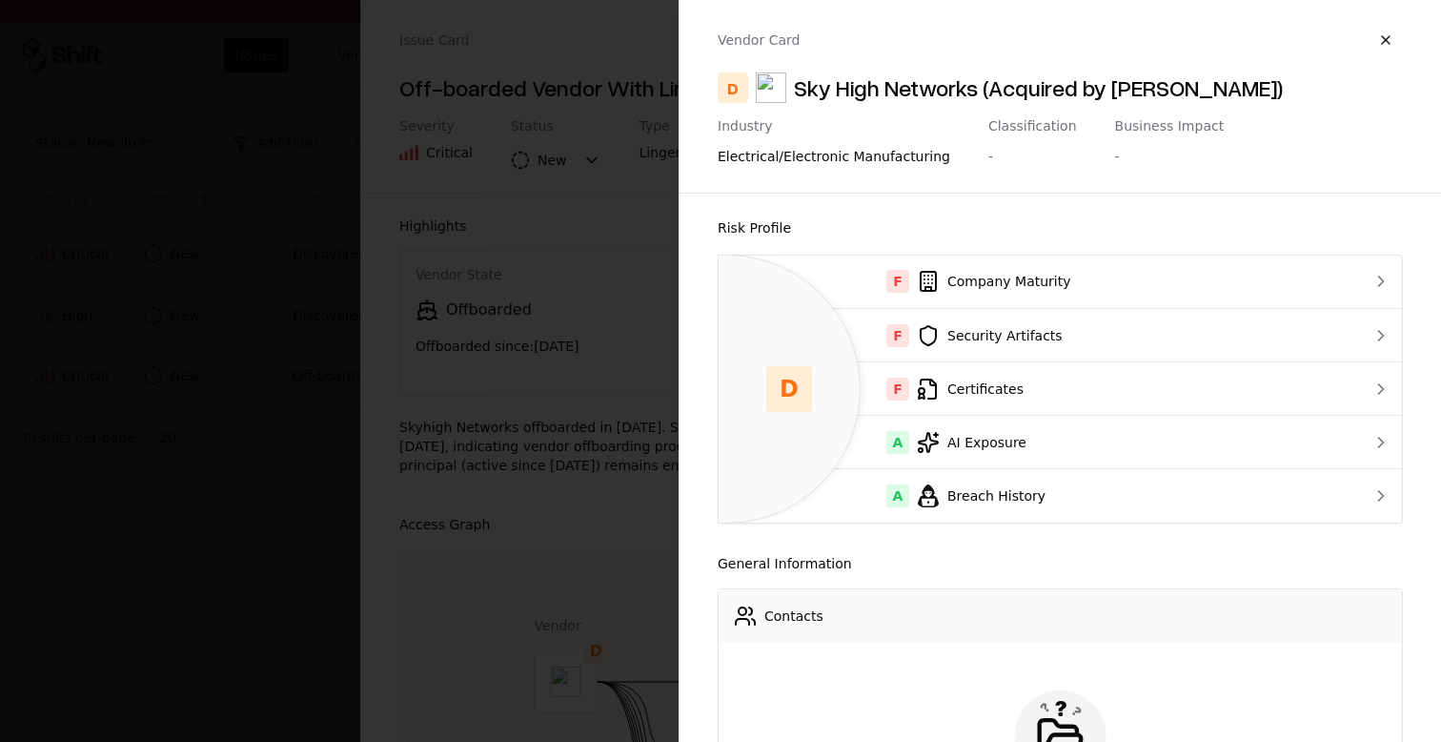
click at [827, 88] on div "Sky High Networks (Acquired by [PERSON_NAME])" at bounding box center [1038, 87] width 489 height 31
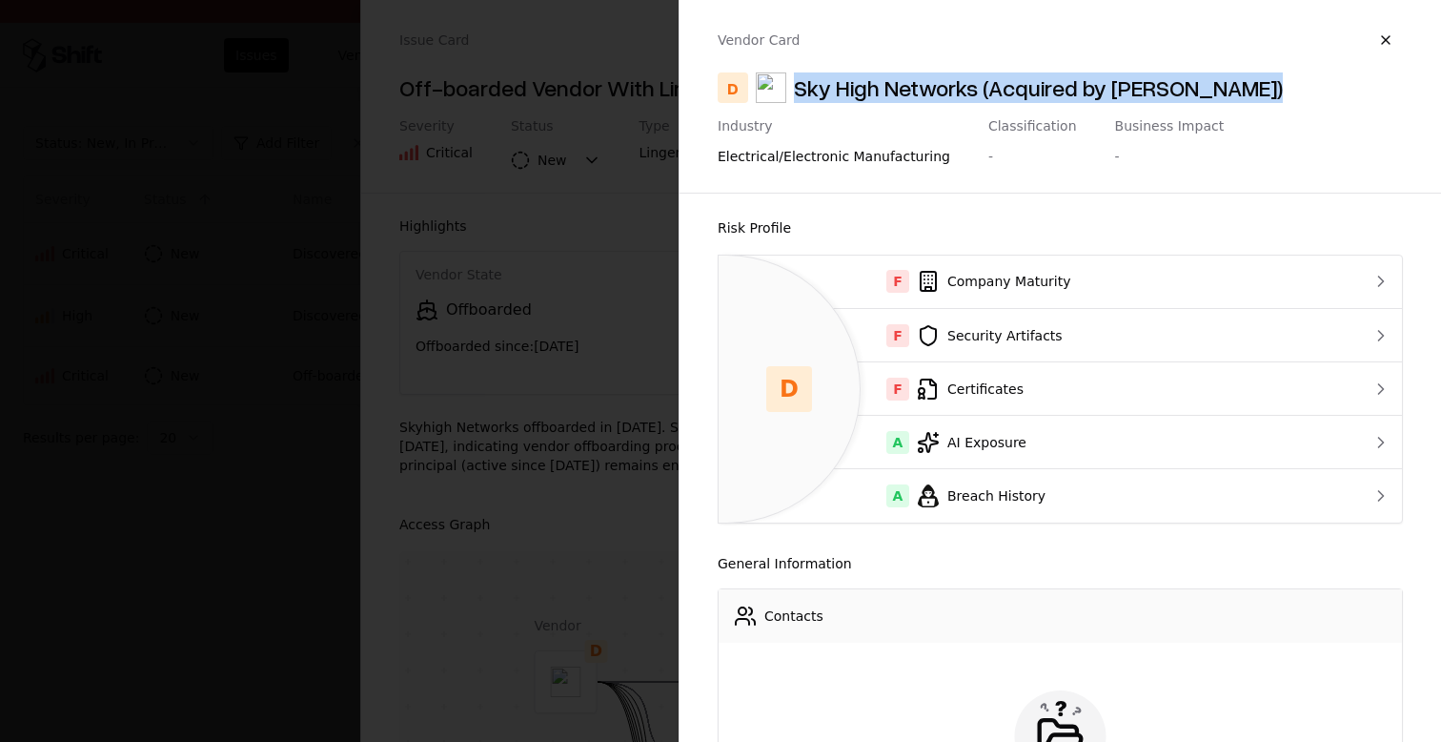
copy div "Sky High Networks (Acquired by [PERSON_NAME])"
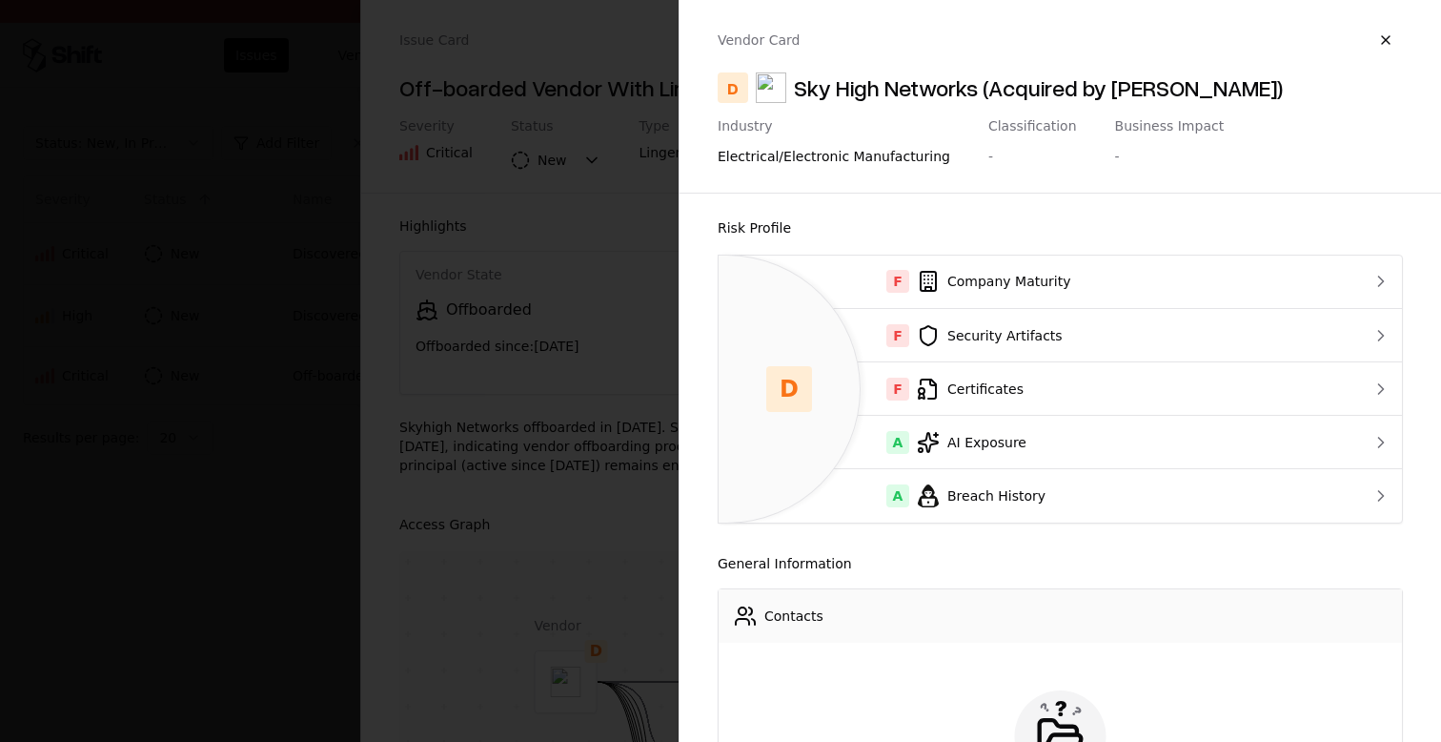
click at [215, 67] on div at bounding box center [720, 371] width 1441 height 742
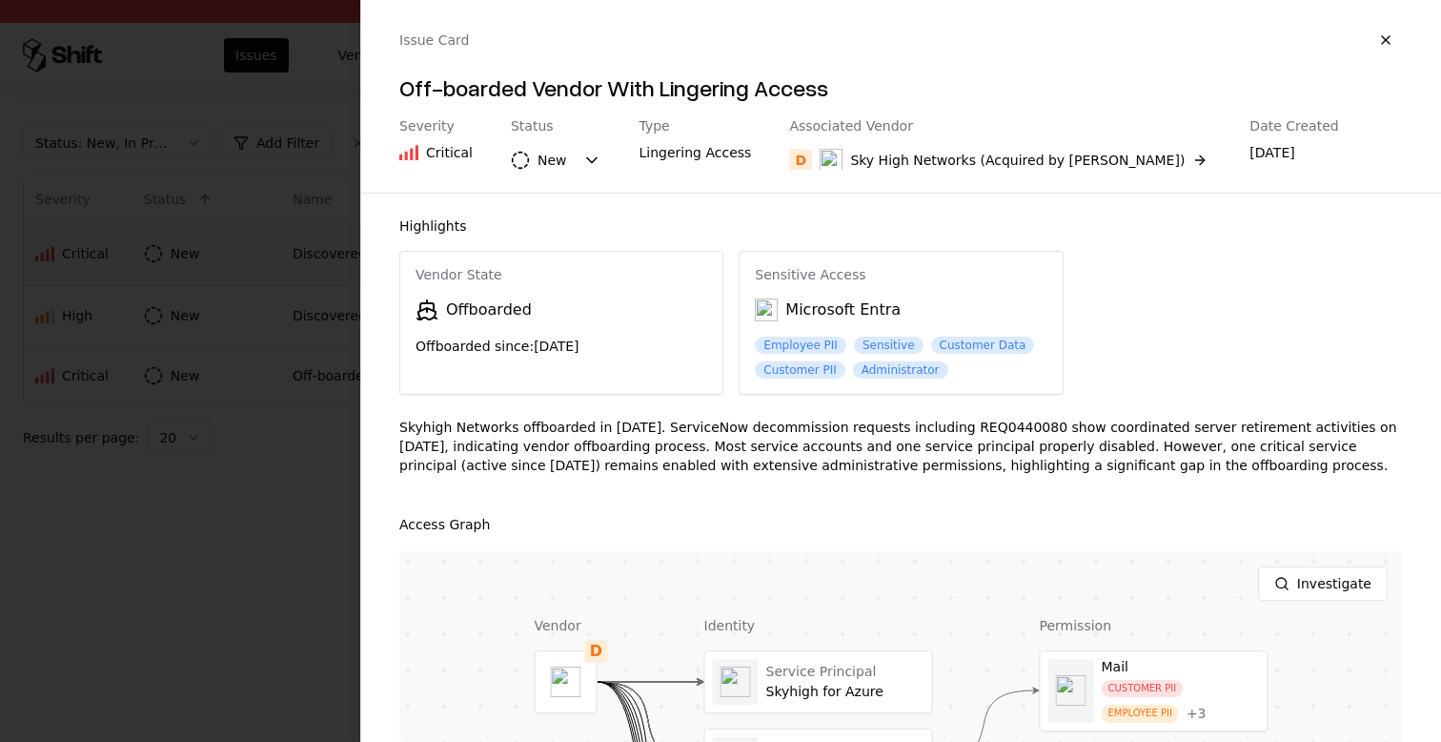
click at [215, 67] on div at bounding box center [720, 371] width 1441 height 742
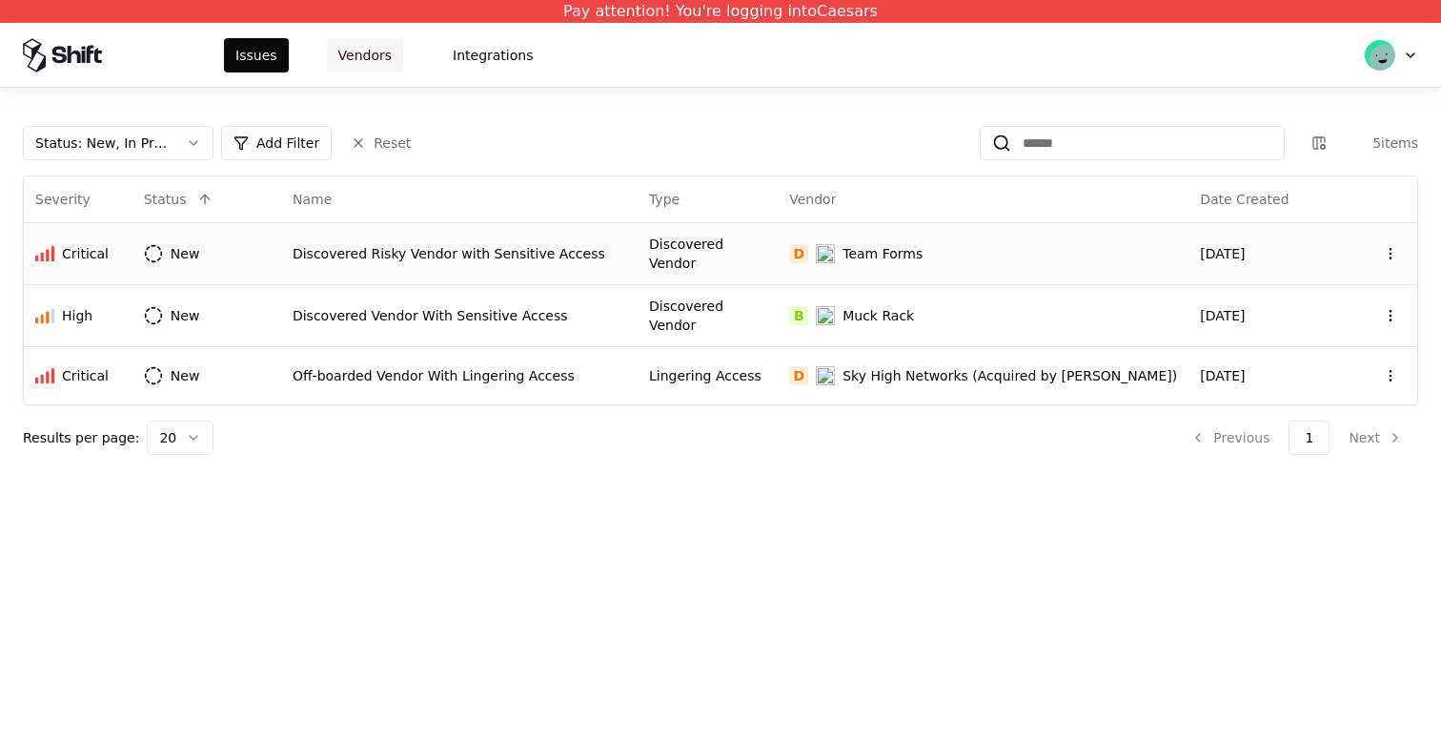
click at [331, 61] on button "Vendors" at bounding box center [365, 55] width 76 height 34
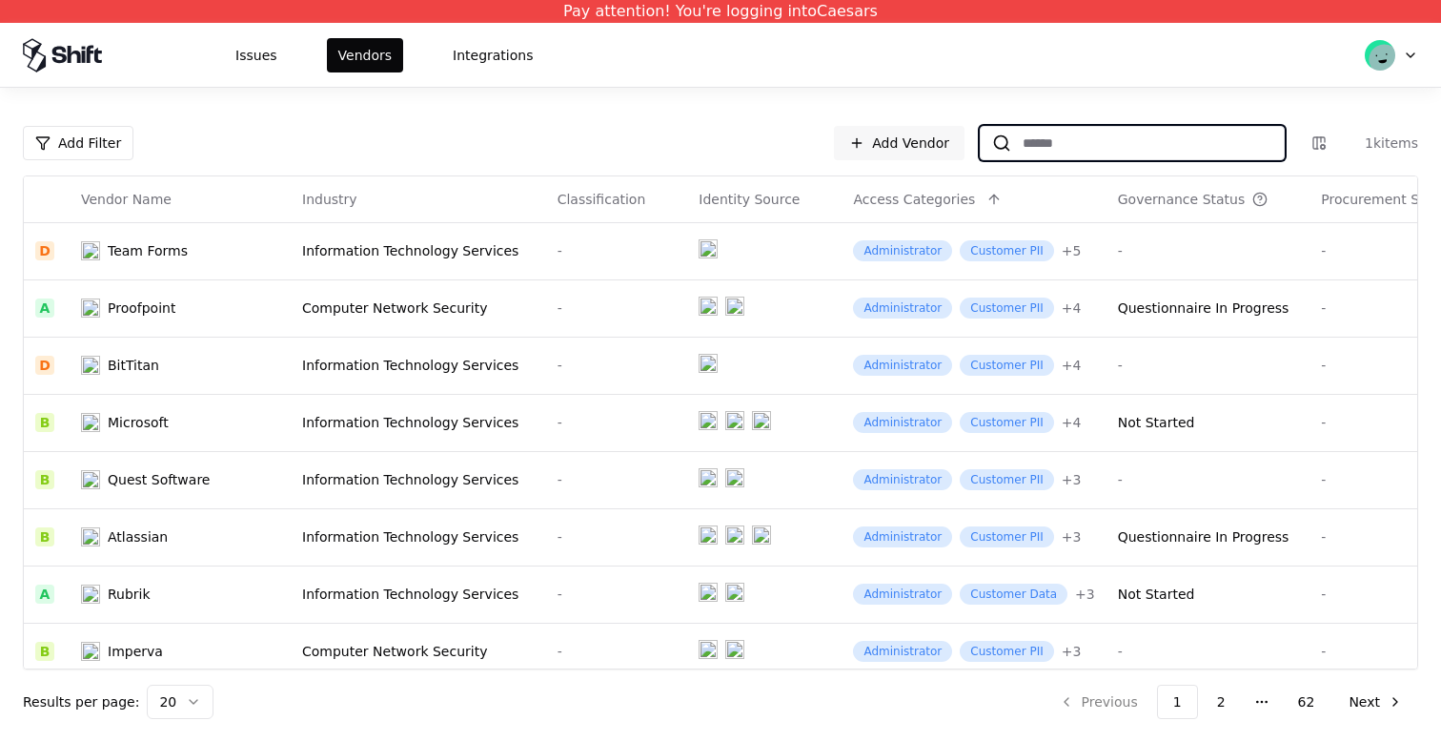
click at [1048, 137] on input at bounding box center [1148, 143] width 273 height 34
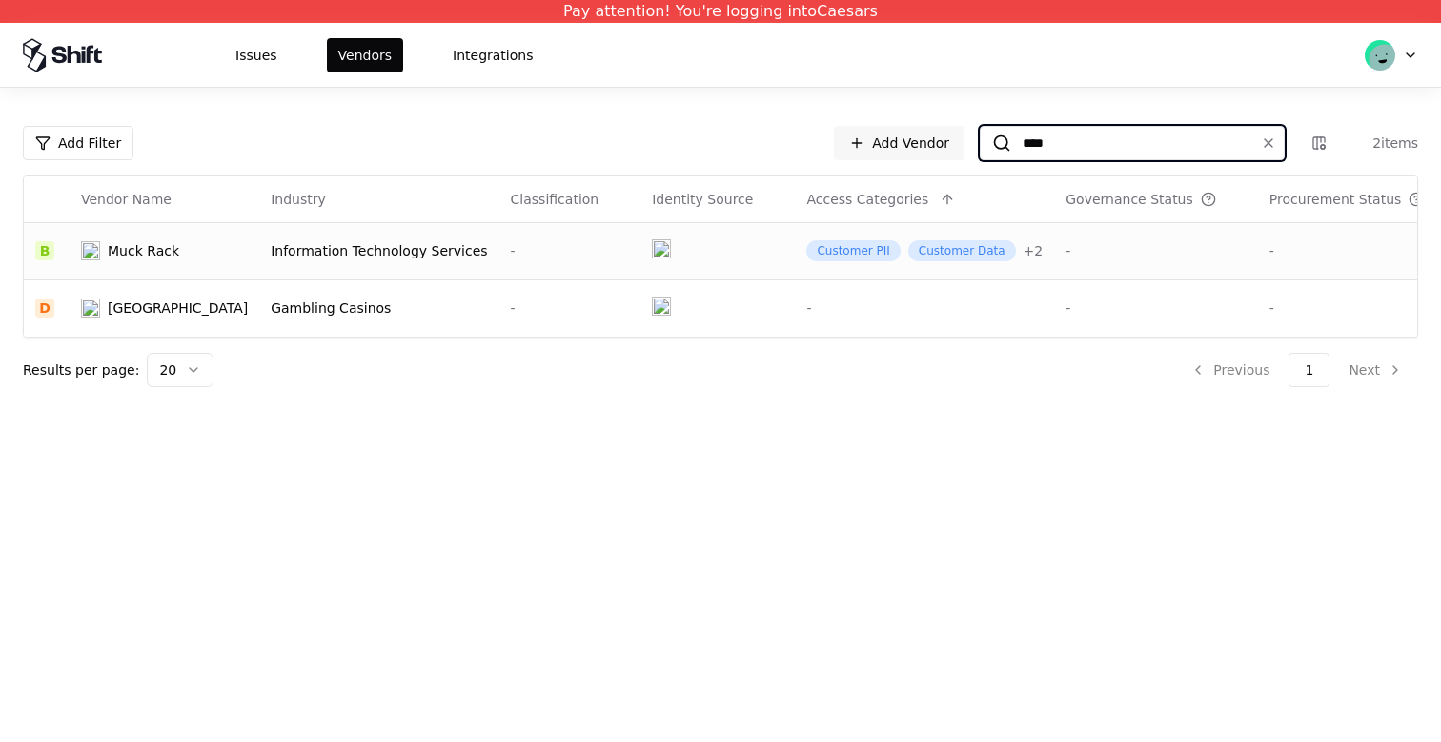
type input "****"
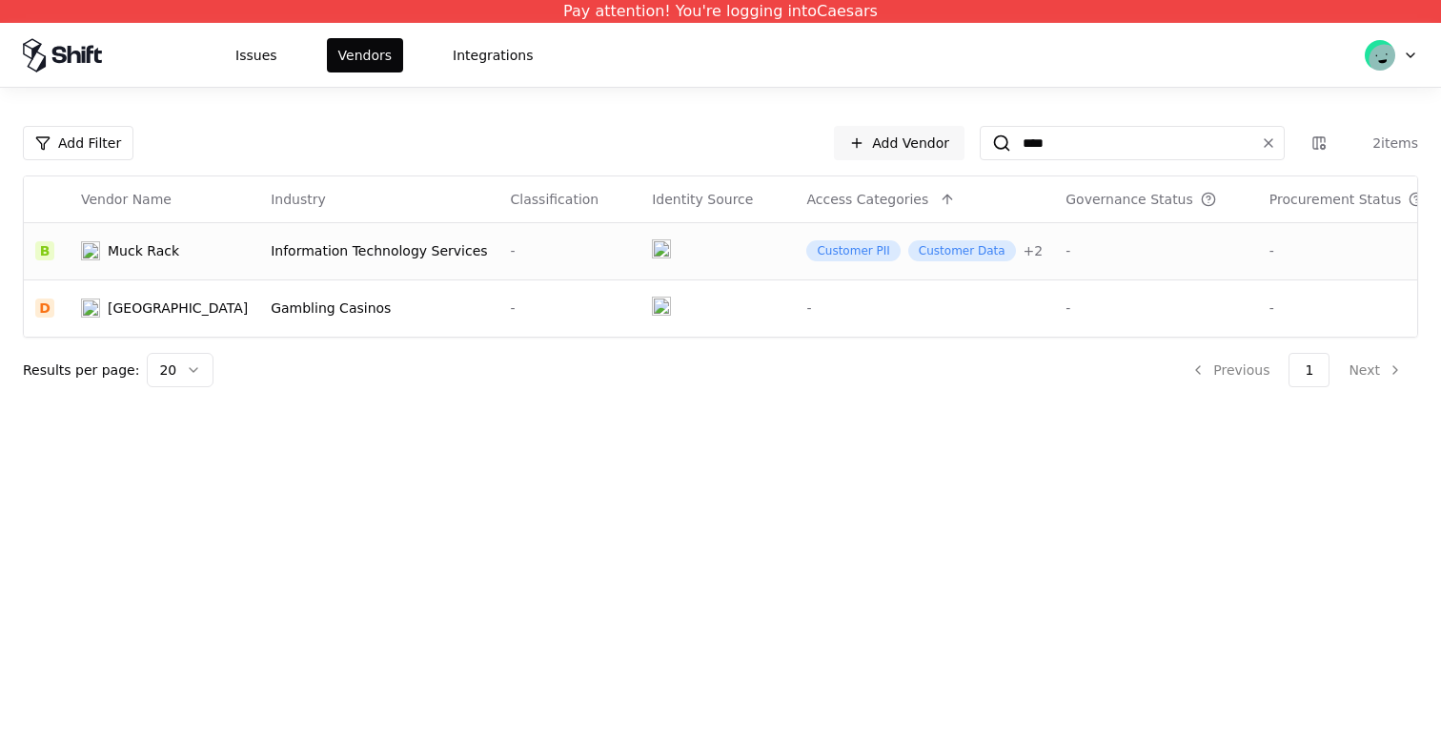
click at [483, 239] on td "Information Technology Services" at bounding box center [378, 250] width 239 height 57
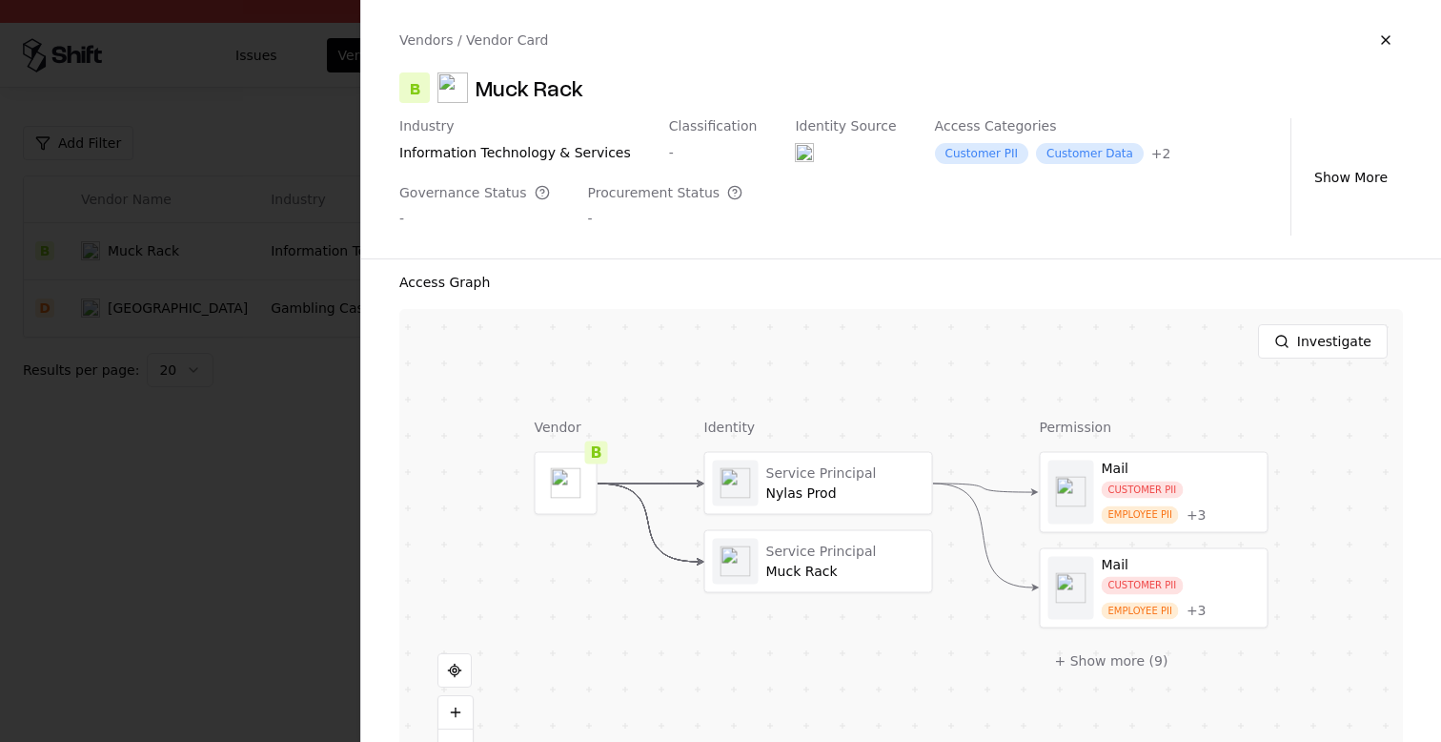
scroll to position [582, 0]
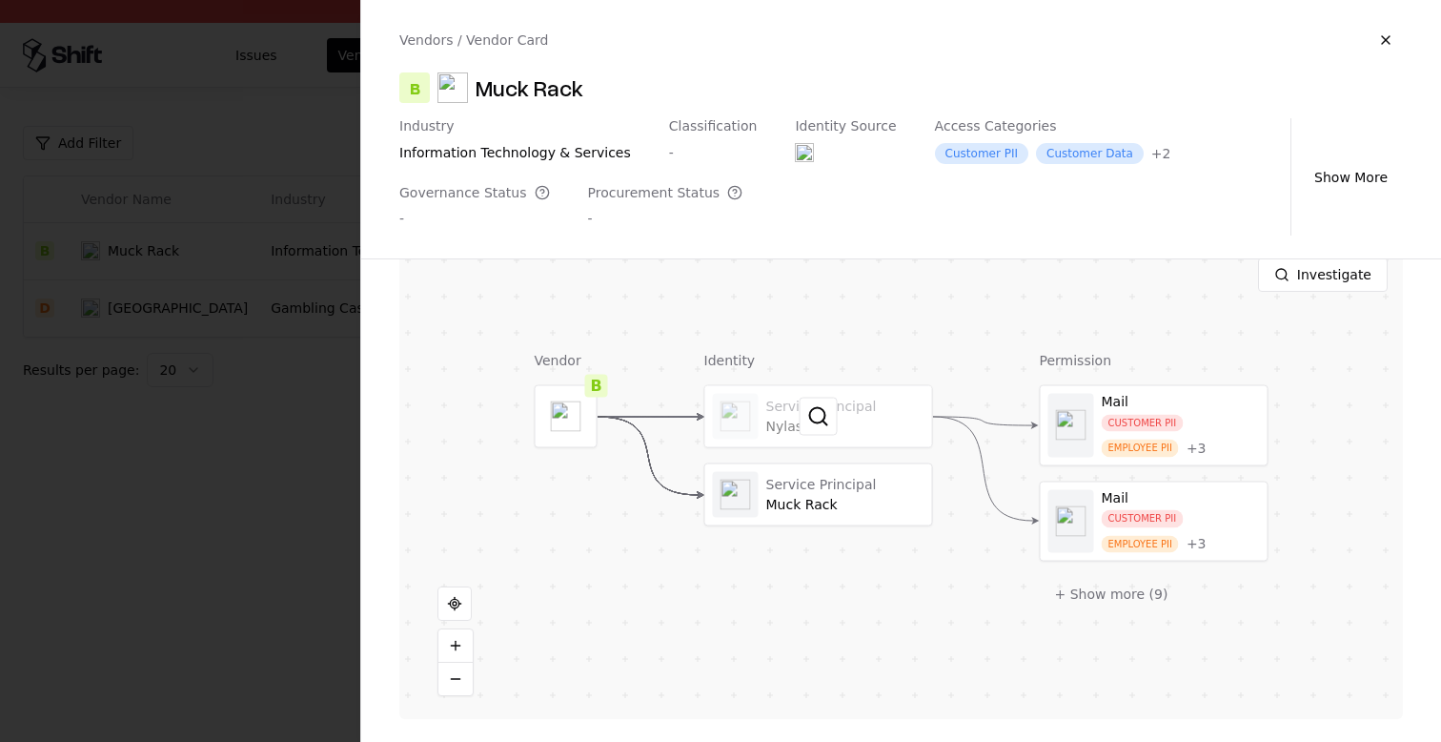
click at [773, 421] on div at bounding box center [818, 416] width 227 height 61
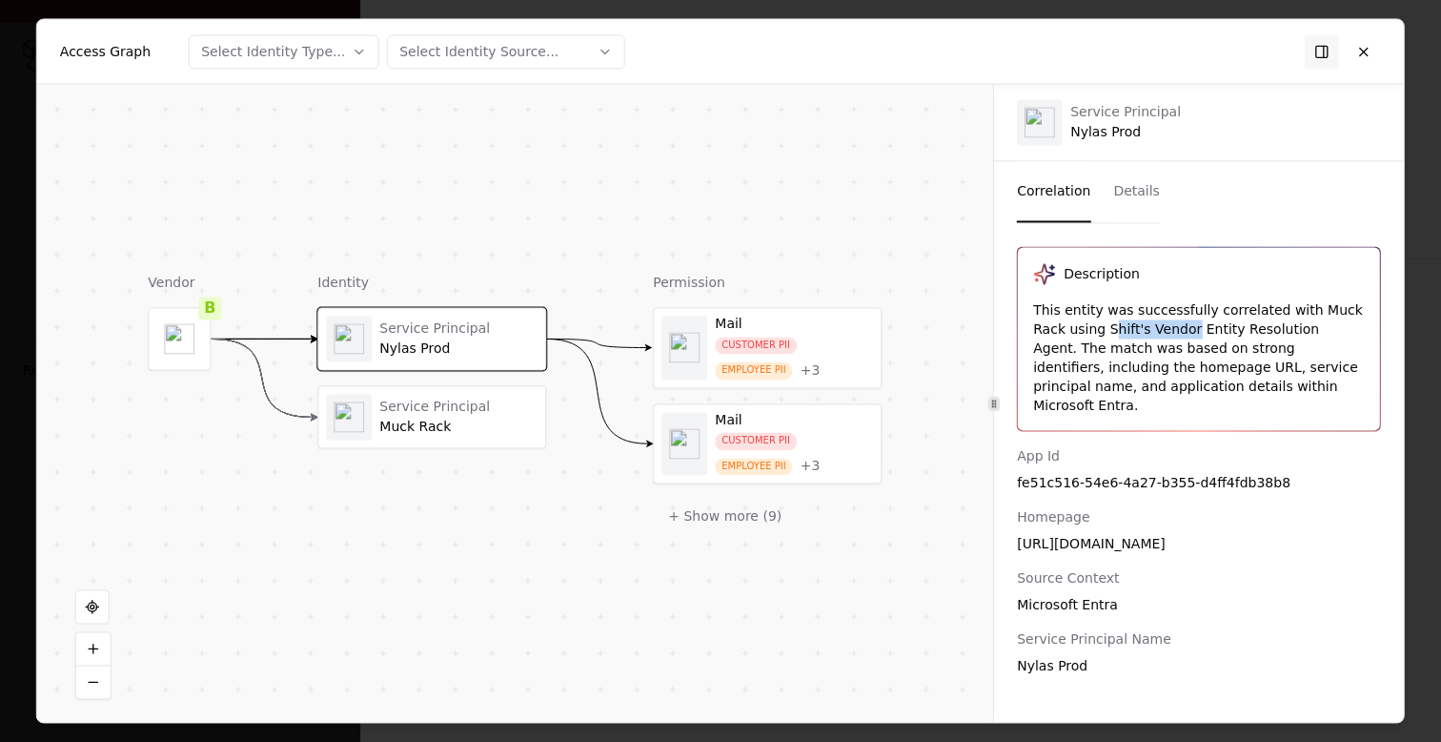
drag, startPoint x: 1109, startPoint y: 322, endPoint x: 1192, endPoint y: 322, distance: 82.9
click at [1192, 322] on div "This entity was successfully correlated with Muck Rack using Shift's Vendor Ent…" at bounding box center [1199, 357] width 332 height 114
drag, startPoint x: 1098, startPoint y: 345, endPoint x: 1254, endPoint y: 345, distance: 155.4
click at [1254, 345] on div "This entity was successfully correlated with Muck Rack using Shift's Vendor Ent…" at bounding box center [1199, 357] width 332 height 114
drag, startPoint x: 1123, startPoint y: 366, endPoint x: 1261, endPoint y: 366, distance: 138.2
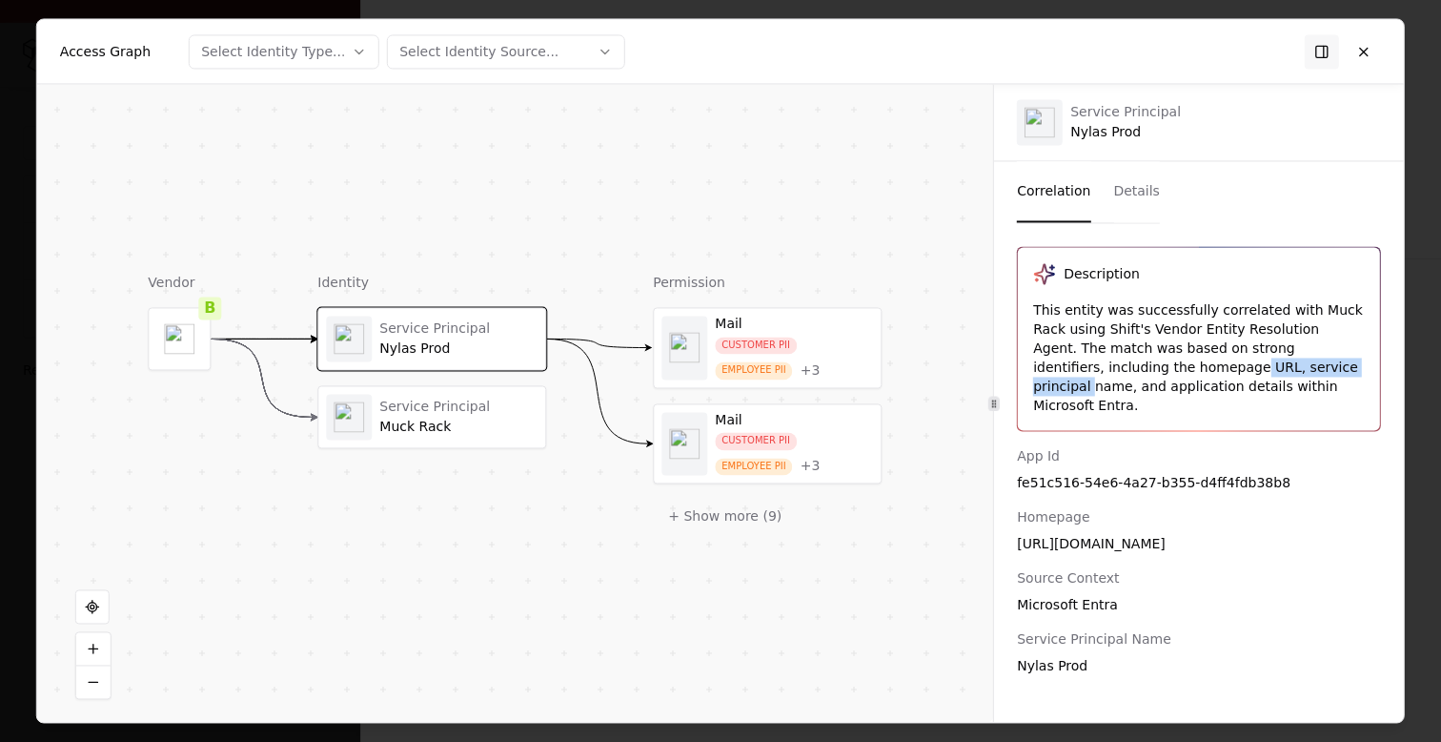
click at [1261, 366] on div "This entity was successfully correlated with Muck Rack using Shift's Vendor Ent…" at bounding box center [1199, 357] width 332 height 114
drag, startPoint x: 1085, startPoint y: 378, endPoint x: 1224, endPoint y: 384, distance: 139.3
click at [1224, 384] on div "This entity was successfully correlated with Muck Rack using Shift's Vendor Ent…" at bounding box center [1199, 357] width 332 height 114
click at [451, 416] on div "Service Principal Muck Rack" at bounding box center [458, 417] width 158 height 37
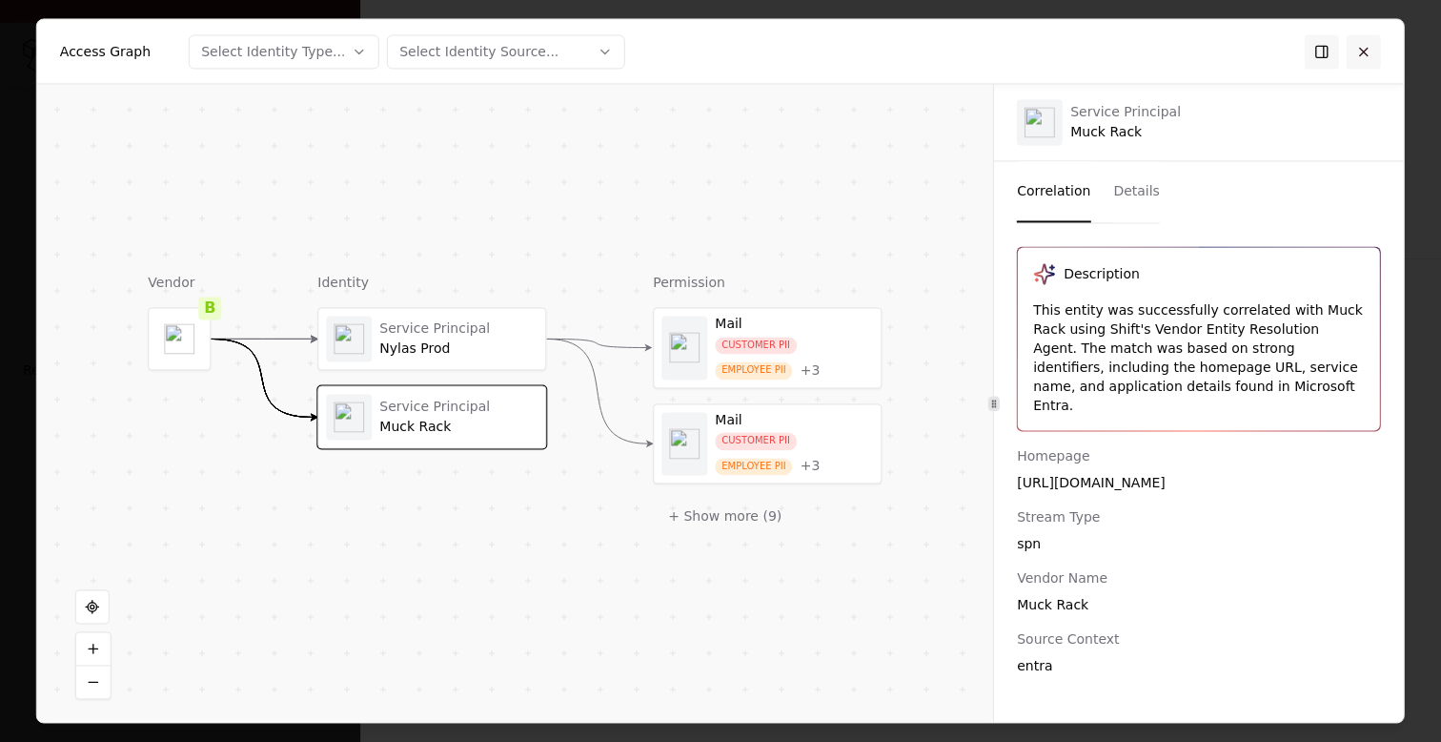
click at [1364, 56] on button at bounding box center [1364, 51] width 34 height 34
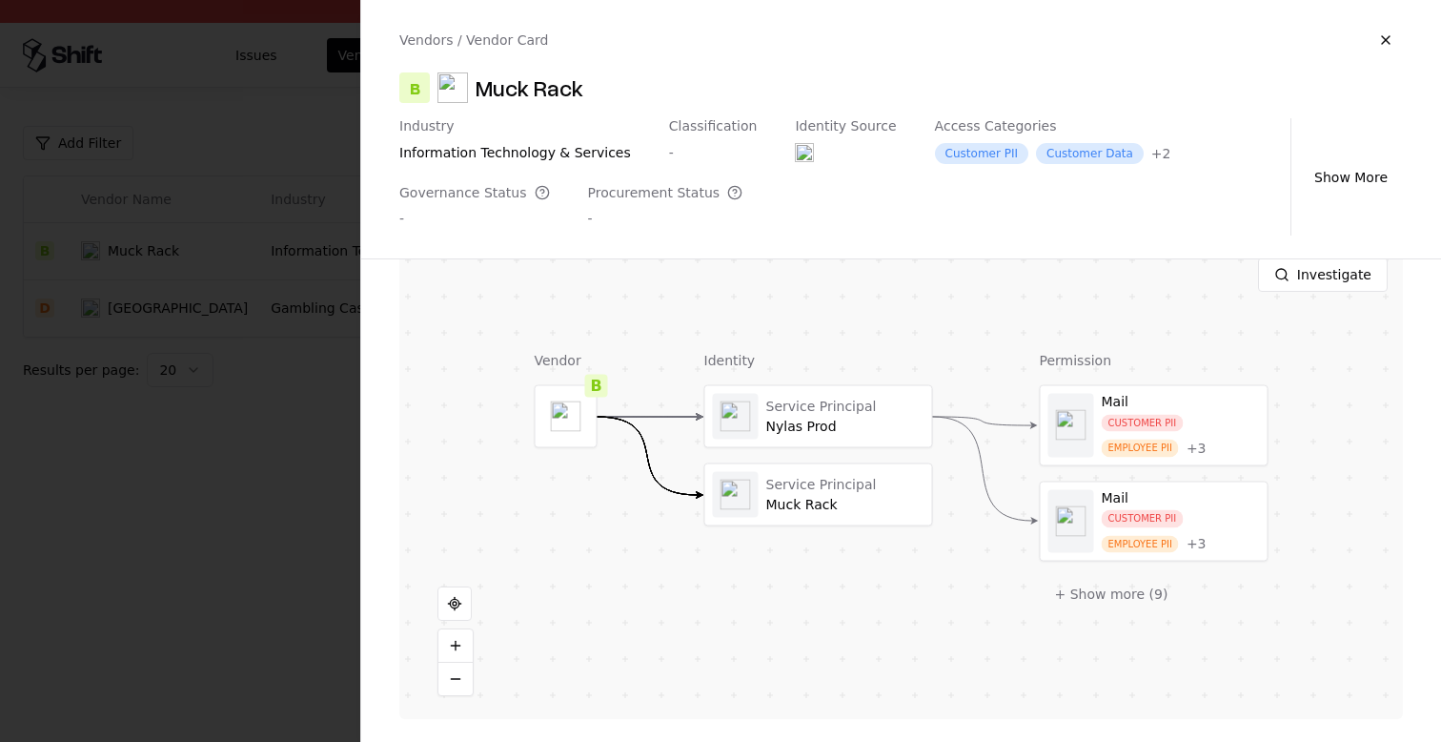
click at [284, 491] on div at bounding box center [720, 371] width 1441 height 742
